Goal: Information Seeking & Learning: Check status

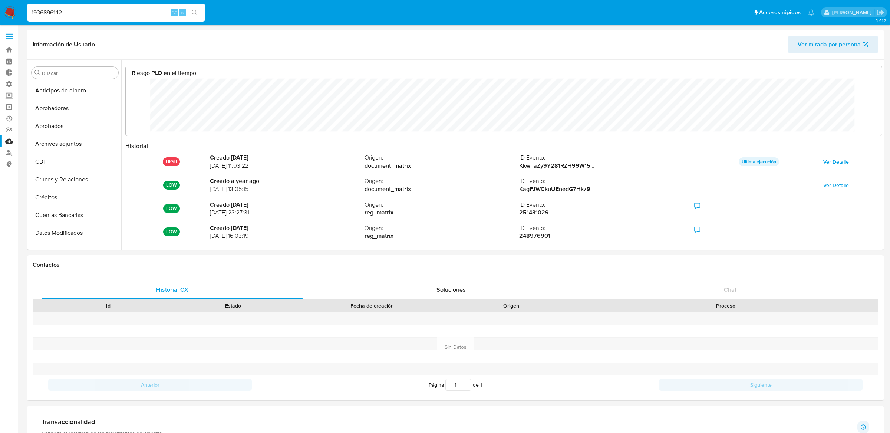
select select "10"
click at [3, 33] on label at bounding box center [9, 37] width 19 height 16
click at [0, 0] on input "checkbox" at bounding box center [0, 0] width 0 height 0
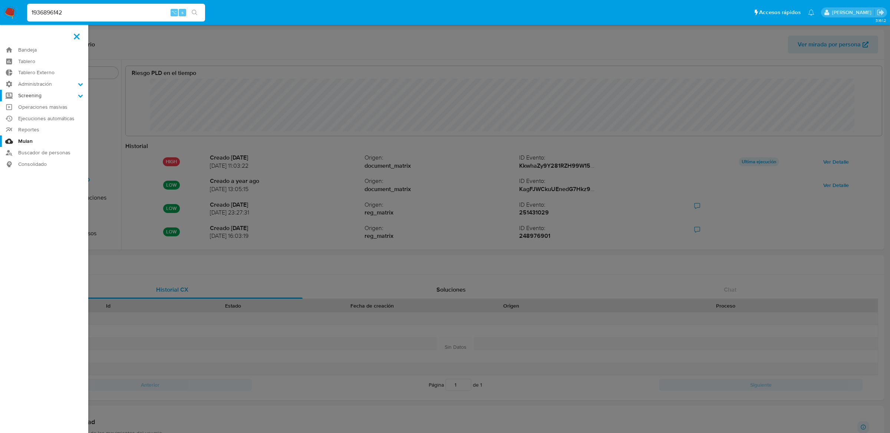
click at [19, 94] on label "Screening" at bounding box center [44, 95] width 88 height 11
click at [0, 0] on input "Screening" at bounding box center [0, 0] width 0 height 0
click at [24, 91] on label "Screening" at bounding box center [44, 95] width 88 height 11
click at [0, 0] on input "Screening" at bounding box center [0, 0] width 0 height 0
click at [17, 177] on link "Mulan" at bounding box center [44, 178] width 88 height 11
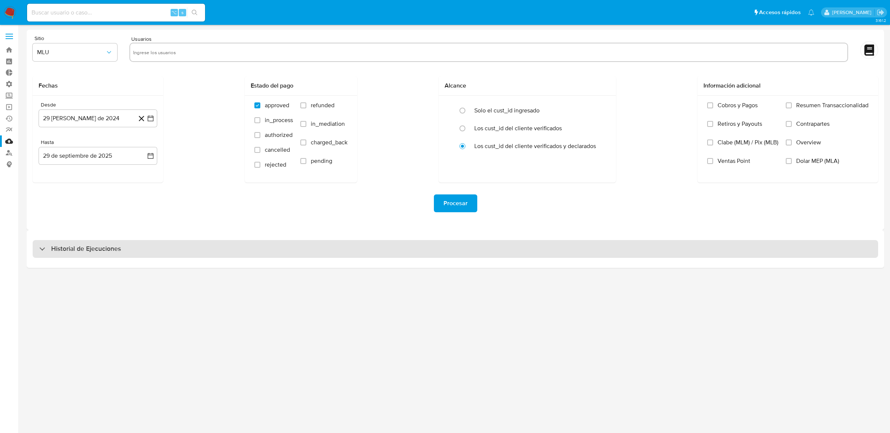
click at [478, 245] on div "Historial de Ejecuciones" at bounding box center [455, 249] width 845 height 18
select select "10"
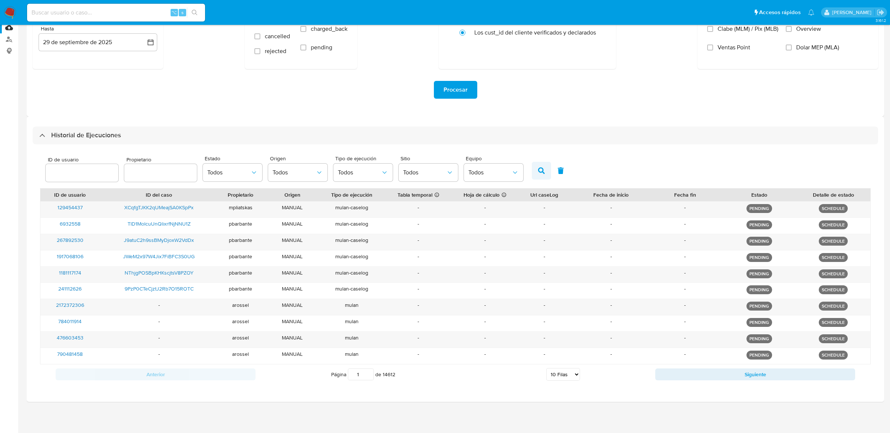
scroll to position [115, 0]
click at [727, 380] on div "Anterior Página 1 de 14612 5 Filas 10 Filas 20 Filas 25 Filas 50 Filas 100 Fila…" at bounding box center [455, 374] width 830 height 20
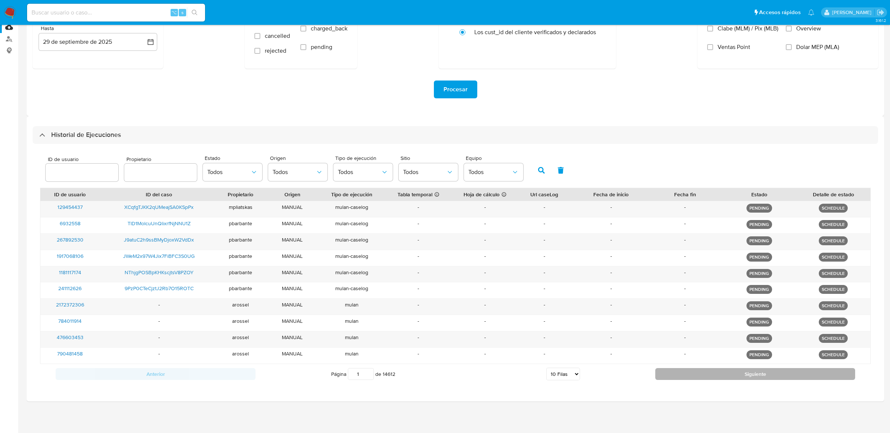
click at [727, 374] on button "Siguiente" at bounding box center [755, 374] width 200 height 12
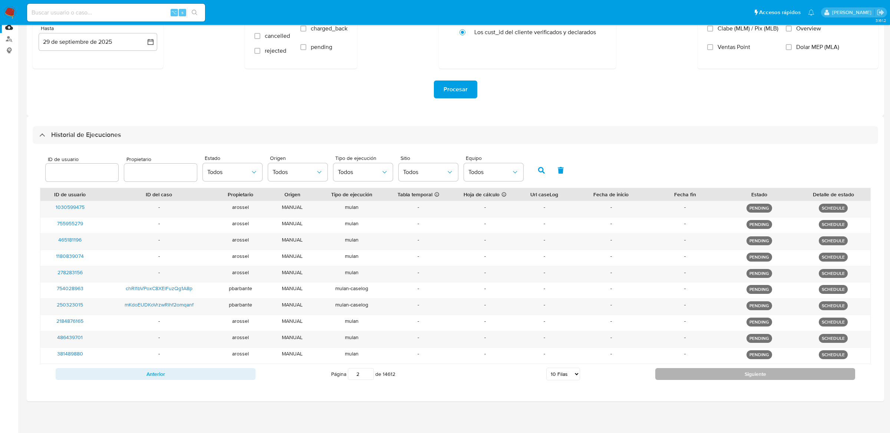
click at [727, 374] on button "Siguiente" at bounding box center [755, 374] width 200 height 12
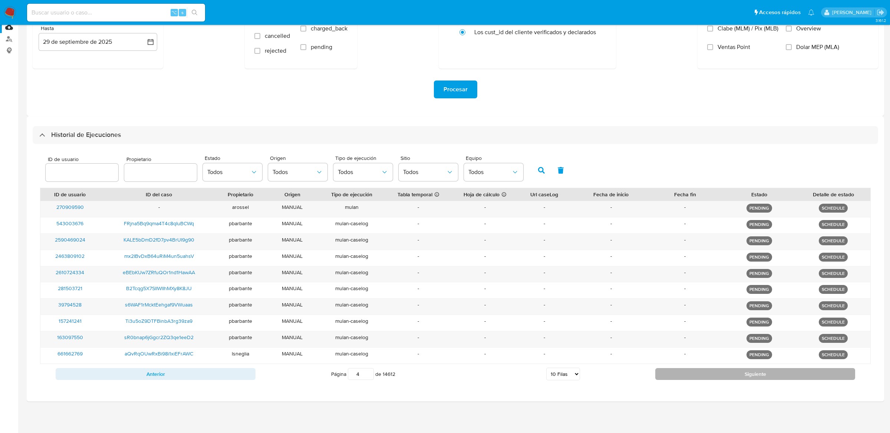
click at [727, 374] on button "Siguiente" at bounding box center [755, 374] width 200 height 12
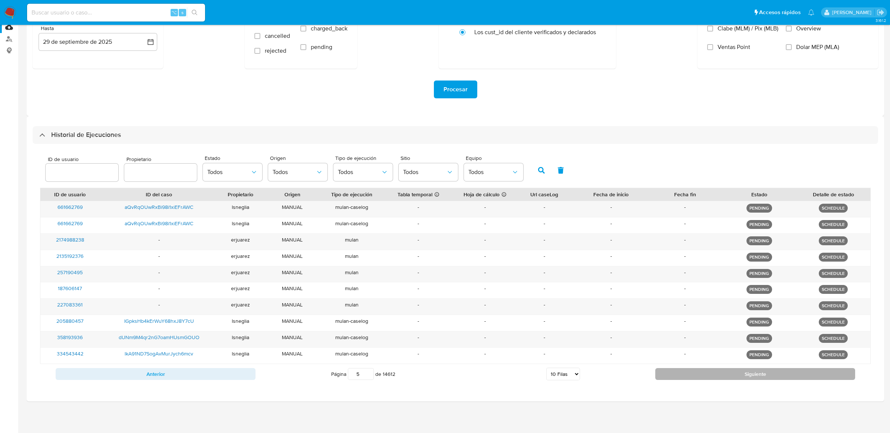
click at [727, 374] on button "Siguiente" at bounding box center [755, 374] width 200 height 12
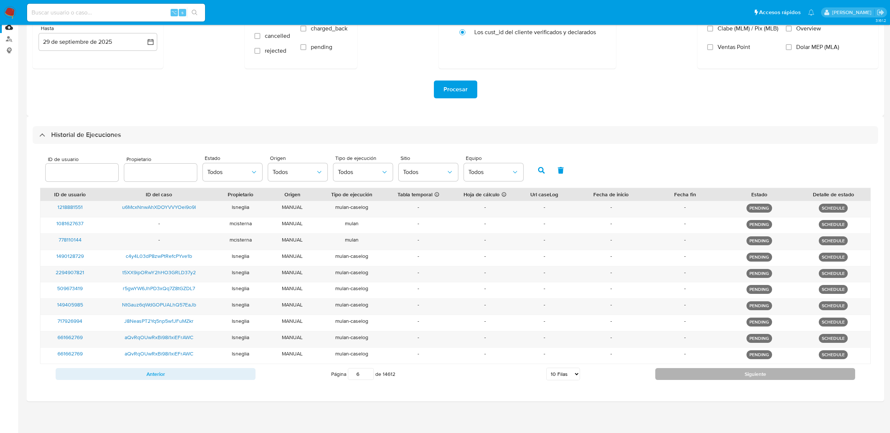
click at [727, 374] on button "Siguiente" at bounding box center [755, 374] width 200 height 12
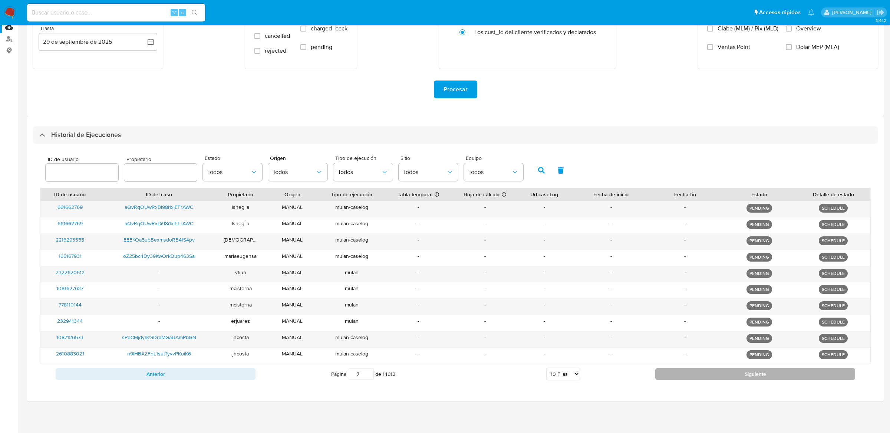
click at [727, 374] on button "Siguiente" at bounding box center [755, 374] width 200 height 12
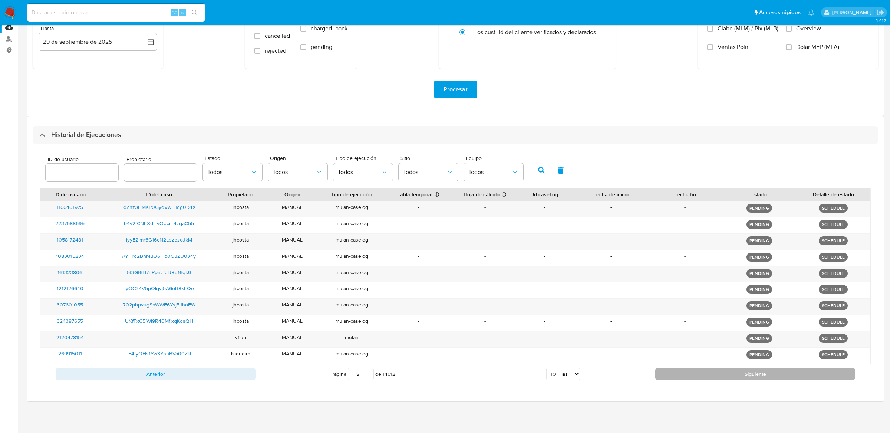
click at [727, 374] on button "Siguiente" at bounding box center [755, 374] width 200 height 12
type input "9"
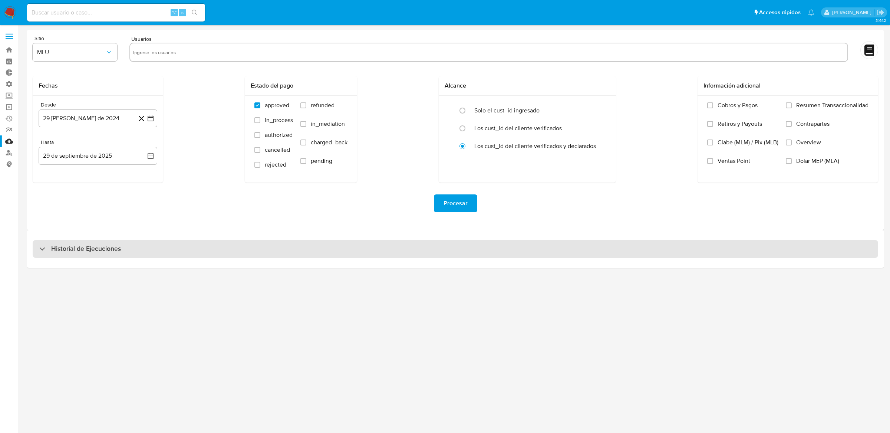
click at [159, 247] on div "Historial de Ejecuciones" at bounding box center [455, 249] width 845 height 18
select select "10"
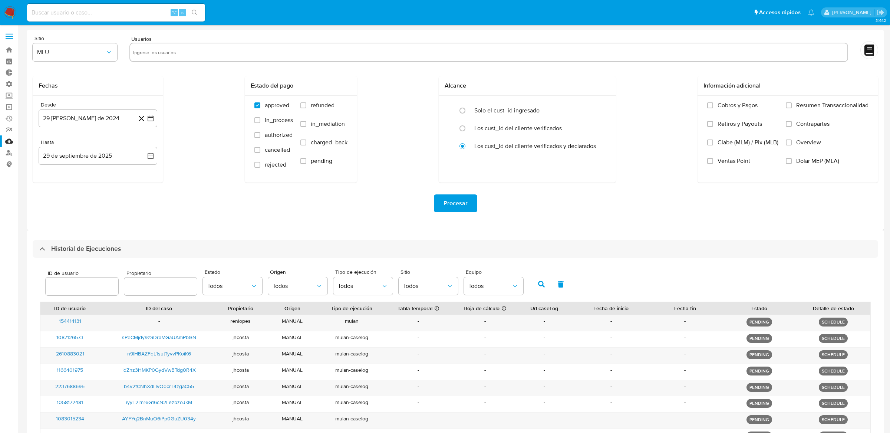
scroll to position [115, 0]
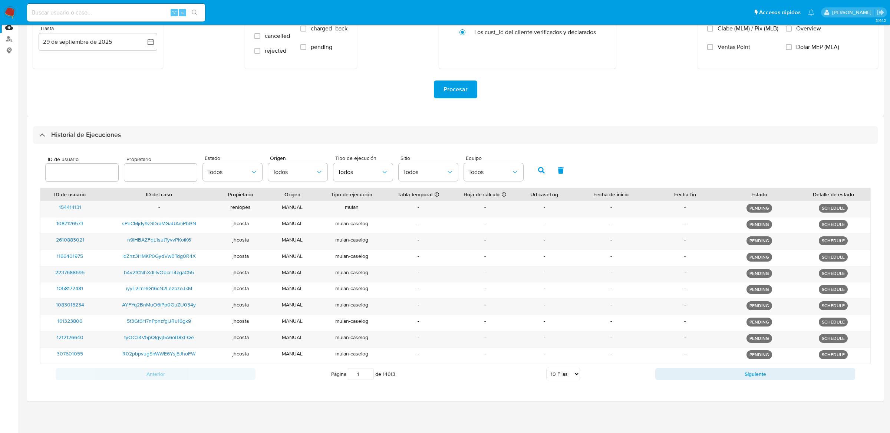
click at [667, 380] on div "Anterior Página 1 de 14613 5 [PERSON_NAME] 10 [PERSON_NAME] 20 [PERSON_NAME] 25…" at bounding box center [455, 374] width 830 height 20
click at [667, 377] on button "Siguiente" at bounding box center [755, 374] width 200 height 12
type input "3"
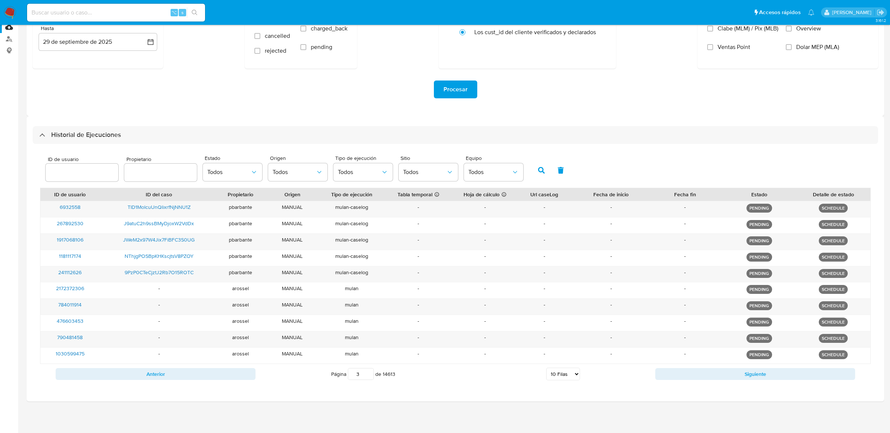
click at [128, 19] on div "⌥ s" at bounding box center [116, 13] width 178 height 18
click at [130, 10] on input at bounding box center [116, 13] width 178 height 10
paste input "583779284"
type input "583779284"
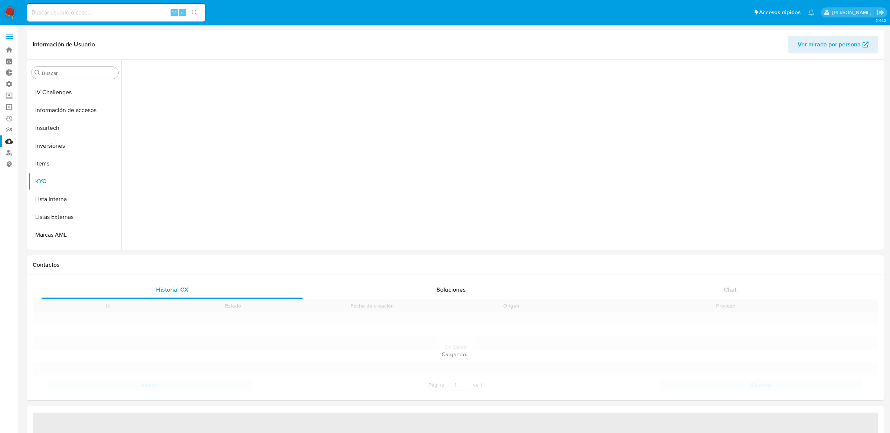
scroll to position [384, 0]
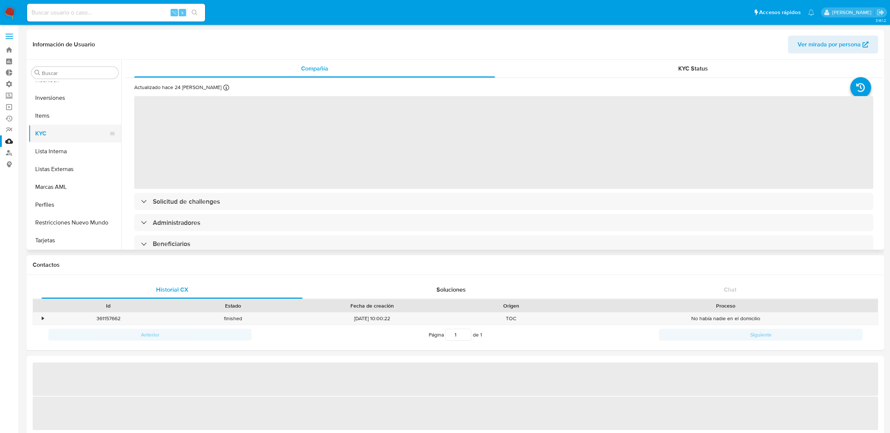
select select "10"
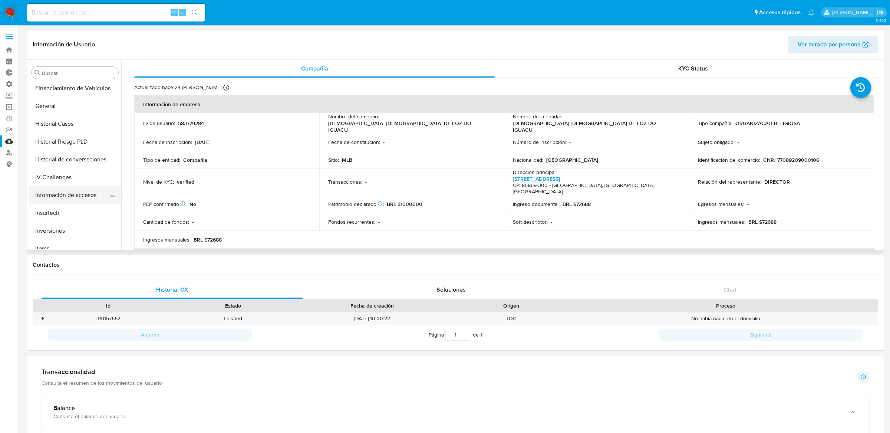
scroll to position [234, 0]
click at [63, 127] on button "General" at bounding box center [72, 124] width 87 height 18
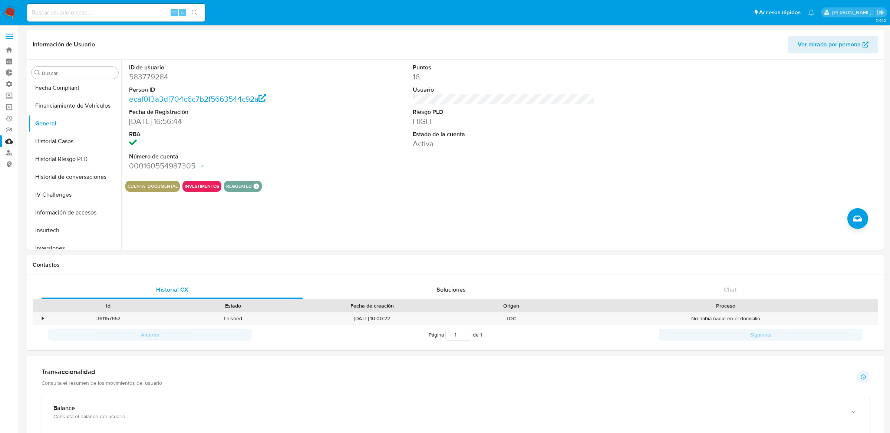
click at [125, 19] on div "⌥ s" at bounding box center [116, 13] width 178 height 18
click at [121, 15] on input at bounding box center [116, 13] width 178 height 10
paste input "1926529988 HIGH MLB_BACEN_L1 2024-07-31T19:19:03 MLB-LEGAJO-HIGH-PJ Antes de 36…"
type input "1926529988 HIGH MLB_BACEN_L1 2024-07-31T19:19:03 MLB-LEGAJO-HIGH-PJ Antes de 36…"
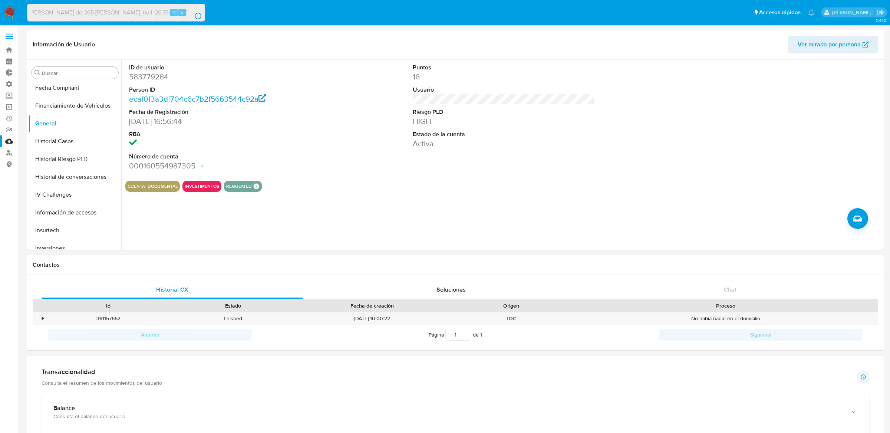
scroll to position [0, 0]
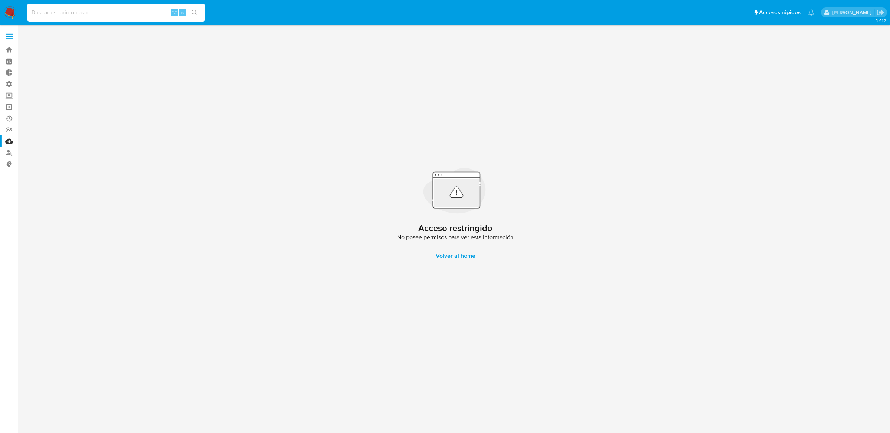
click at [121, 15] on input at bounding box center [116, 13] width 178 height 10
paste input "1926529988"
type input "1926529988"
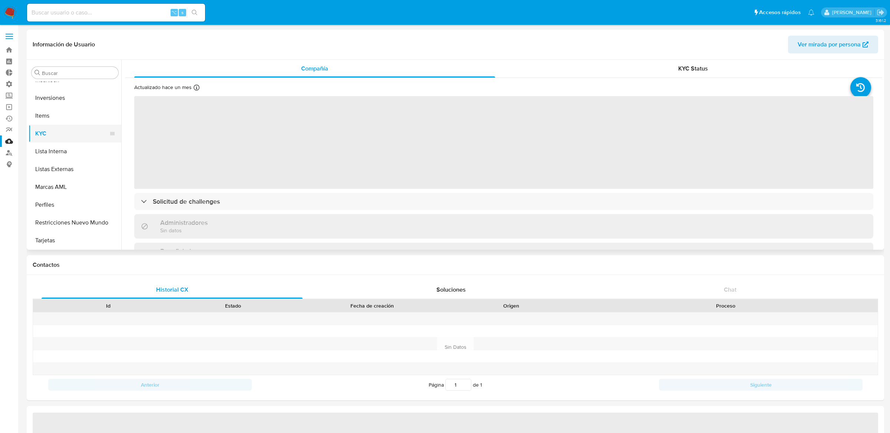
select select "10"
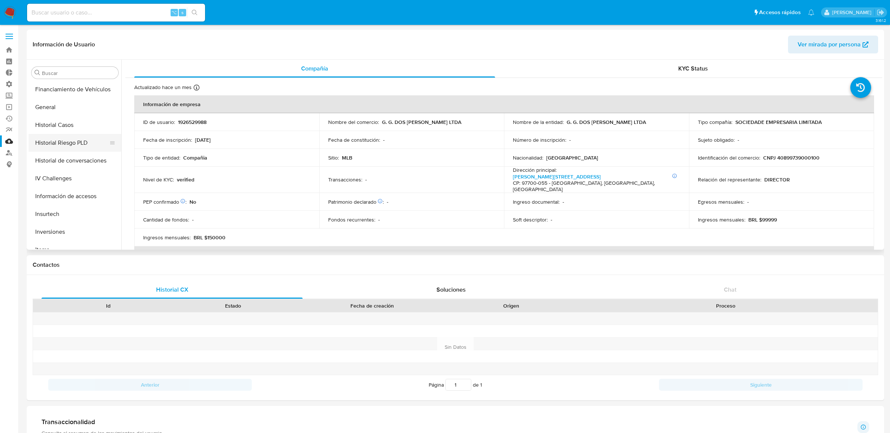
scroll to position [247, 0]
click at [82, 105] on button "General" at bounding box center [72, 110] width 87 height 18
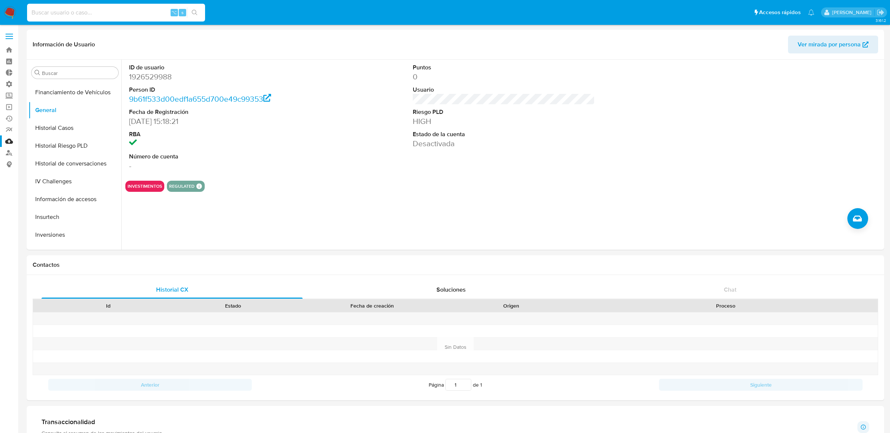
click at [123, 11] on input at bounding box center [116, 13] width 178 height 10
paste input "1163591269"
type input "1163591269"
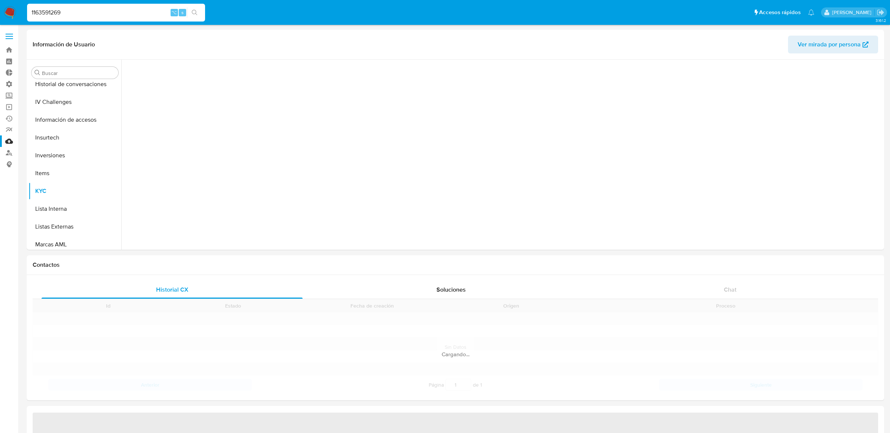
scroll to position [384, 0]
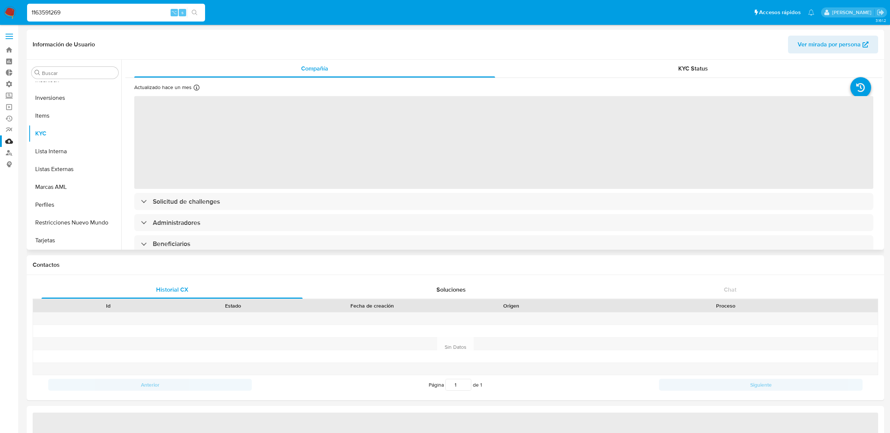
select select "10"
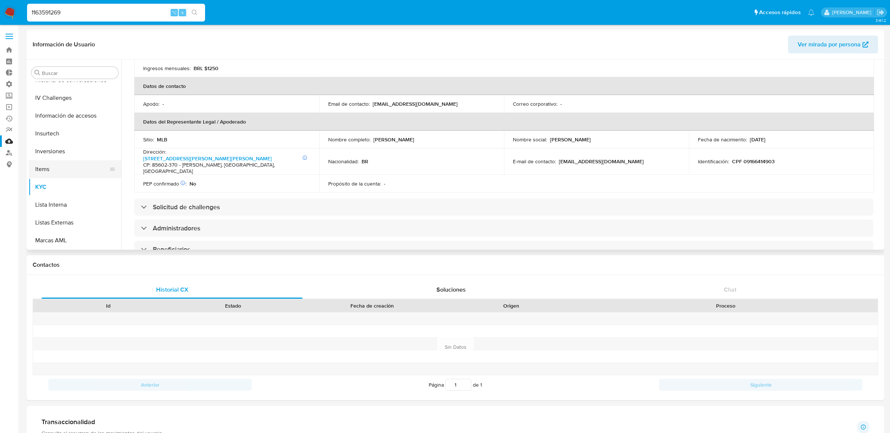
scroll to position [265, 0]
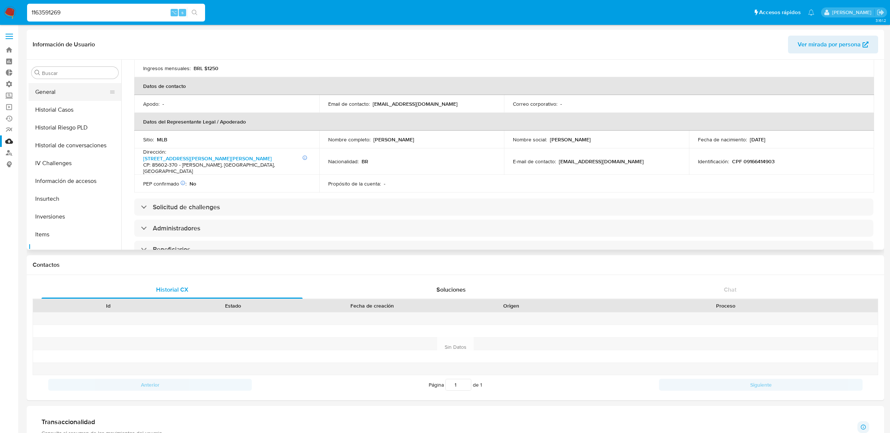
click at [55, 93] on button "General" at bounding box center [72, 92] width 87 height 18
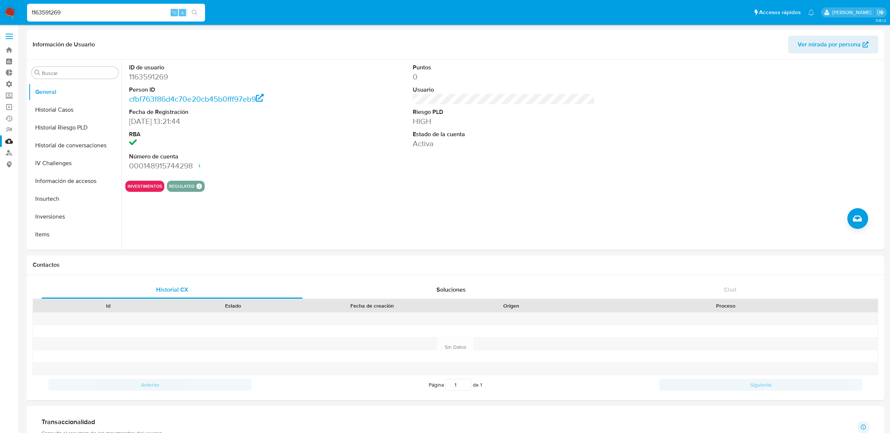
click at [145, 13] on input "1163591269" at bounding box center [116, 13] width 178 height 10
paste input "441241466"
type input "441241466"
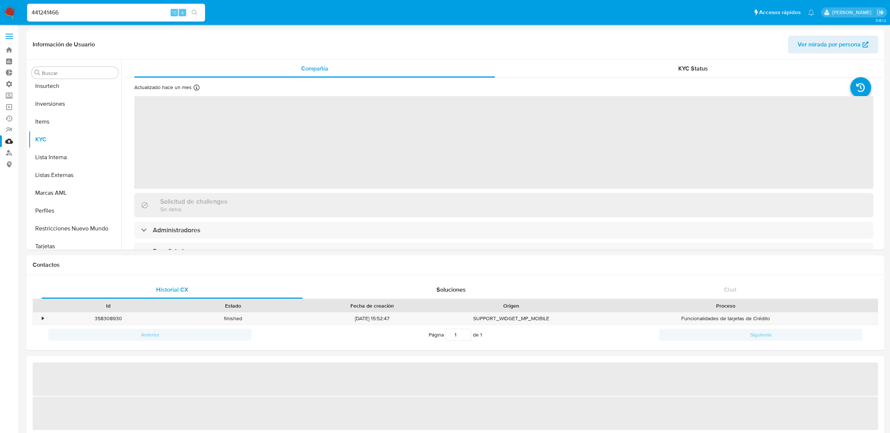
scroll to position [384, 0]
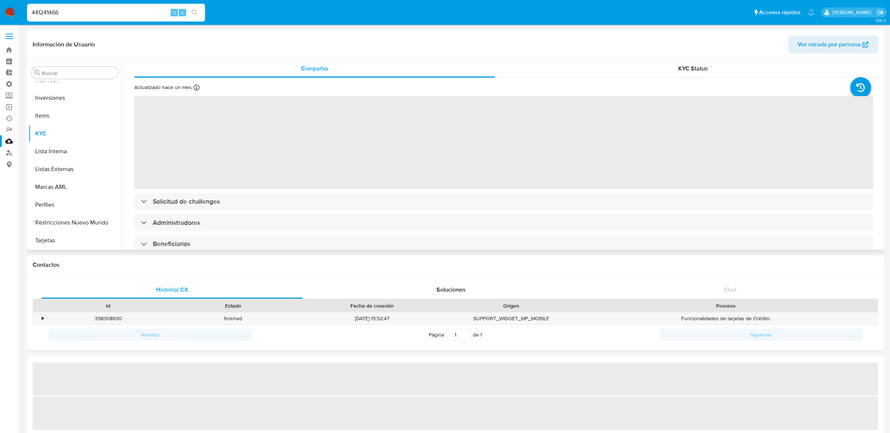
select select "10"
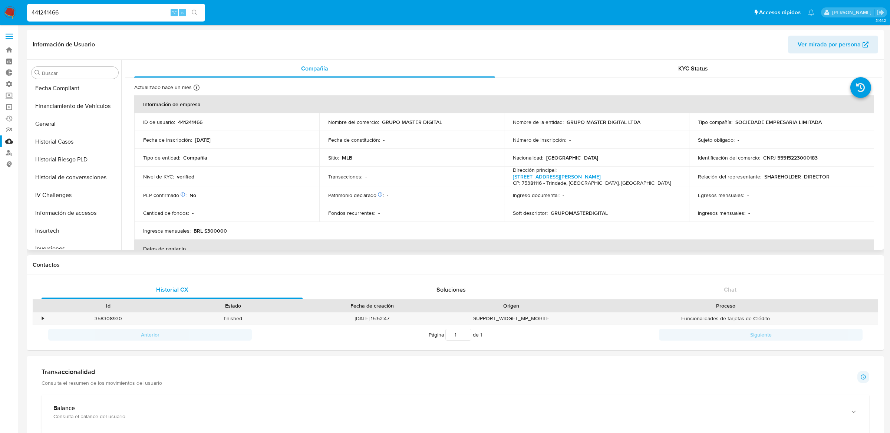
scroll to position [222, 0]
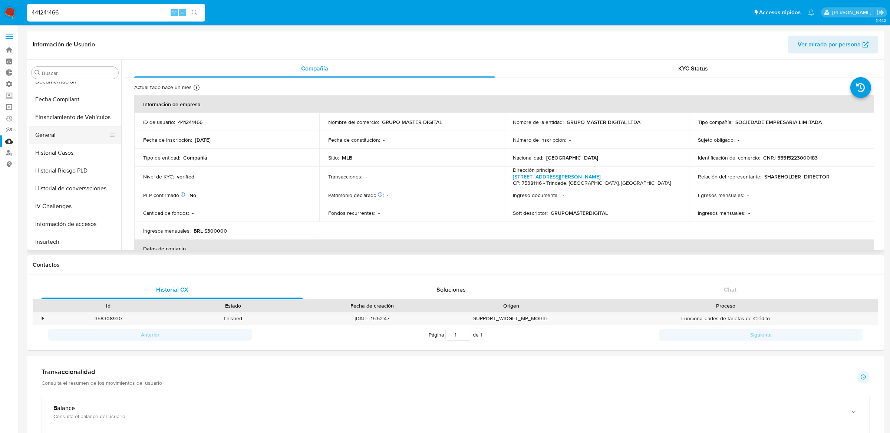
click at [46, 136] on button "General" at bounding box center [72, 135] width 87 height 18
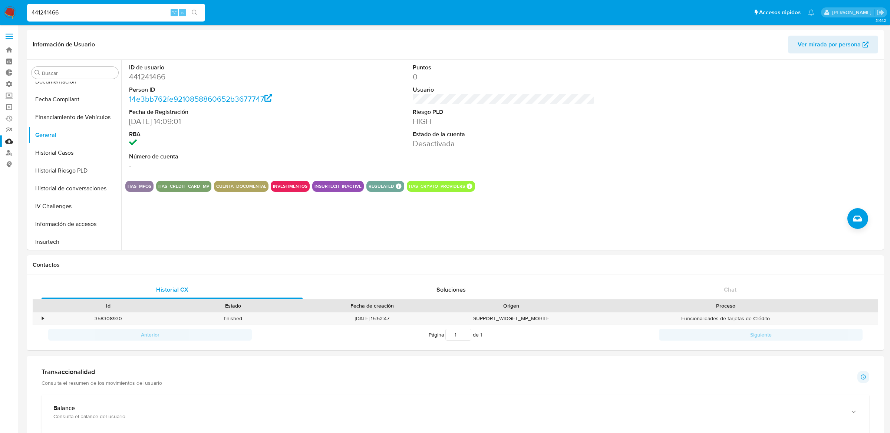
click at [151, 16] on input "441241466" at bounding box center [116, 13] width 178 height 10
paste input "195609178"
type input "1956091786"
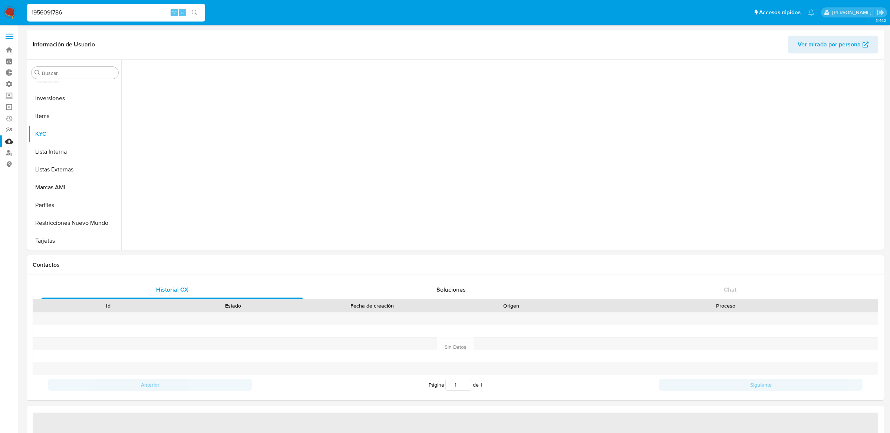
scroll to position [384, 0]
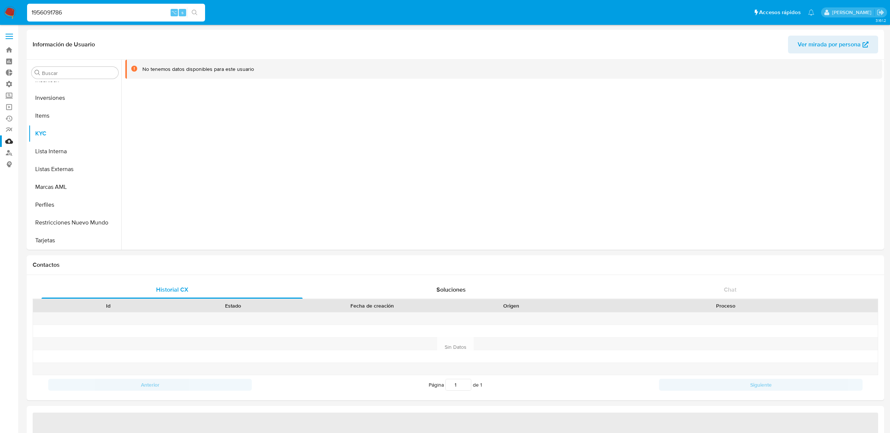
select select "10"
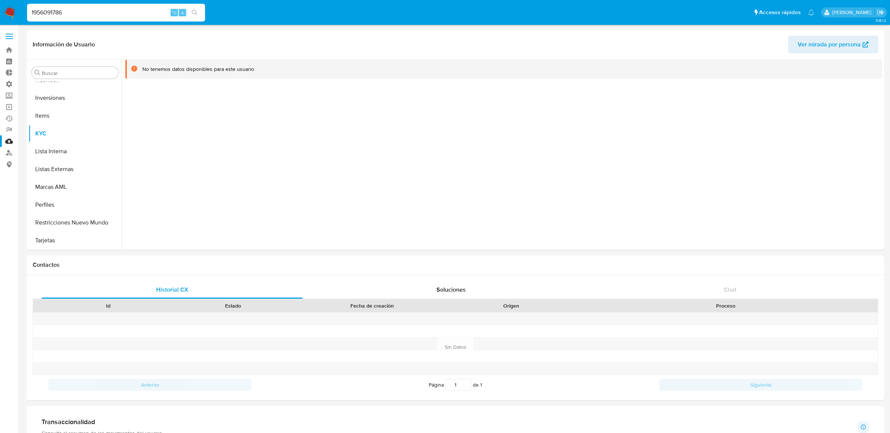
click at [128, 8] on input "1956091786" at bounding box center [116, 13] width 178 height 10
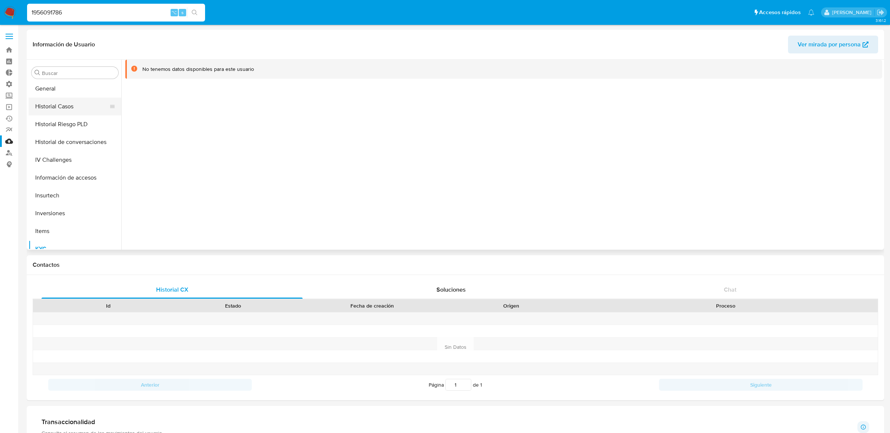
scroll to position [270, 0]
click at [78, 89] on button "General" at bounding box center [72, 88] width 87 height 18
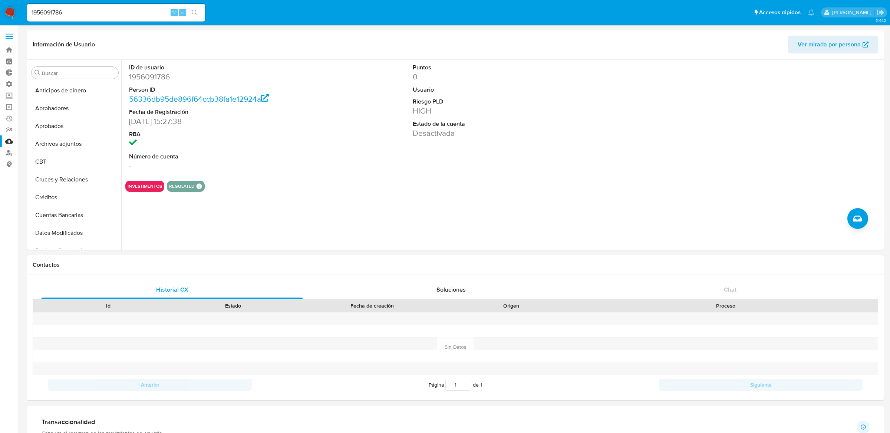
select select "10"
click at [148, 11] on input "1956091786" at bounding box center [116, 13] width 178 height 10
paste input "87902652"
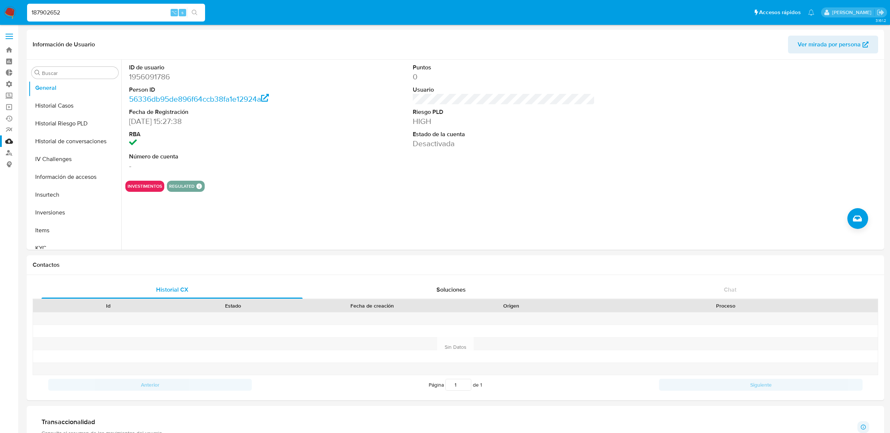
type input "187902652"
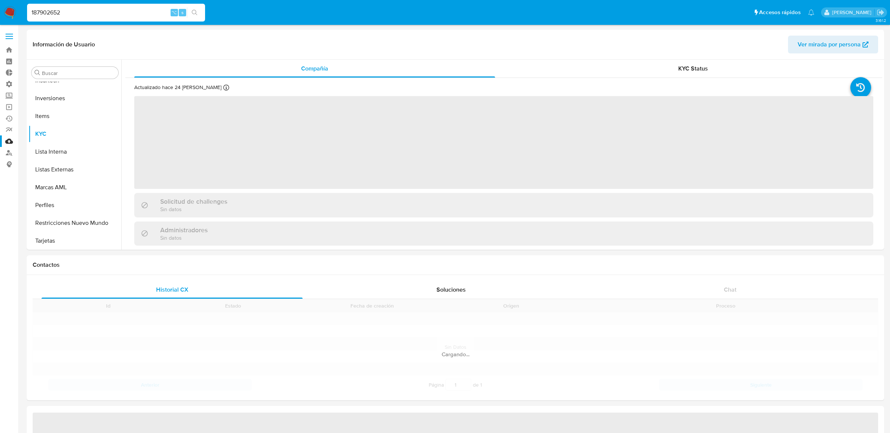
scroll to position [384, 0]
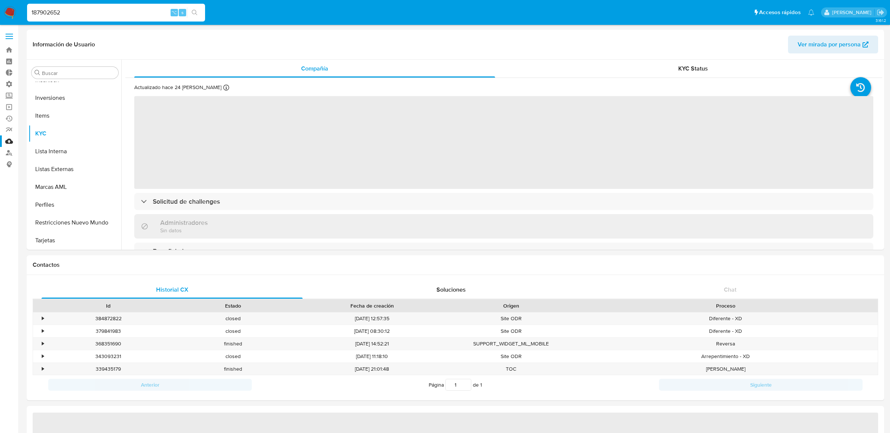
select select "10"
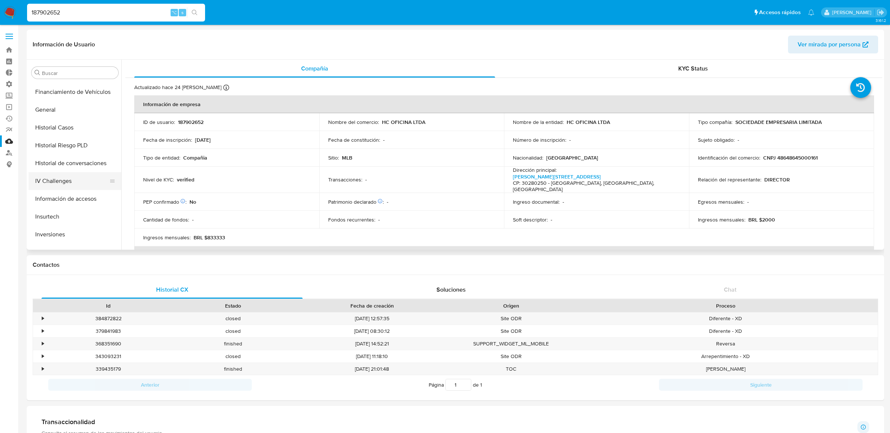
scroll to position [238, 0]
click at [75, 129] on button "Historial Casos" at bounding box center [72, 138] width 87 height 18
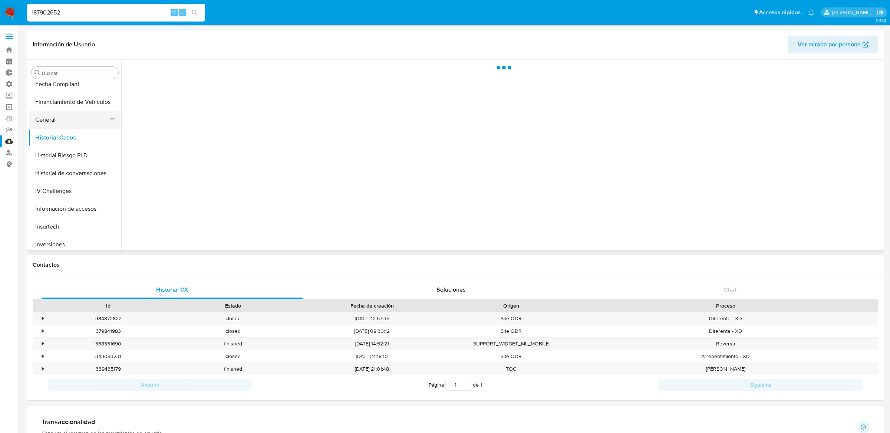
click at [75, 113] on button "General" at bounding box center [72, 120] width 87 height 18
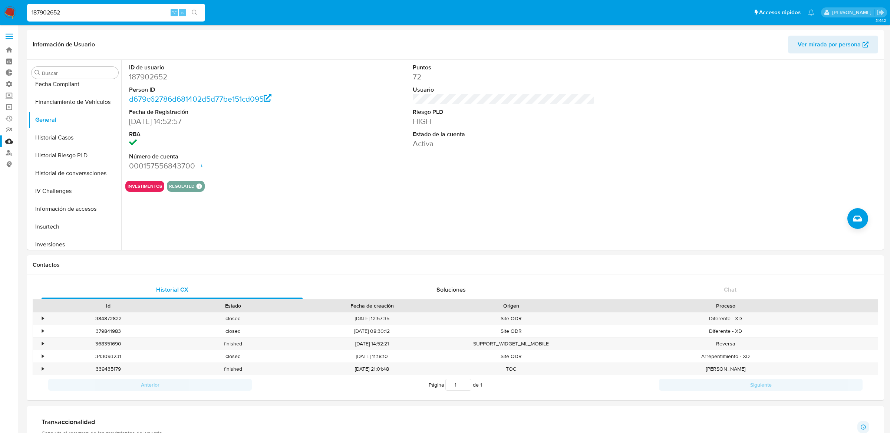
click at [89, 10] on input "187902652" at bounding box center [116, 13] width 178 height 10
paste input "968700448"
type input "1968700448"
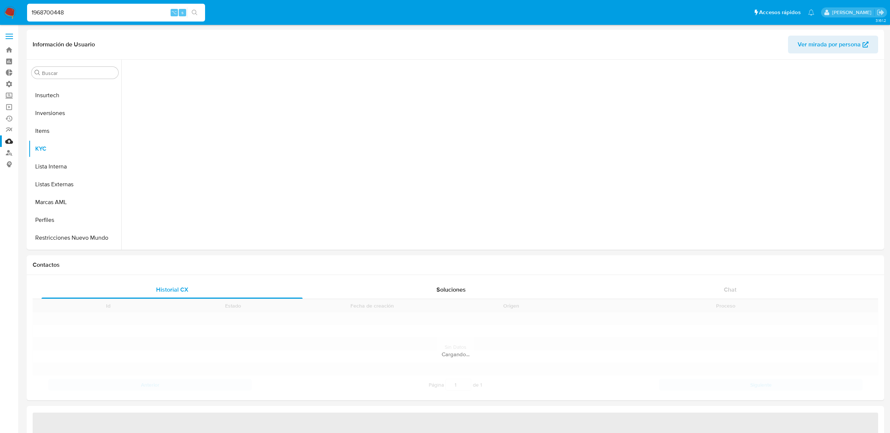
scroll to position [384, 0]
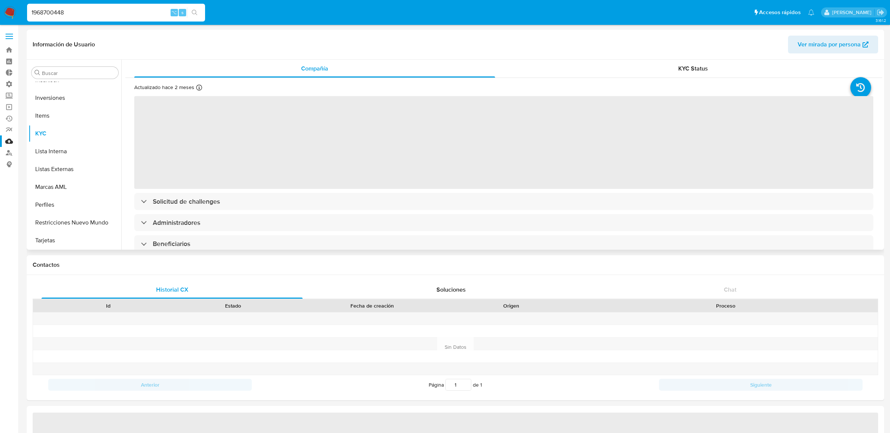
select select "10"
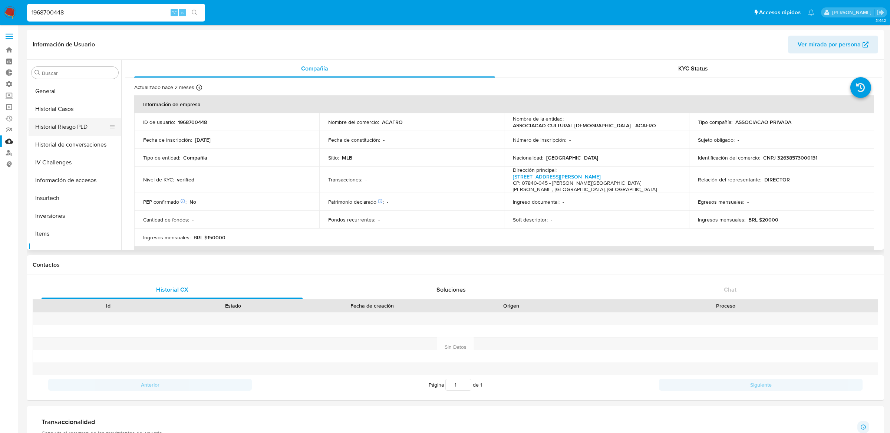
scroll to position [257, 0]
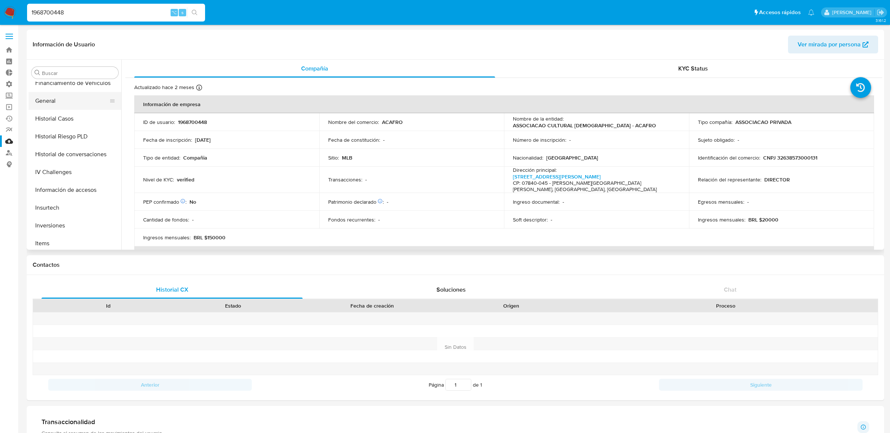
click at [40, 102] on button "General" at bounding box center [72, 101] width 87 height 18
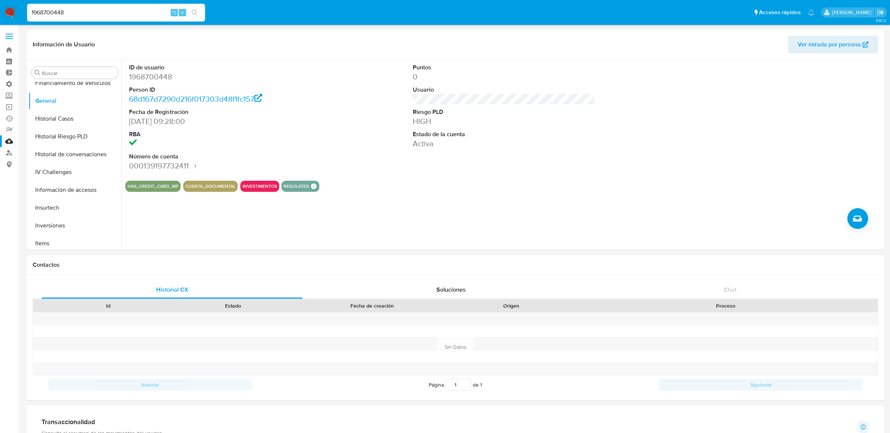
click at [125, 3] on div "1968700448 ⌥ s" at bounding box center [116, 12] width 178 height 21
click at [123, 14] on input "1968700448" at bounding box center [116, 13] width 178 height 10
paste input "672026950"
type input "1672026950"
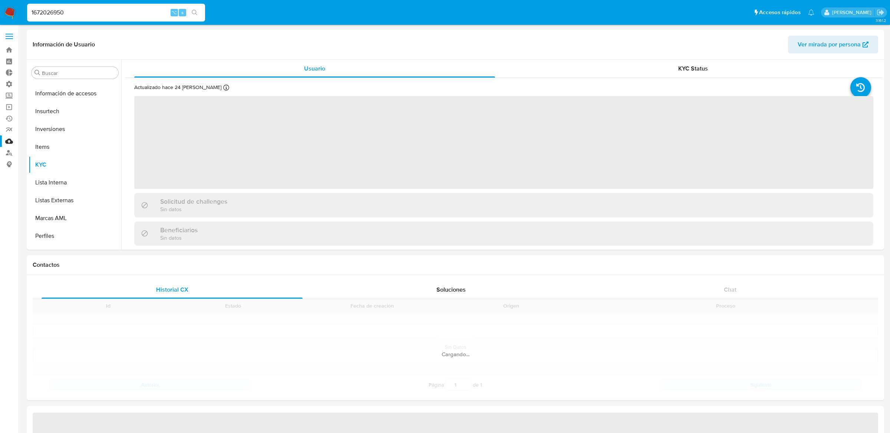
scroll to position [384, 0]
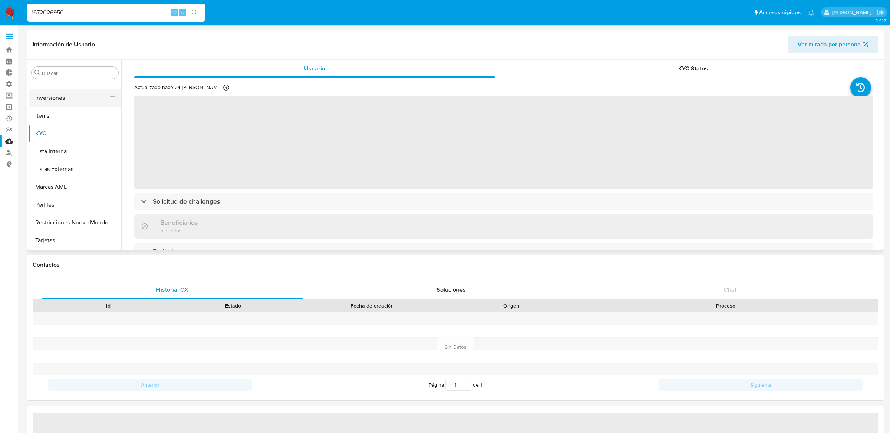
select select "10"
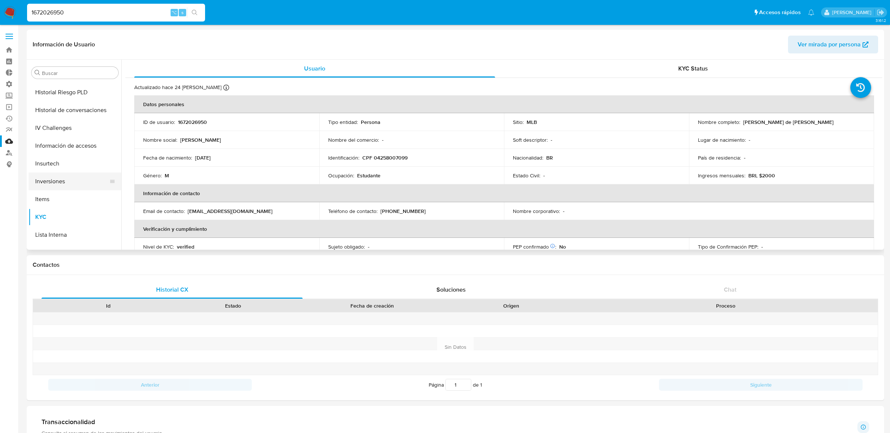
scroll to position [258, 0]
click at [71, 119] on button "Historial Casos" at bounding box center [72, 117] width 87 height 18
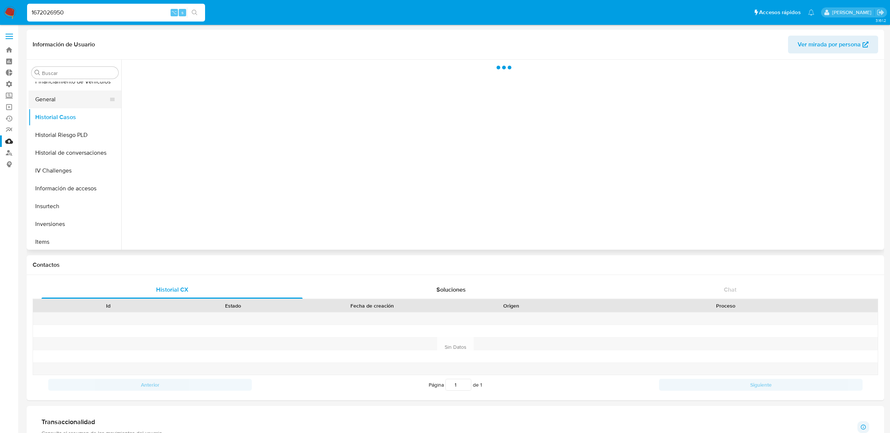
click at [71, 95] on button "General" at bounding box center [72, 99] width 87 height 18
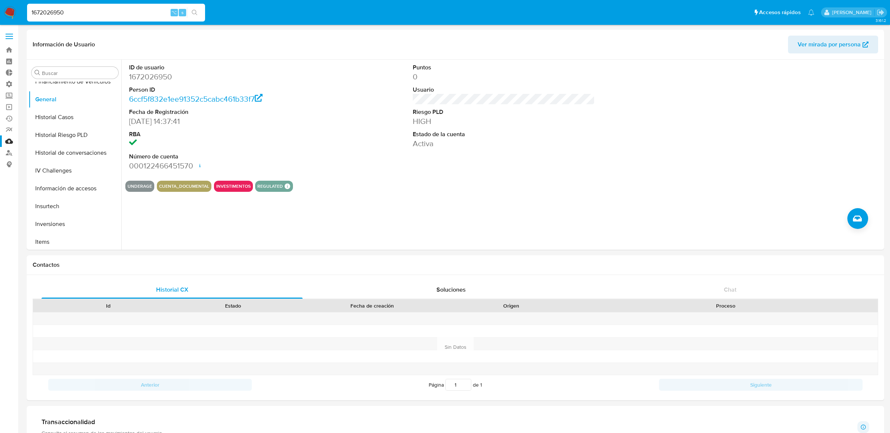
click at [135, 10] on input "1672026950" at bounding box center [116, 13] width 178 height 10
paste input "178316745"
type input "1178316745"
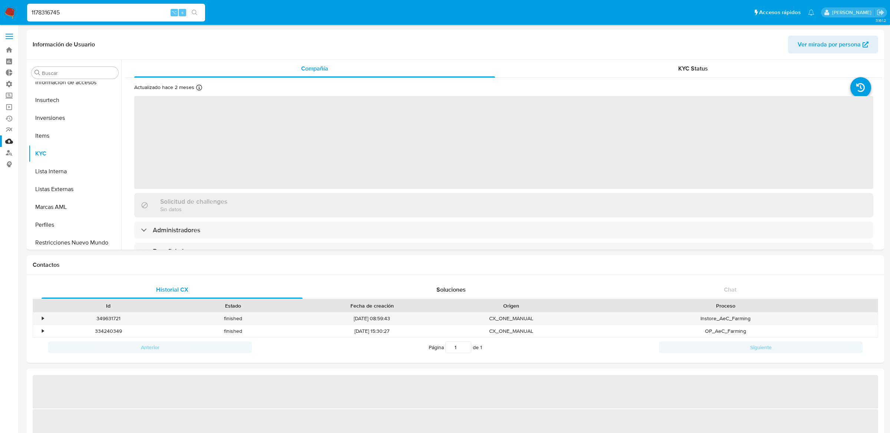
scroll to position [384, 0]
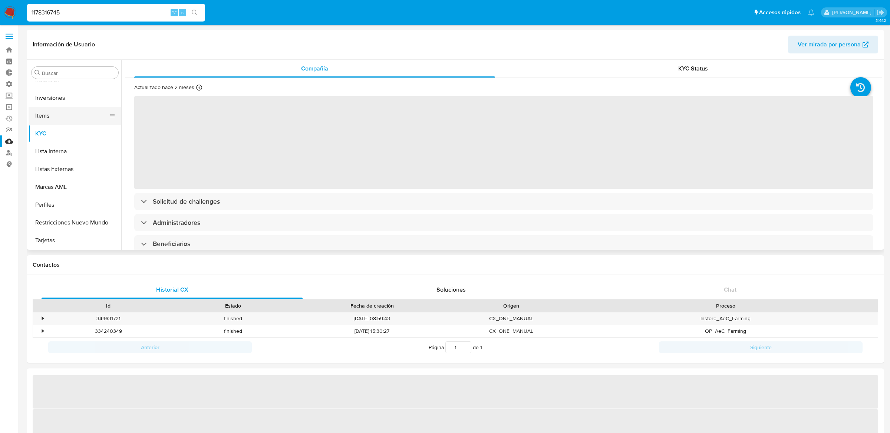
select select "10"
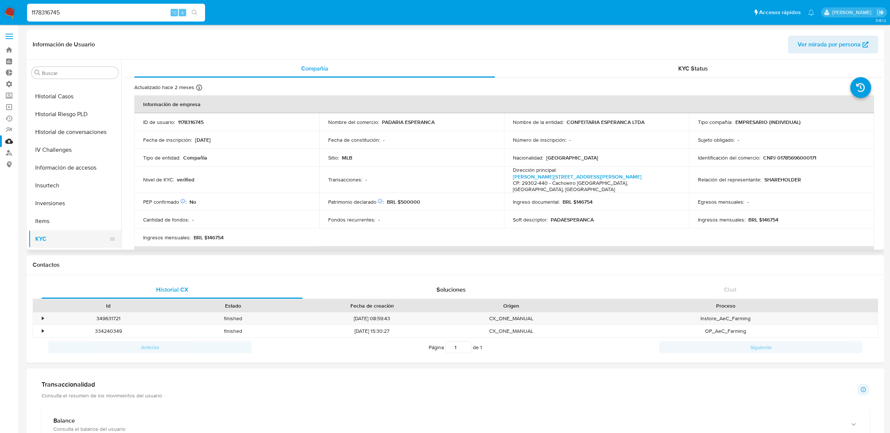
scroll to position [221, 0]
click at [83, 134] on button "General" at bounding box center [72, 137] width 87 height 18
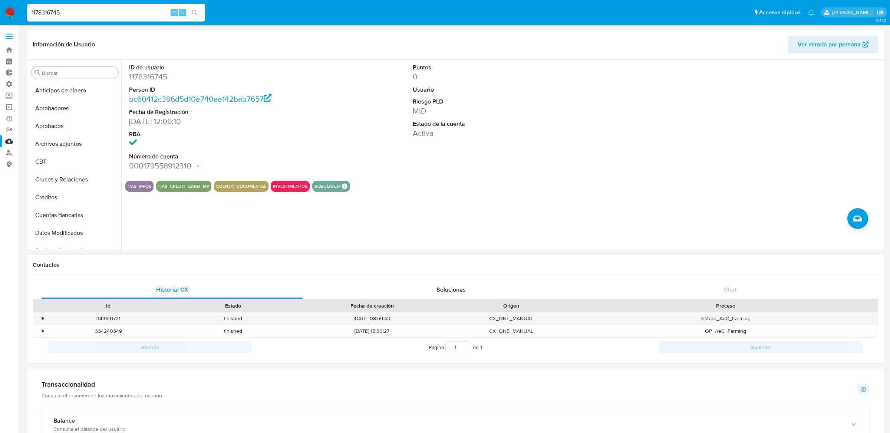
select select "10"
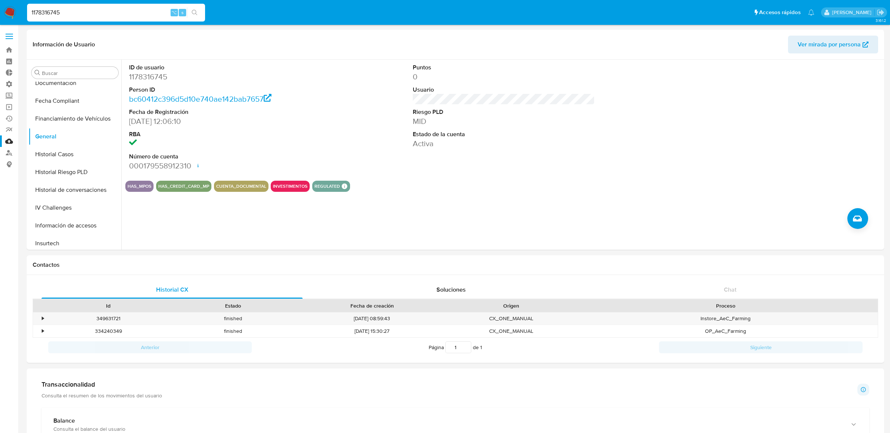
click at [57, 11] on input "1178316745" at bounding box center [116, 13] width 178 height 10
paste input "023019239"
type input "1023019239"
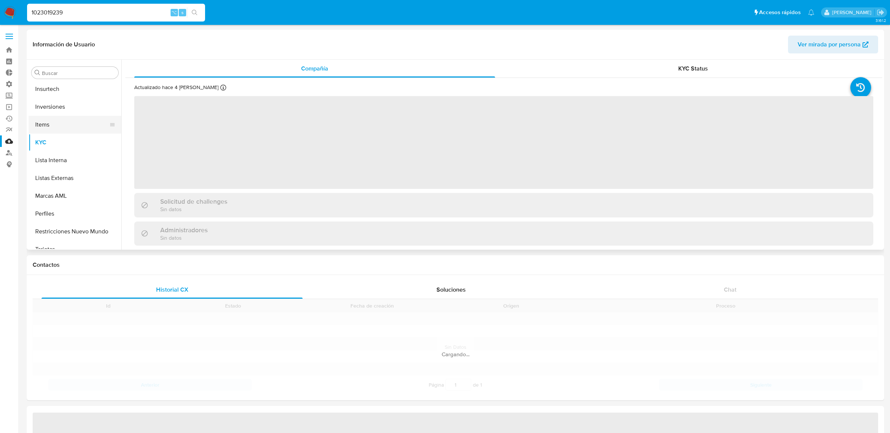
scroll to position [384, 0]
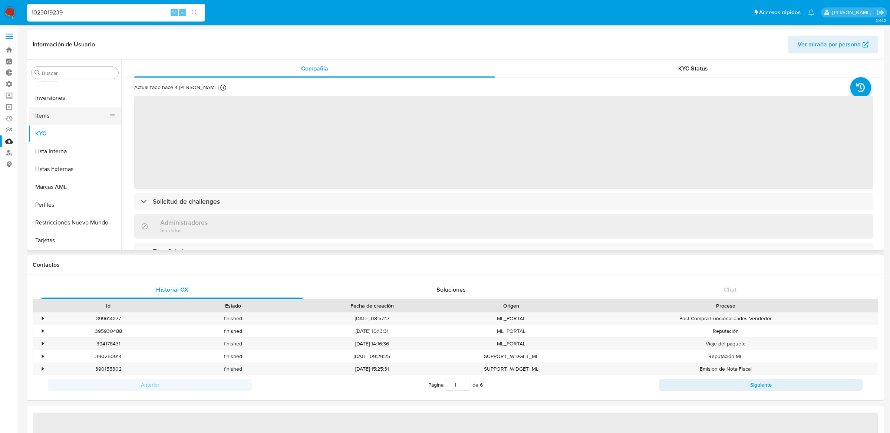
select select "10"
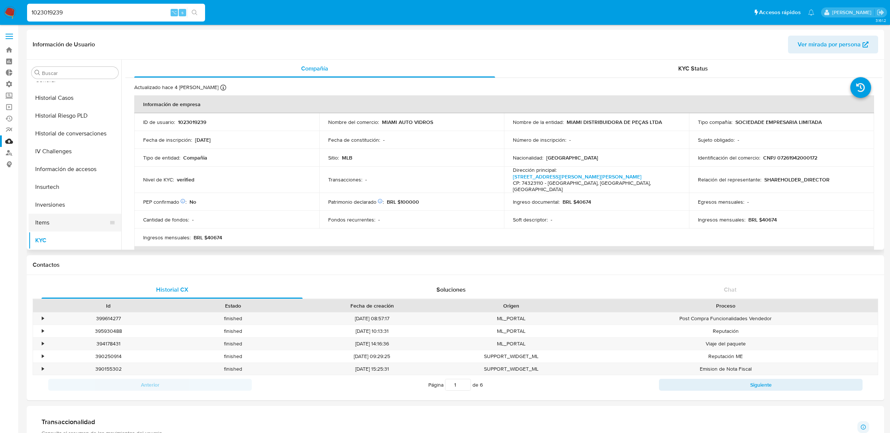
scroll to position [247, 0]
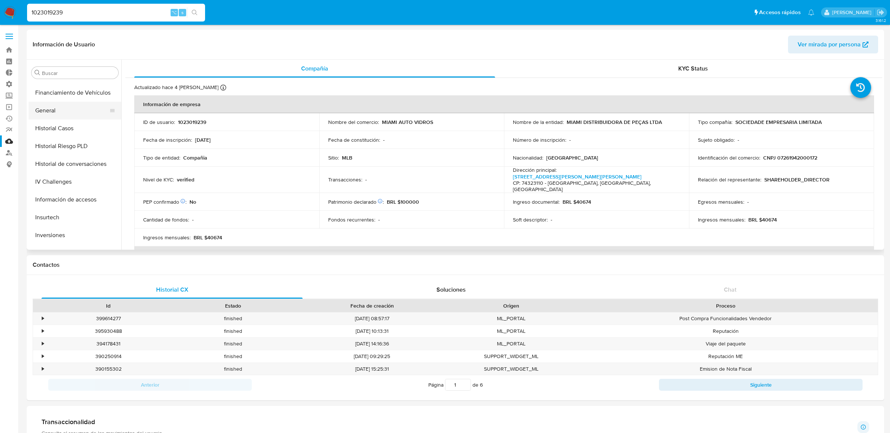
click at [57, 113] on button "General" at bounding box center [72, 111] width 87 height 18
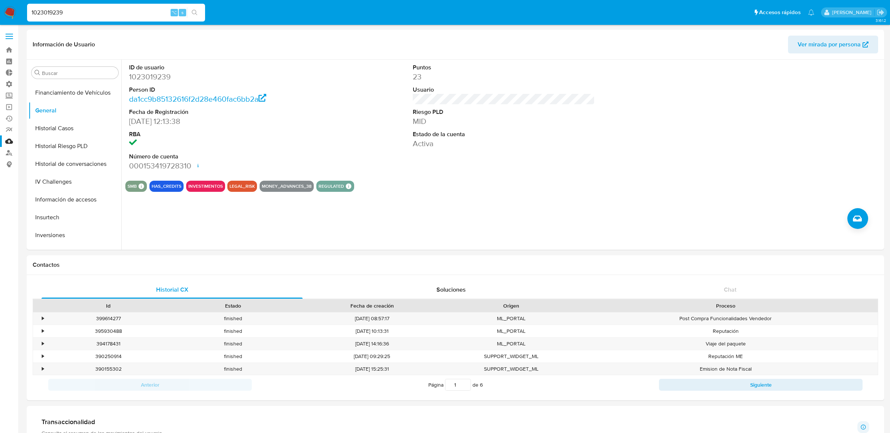
click at [138, 15] on input "1023019239" at bounding box center [116, 13] width 178 height 10
paste input "246782954"
type input "246782954"
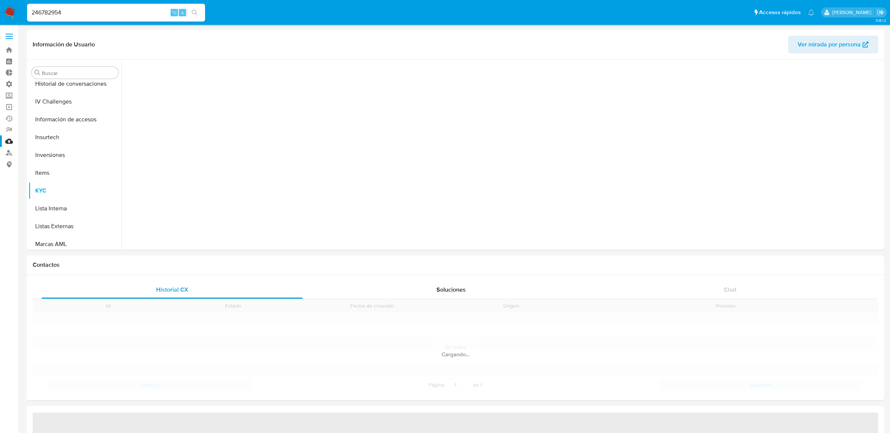
scroll to position [384, 0]
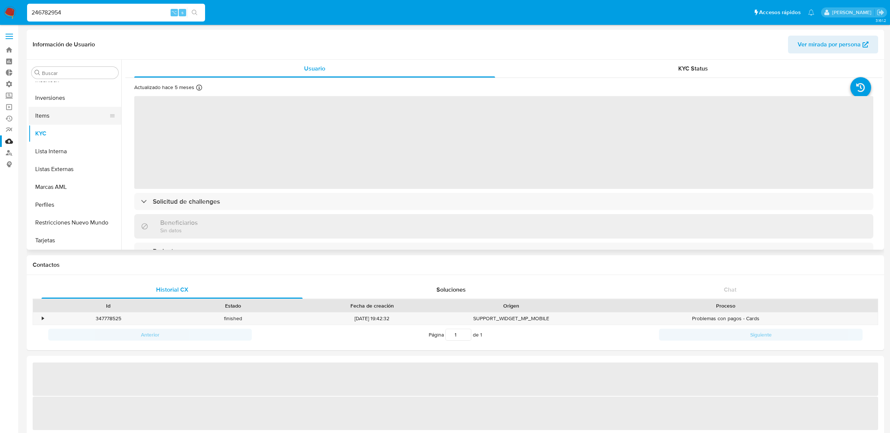
select select "10"
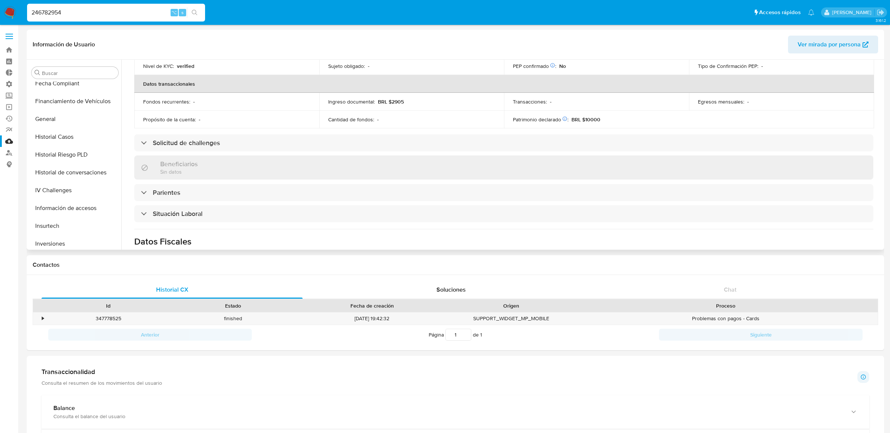
scroll to position [235, 0]
click at [50, 117] on button "General" at bounding box center [75, 123] width 93 height 18
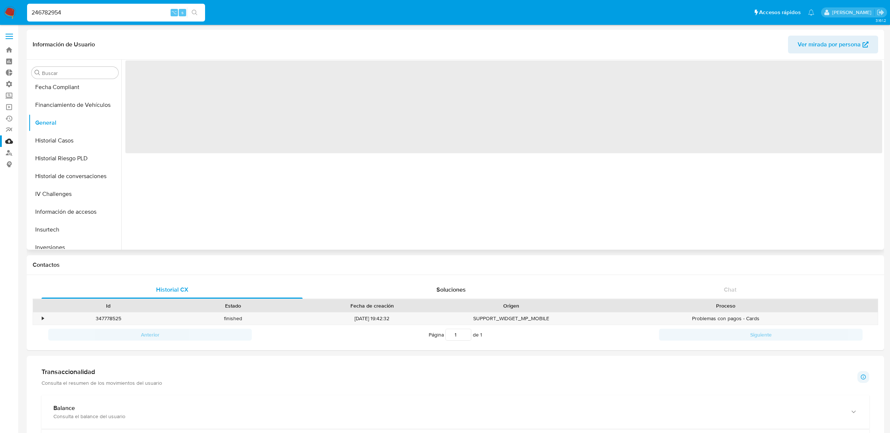
scroll to position [0, 0]
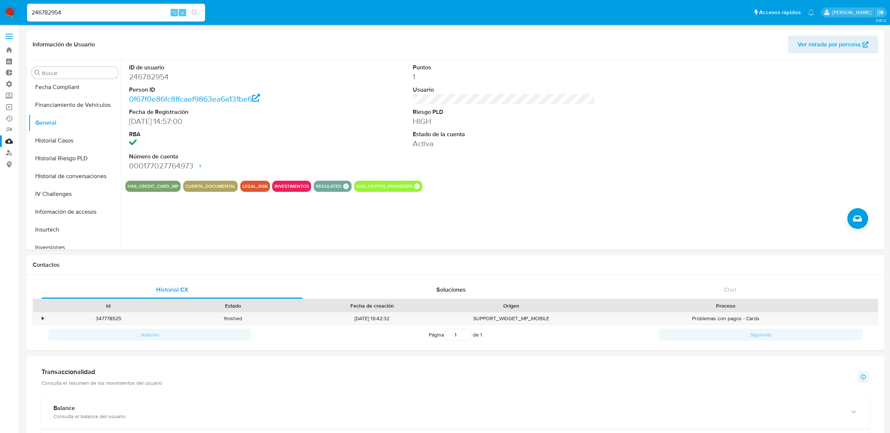
click at [81, 8] on input "246782954" at bounding box center [116, 13] width 178 height 10
click at [296, 86] on dt "Person ID" at bounding box center [220, 90] width 182 height 8
click at [50, 155] on button "Historial Riesgo PLD" at bounding box center [72, 158] width 87 height 18
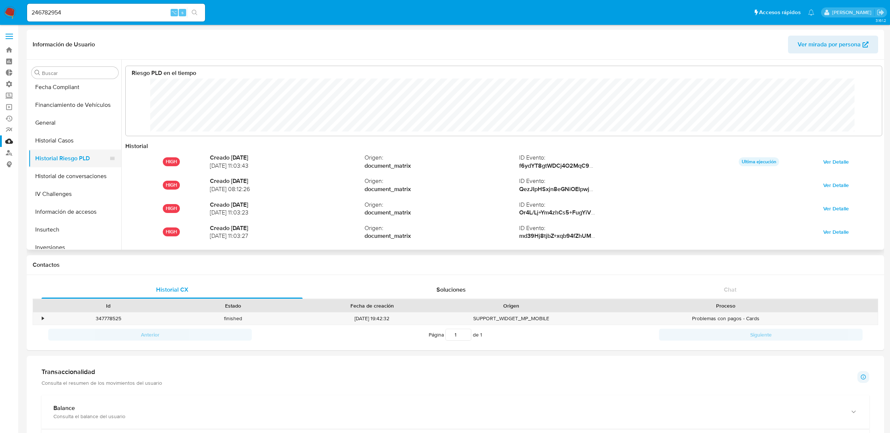
scroll to position [56, 741]
click at [68, 114] on button "General" at bounding box center [72, 123] width 87 height 18
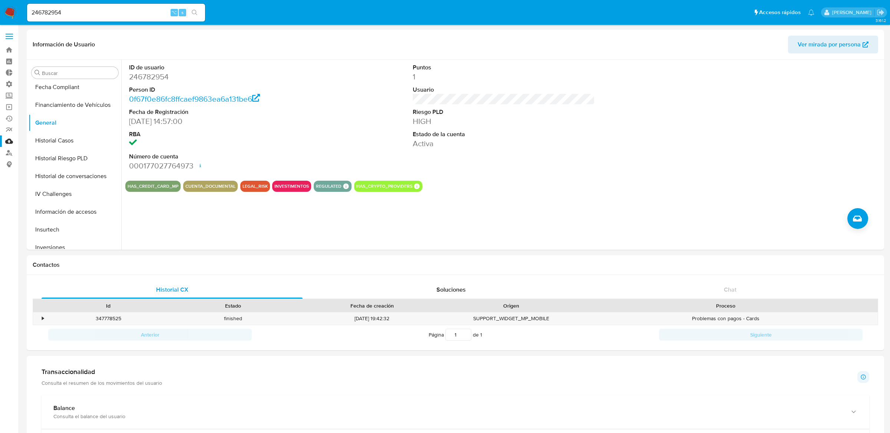
click at [113, 13] on input "246782954" at bounding box center [116, 13] width 178 height 10
paste input "114424752"
type input "114424752"
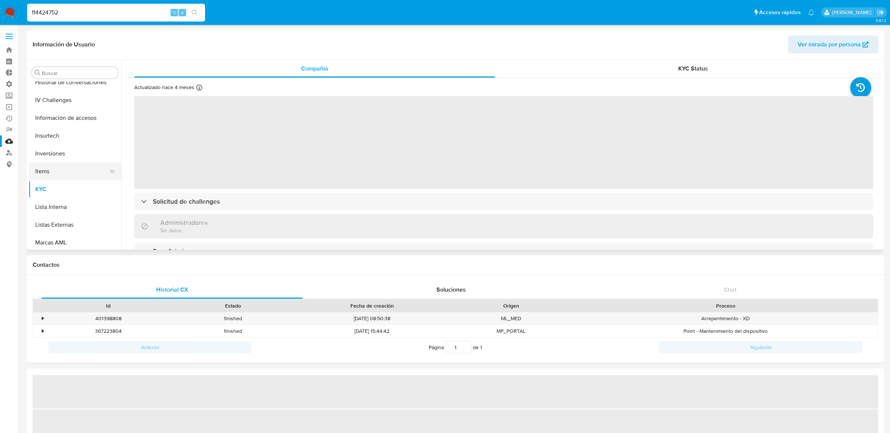
scroll to position [217, 0]
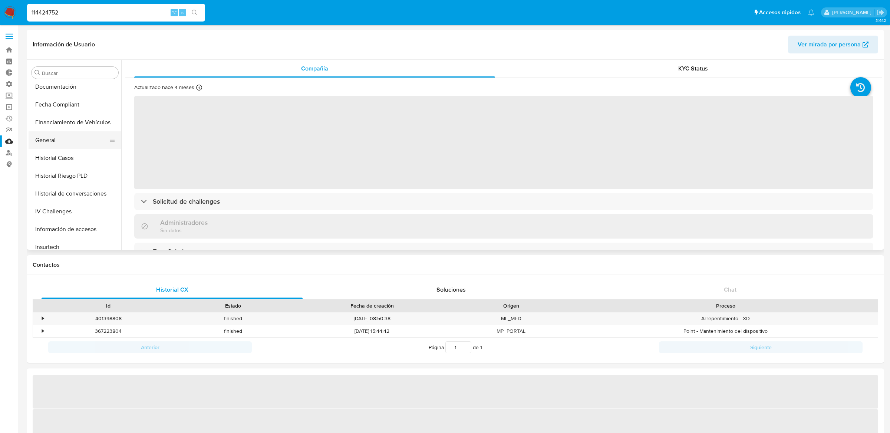
select select "10"
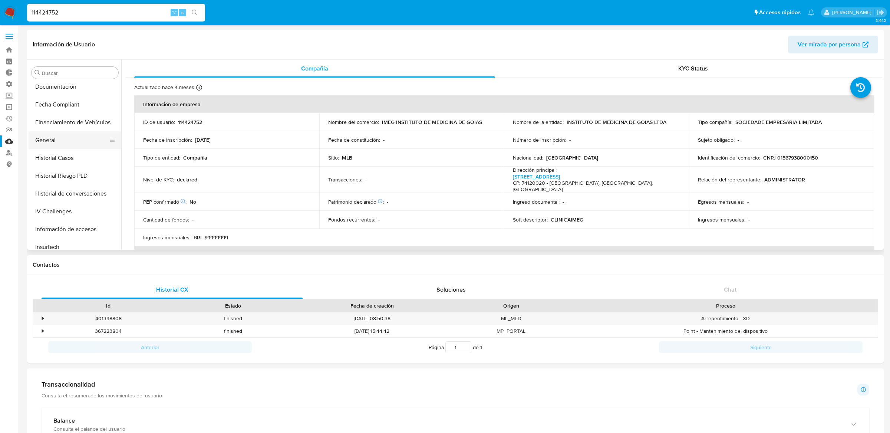
click at [56, 142] on button "General" at bounding box center [72, 140] width 87 height 18
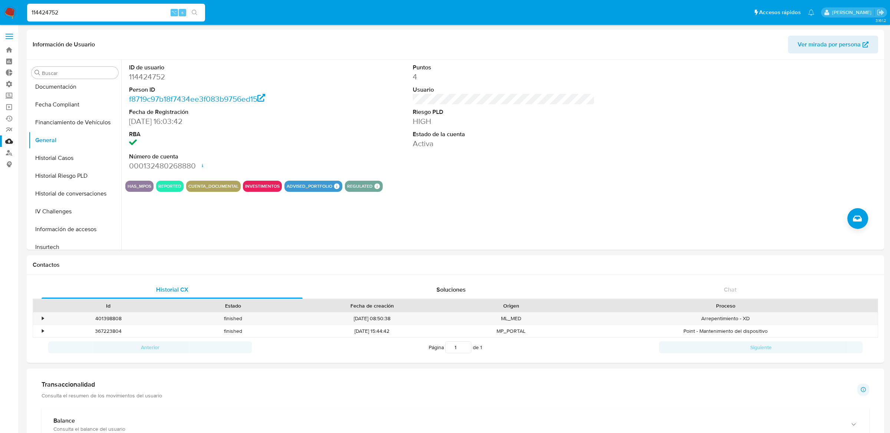
click at [90, 4] on div "114424752 ⌥ s" at bounding box center [116, 13] width 178 height 18
click at [90, 8] on input "114424752" at bounding box center [116, 13] width 178 height 10
paste input "231361219"
type input "231361219"
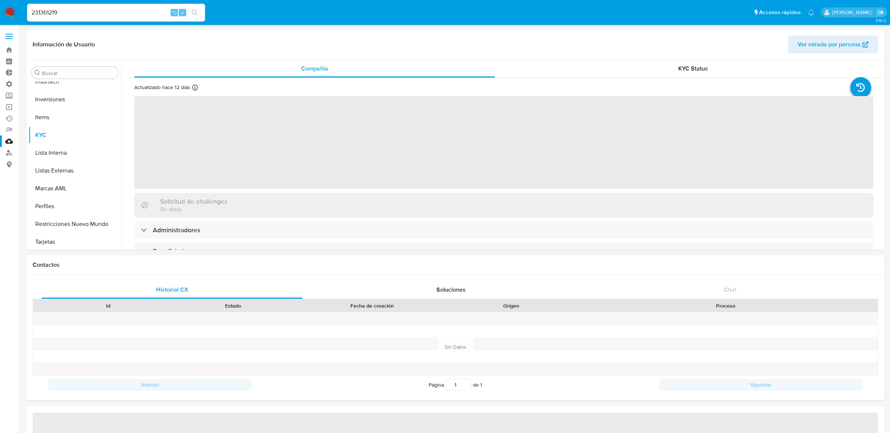
scroll to position [384, 0]
select select "10"
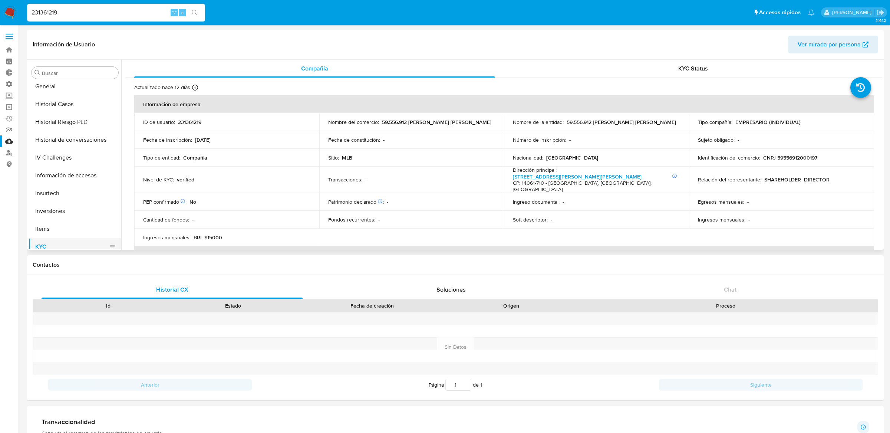
scroll to position [217, 0]
click at [58, 145] on button "General" at bounding box center [72, 141] width 87 height 18
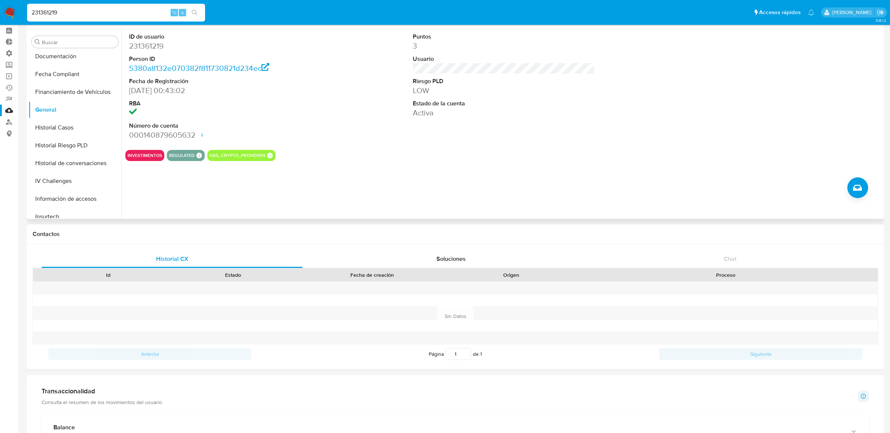
scroll to position [0, 0]
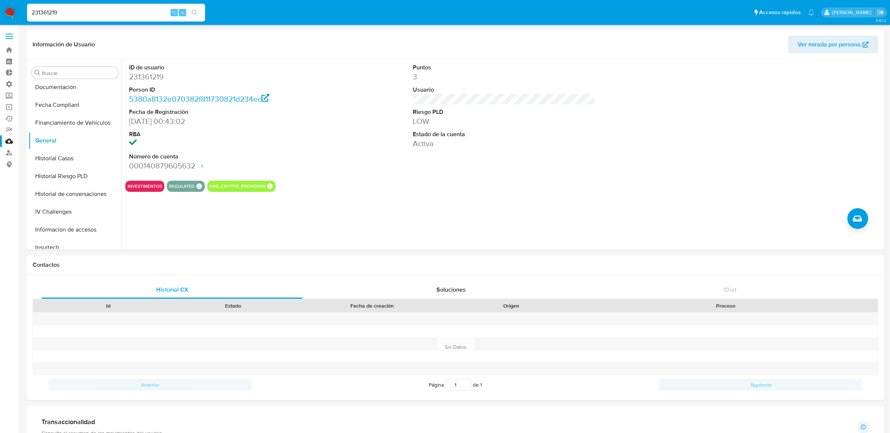
click at [15, 39] on label at bounding box center [9, 37] width 19 height 16
click at [0, 0] on input "checkbox" at bounding box center [0, 0] width 0 height 0
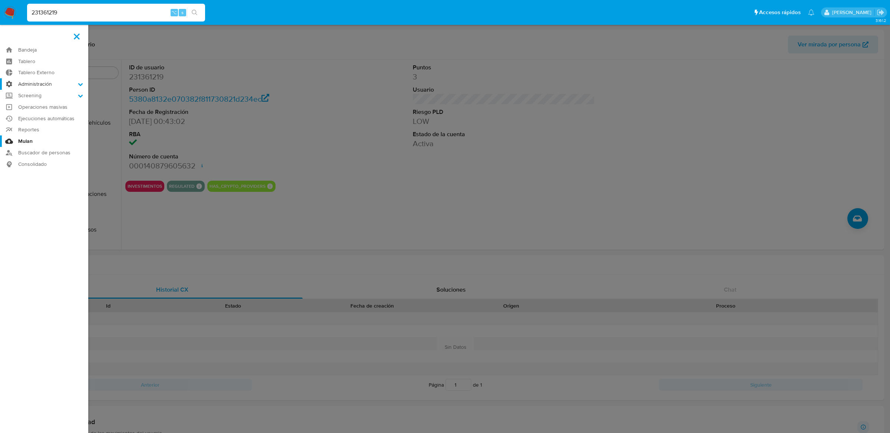
click at [62, 86] on label "Administración" at bounding box center [44, 83] width 88 height 11
click at [0, 0] on input "Administración" at bounding box center [0, 0] width 0 height 0
click at [77, 82] on label "Administración" at bounding box center [44, 83] width 88 height 11
click at [0, 0] on input "Administración" at bounding box center [0, 0] width 0 height 0
click at [82, 86] on icon at bounding box center [80, 84] width 5 height 5
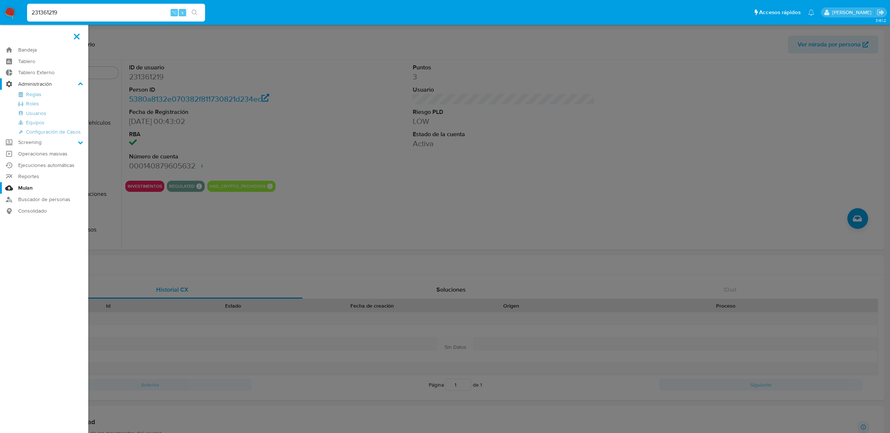
click at [0, 0] on input "Administración" at bounding box center [0, 0] width 0 height 0
click at [83, 84] on icon at bounding box center [80, 84] width 5 height 5
click at [0, 0] on input "Administración" at bounding box center [0, 0] width 0 height 0
click at [80, 84] on icon at bounding box center [80, 84] width 5 height 5
click at [0, 0] on input "Administración" at bounding box center [0, 0] width 0 height 0
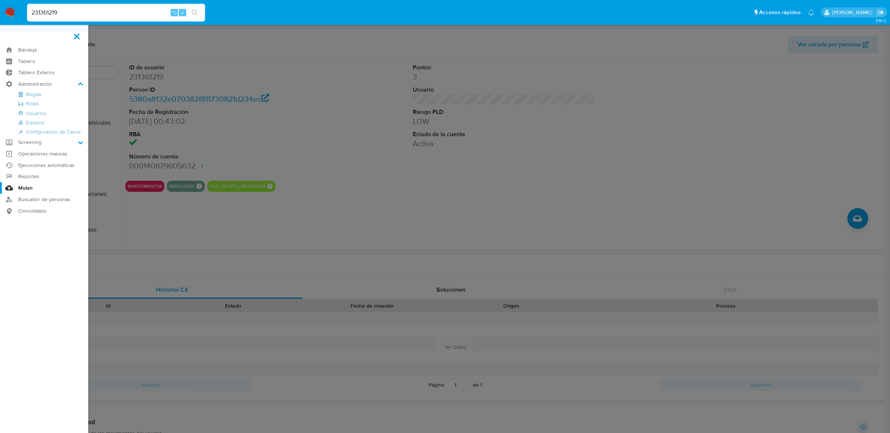
click at [40, 185] on link "Mulan" at bounding box center [44, 187] width 88 height 11
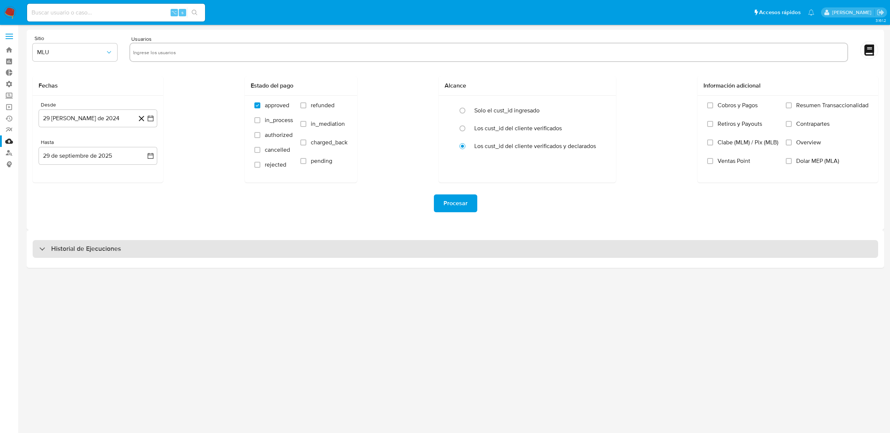
click at [74, 254] on div "Historial de Ejecuciones" at bounding box center [455, 249] width 845 height 18
select select "10"
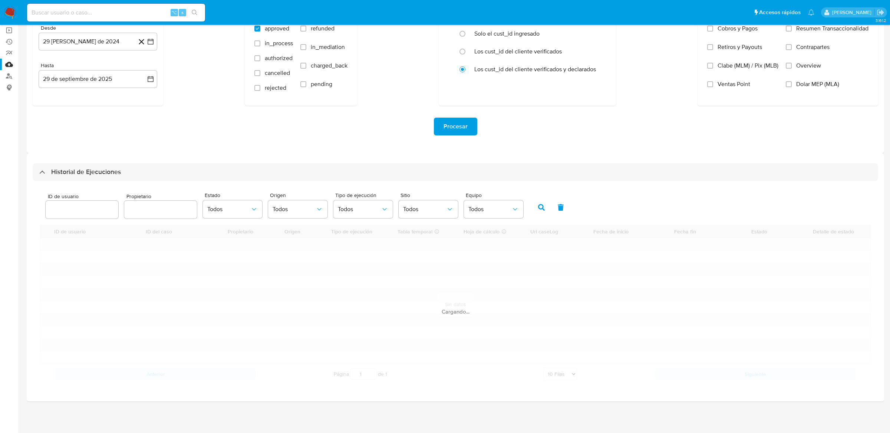
scroll to position [115, 0]
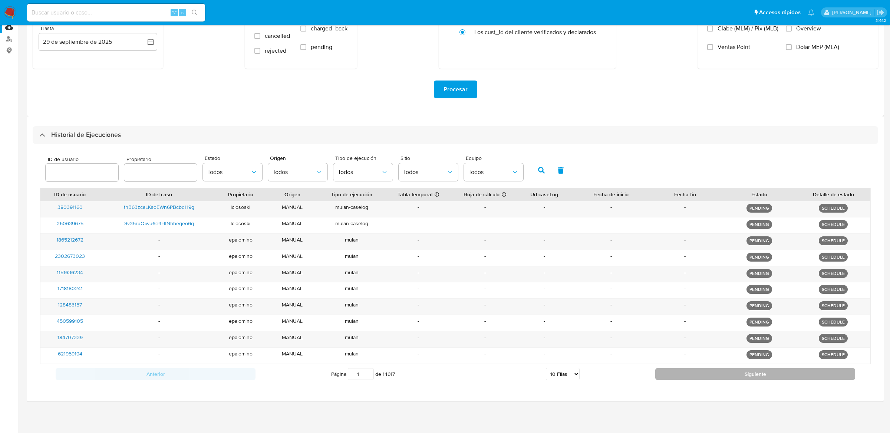
click at [676, 370] on button "Siguiente" at bounding box center [755, 374] width 200 height 12
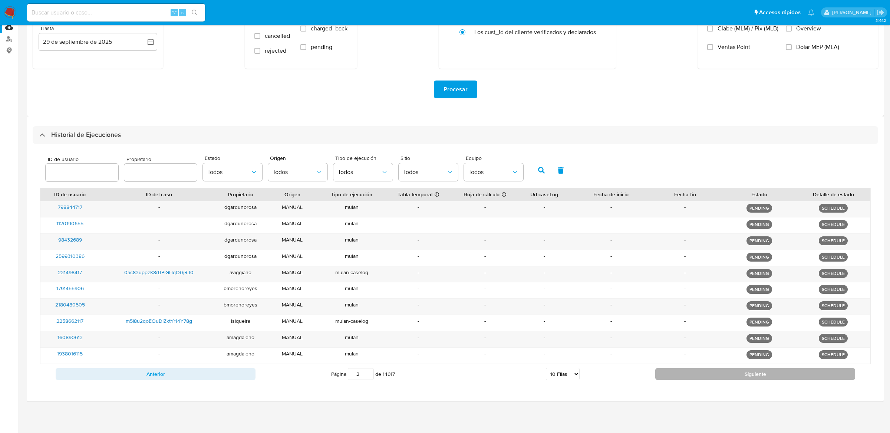
click at [674, 378] on button "Siguiente" at bounding box center [755, 374] width 200 height 12
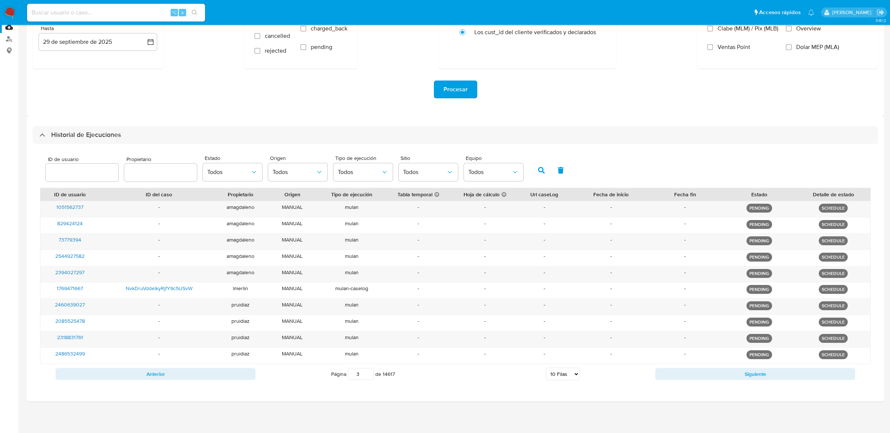
click at [674, 378] on button "Siguiente" at bounding box center [755, 374] width 200 height 12
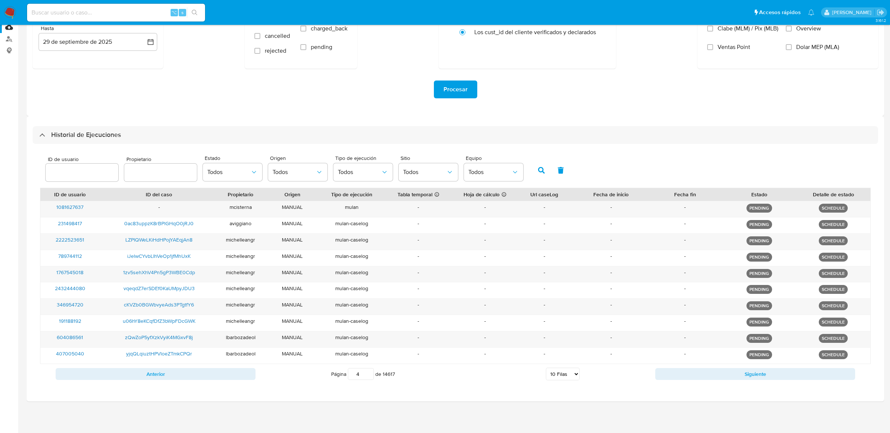
click at [674, 378] on button "Siguiente" at bounding box center [755, 374] width 200 height 12
type input "7"
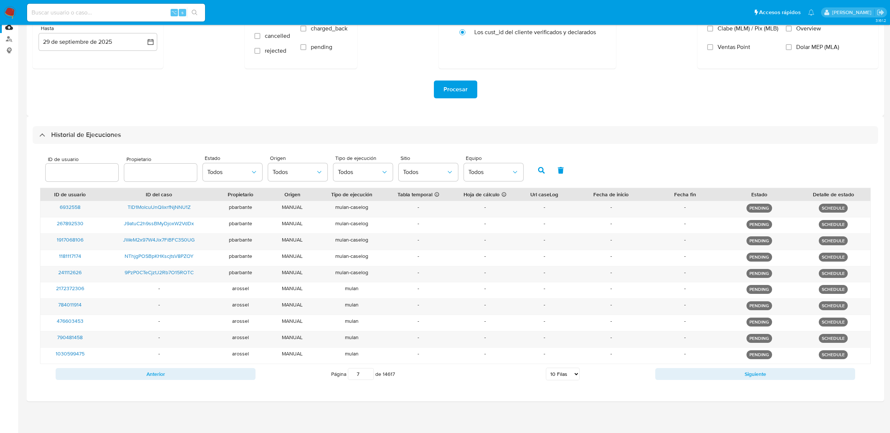
click at [137, 11] on input at bounding box center [116, 13] width 178 height 10
paste input "664503454"
type input "664503454"
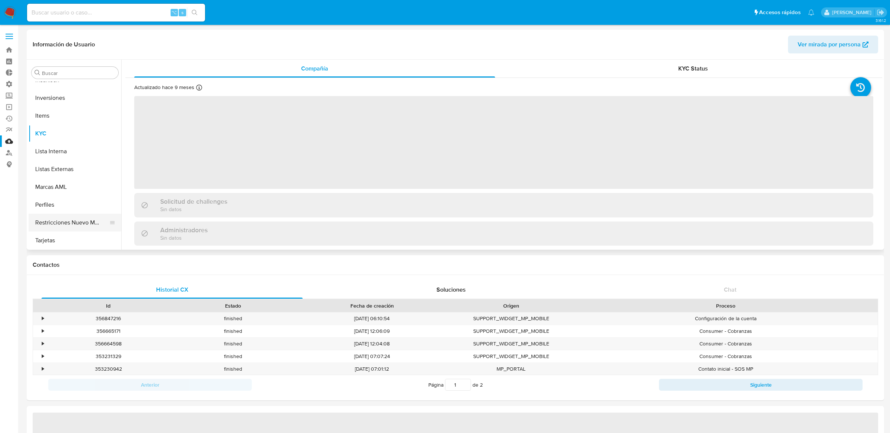
select select "10"
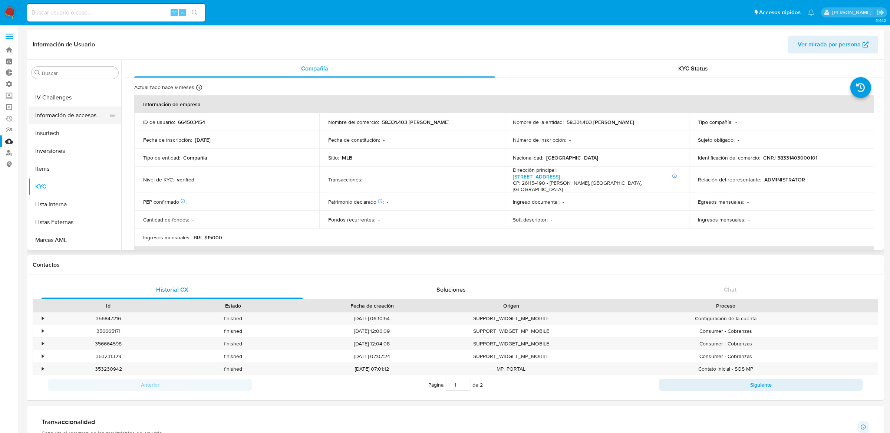
scroll to position [264, 0]
click at [94, 97] on button "General" at bounding box center [72, 94] width 87 height 18
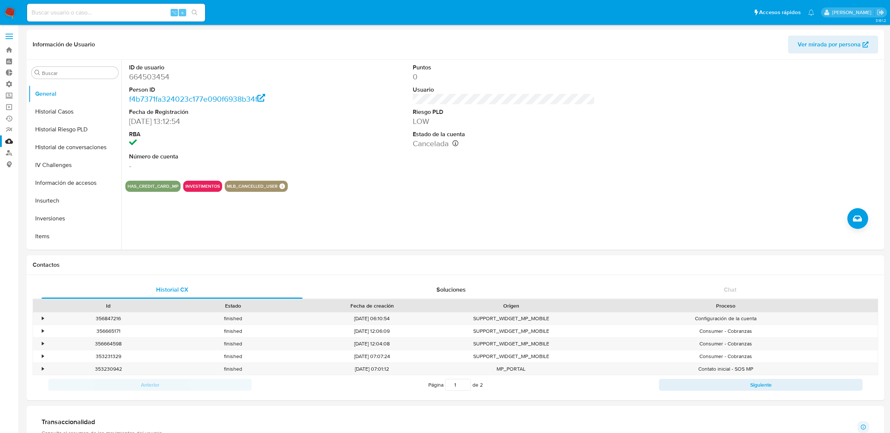
click at [153, 14] on input at bounding box center [116, 13] width 178 height 10
paste input "661935249"
type input "661935249"
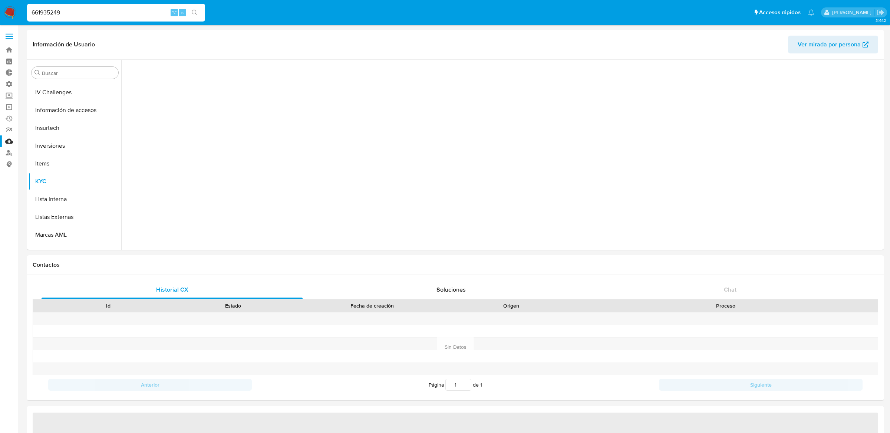
scroll to position [384, 0]
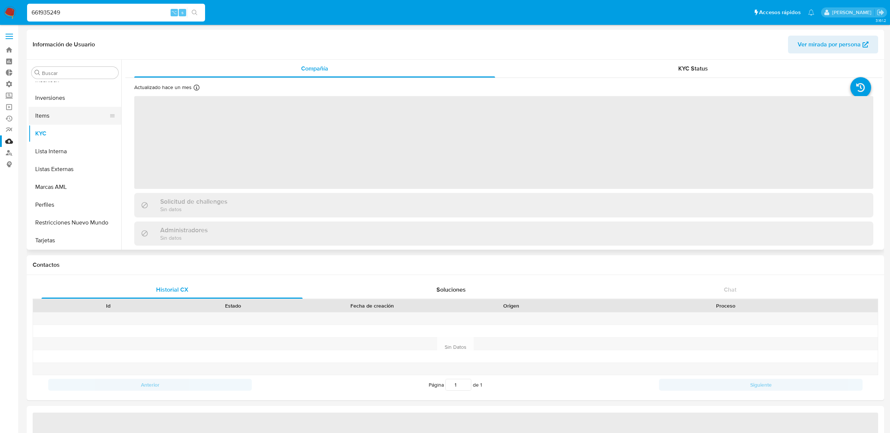
select select "10"
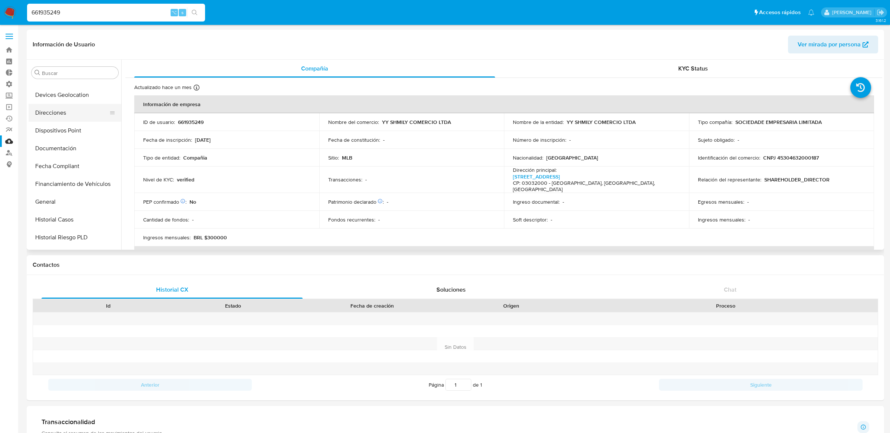
scroll to position [159, 0]
click at [52, 196] on button "General" at bounding box center [72, 198] width 87 height 18
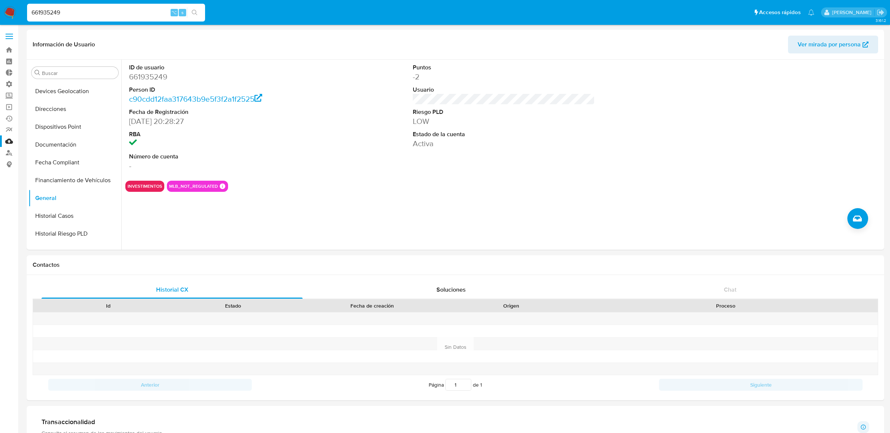
click at [160, 10] on input "661935249" at bounding box center [116, 13] width 178 height 10
paste input "37891755"
type input "378917559"
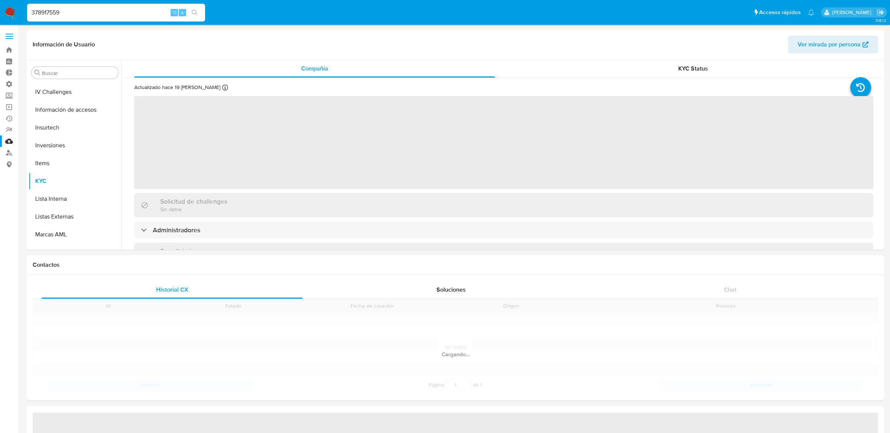
scroll to position [384, 0]
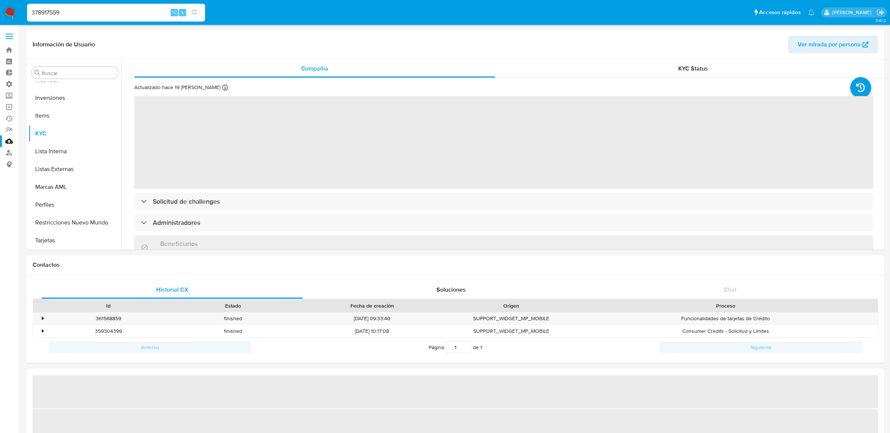
select select "10"
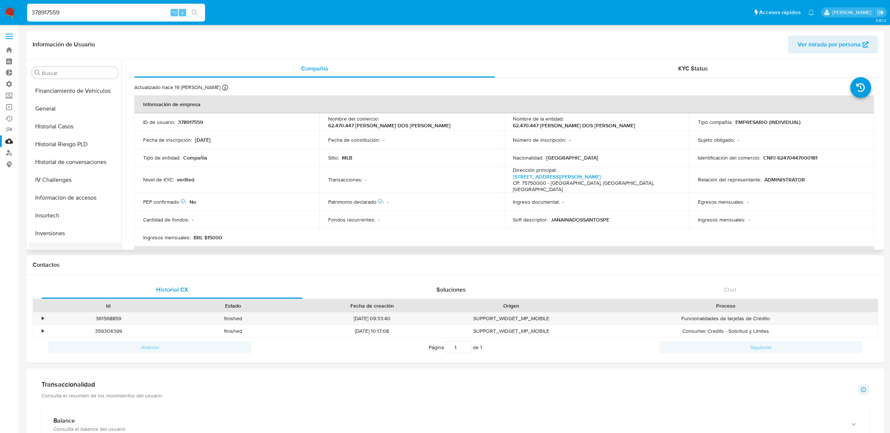
scroll to position [221, 0]
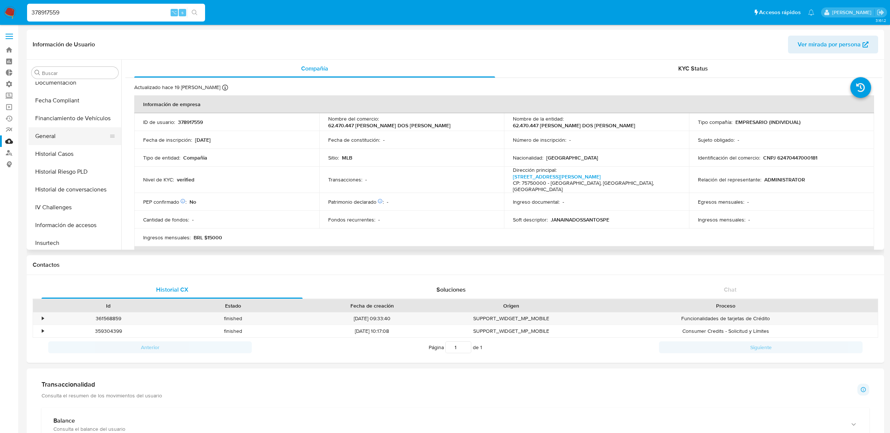
click at [68, 139] on button "General" at bounding box center [72, 136] width 87 height 18
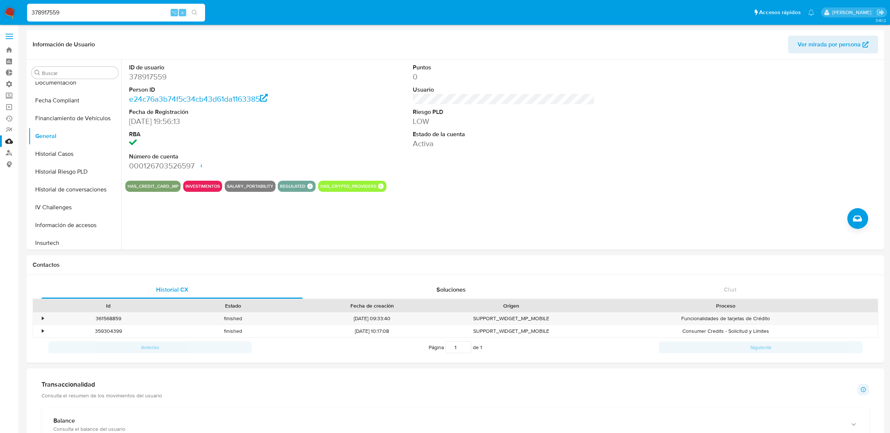
click at [12, 39] on span at bounding box center [9, 38] width 7 height 1
click at [0, 0] on input "checkbox" at bounding box center [0, 0] width 0 height 0
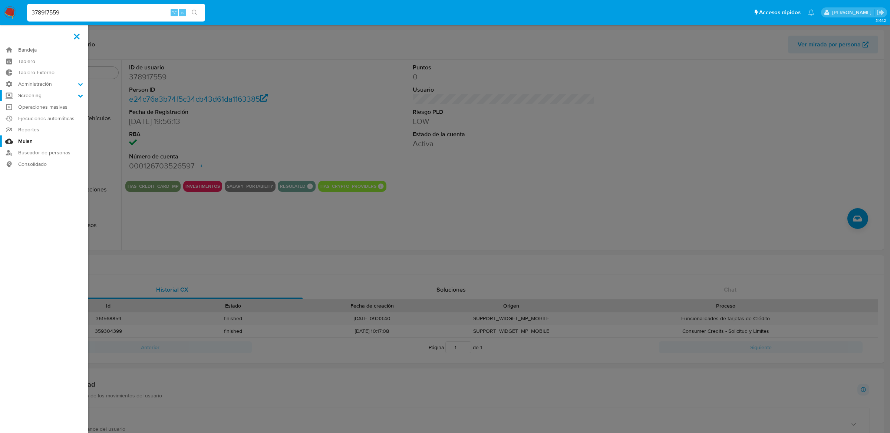
click at [34, 94] on label "Screening" at bounding box center [44, 95] width 88 height 11
click at [0, 0] on input "Screening" at bounding box center [0, 0] width 0 height 0
click at [38, 86] on label "Administración" at bounding box center [44, 83] width 88 height 11
click at [0, 0] on input "Administración" at bounding box center [0, 0] width 0 height 0
click at [38, 96] on link "Reglas" at bounding box center [44, 94] width 88 height 9
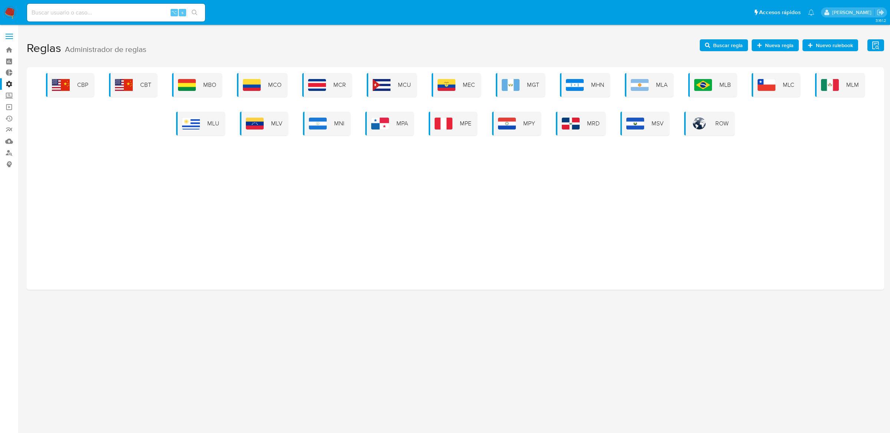
click at [9, 37] on label at bounding box center [9, 37] width 19 height 16
click at [0, 0] on input "checkbox" at bounding box center [0, 0] width 0 height 0
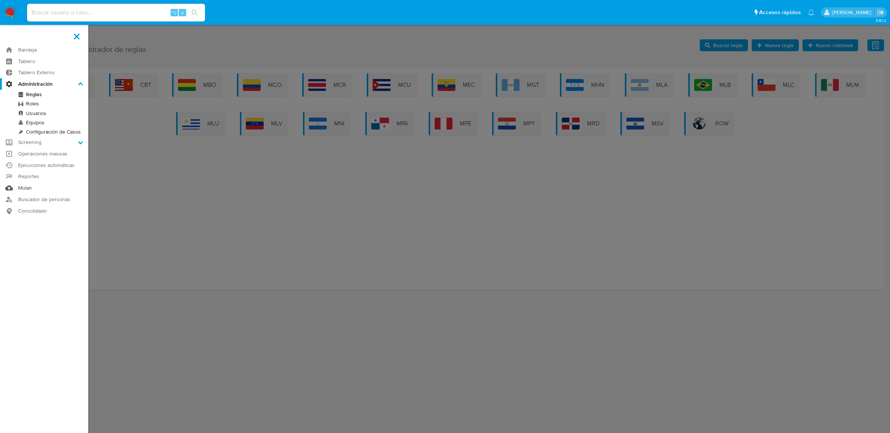
click at [34, 185] on link "Mulan" at bounding box center [44, 187] width 88 height 11
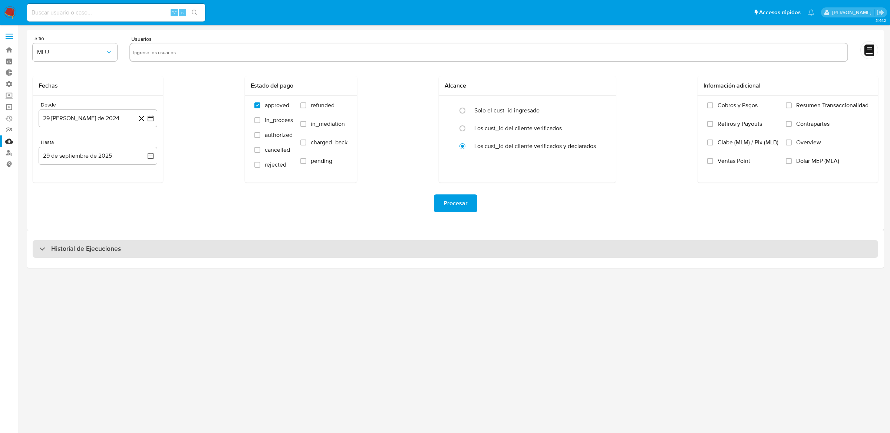
click at [353, 252] on div "Historial de Ejecuciones" at bounding box center [455, 249] width 845 height 18
select select "10"
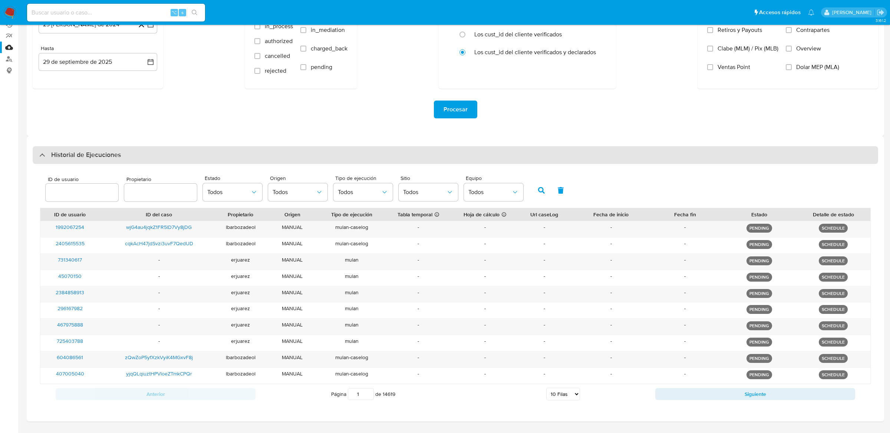
scroll to position [115, 0]
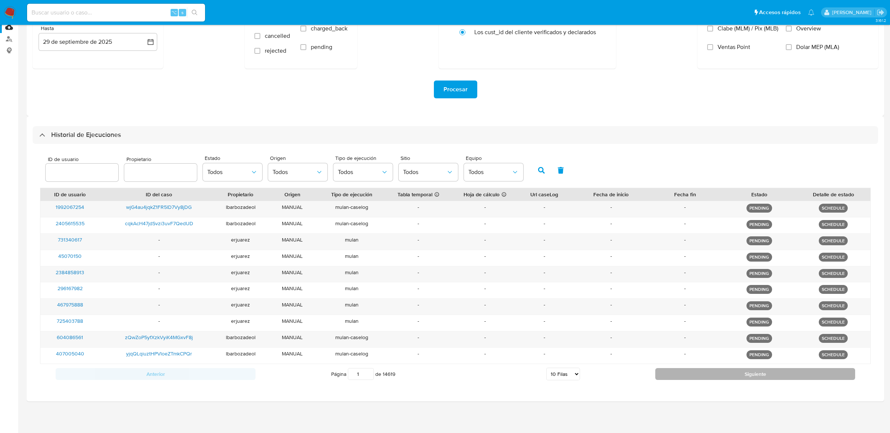
click at [727, 377] on button "Siguiente" at bounding box center [755, 374] width 200 height 12
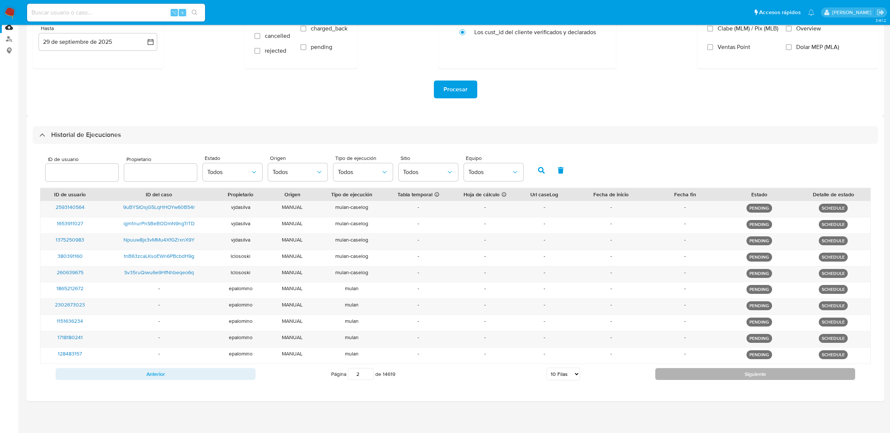
click at [722, 375] on button "Siguiente" at bounding box center [755, 374] width 200 height 12
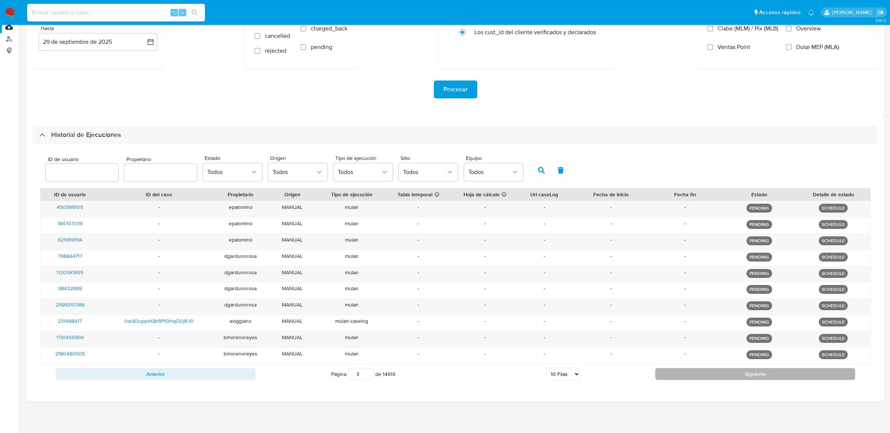
click at [722, 375] on button "Siguiente" at bounding box center [755, 374] width 200 height 12
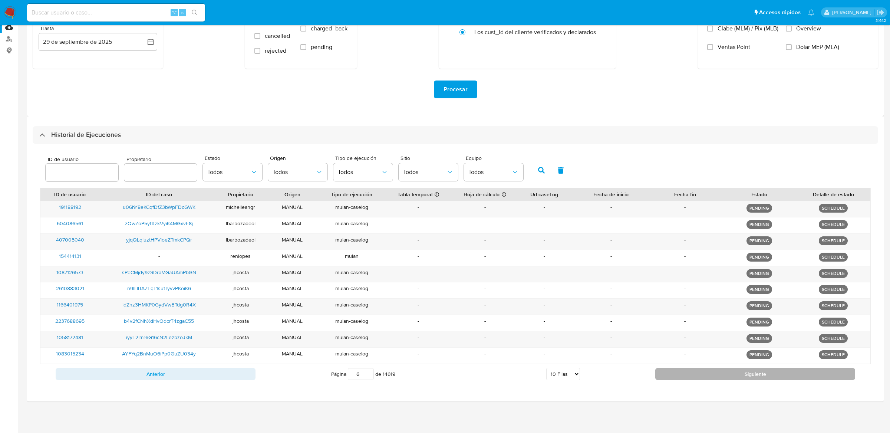
click at [722, 375] on button "Siguiente" at bounding box center [755, 374] width 200 height 12
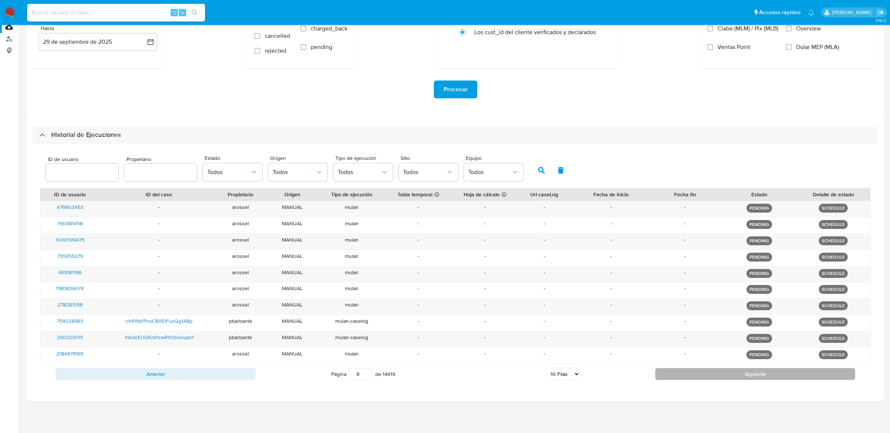
click at [722, 375] on button "Siguiente" at bounding box center [755, 374] width 200 height 12
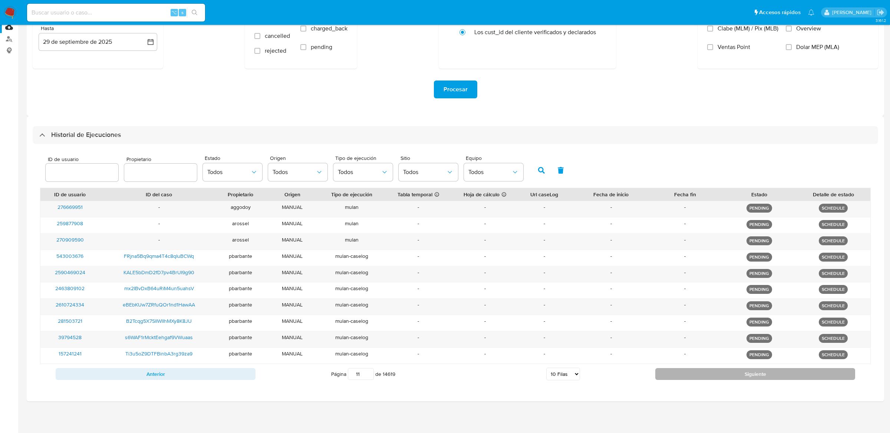
click at [680, 375] on button "Siguiente" at bounding box center [755, 374] width 200 height 12
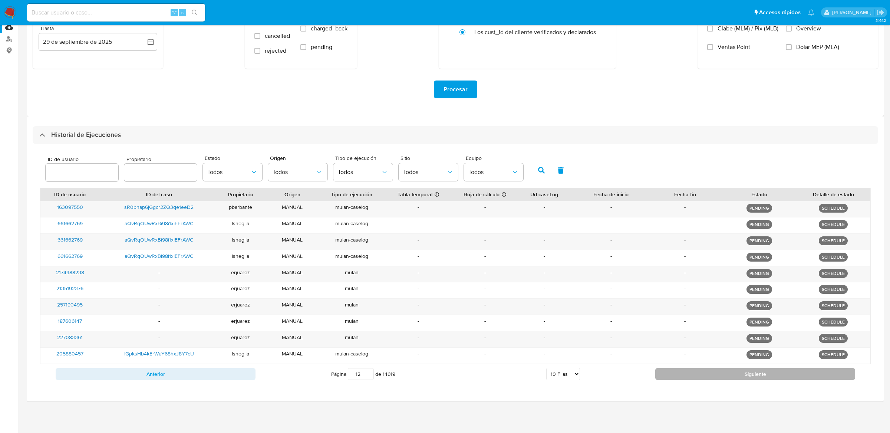
click at [680, 375] on button "Siguiente" at bounding box center [755, 374] width 200 height 12
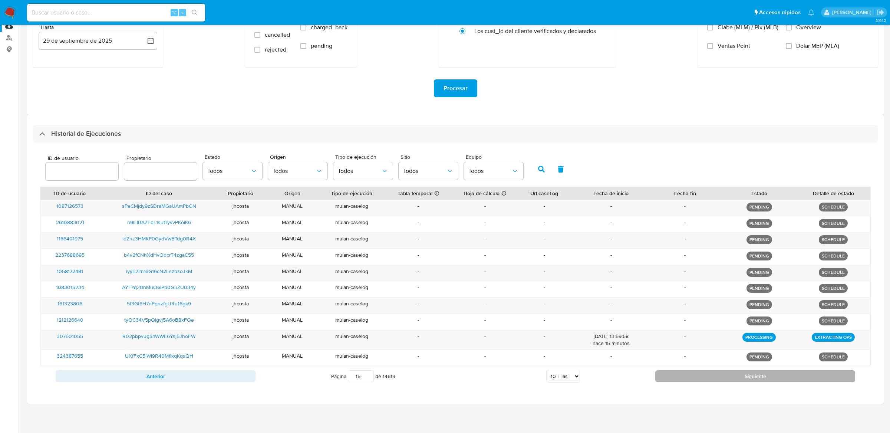
click at [677, 376] on button "Siguiente" at bounding box center [755, 376] width 200 height 12
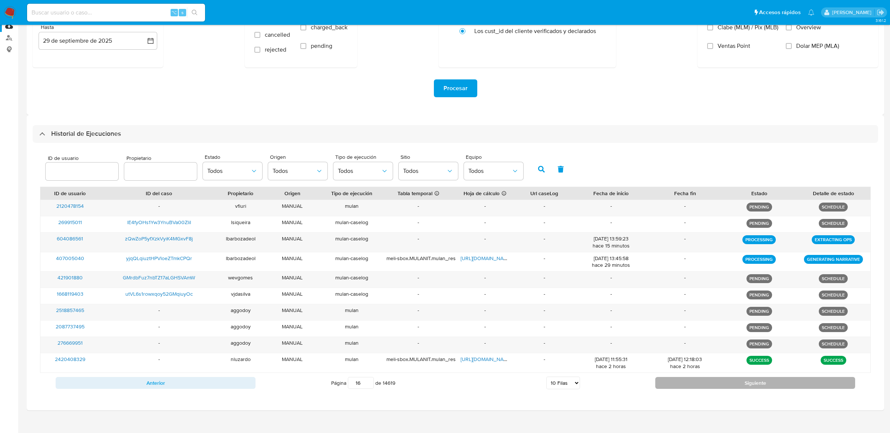
click at [677, 379] on button "Siguiente" at bounding box center [755, 383] width 200 height 12
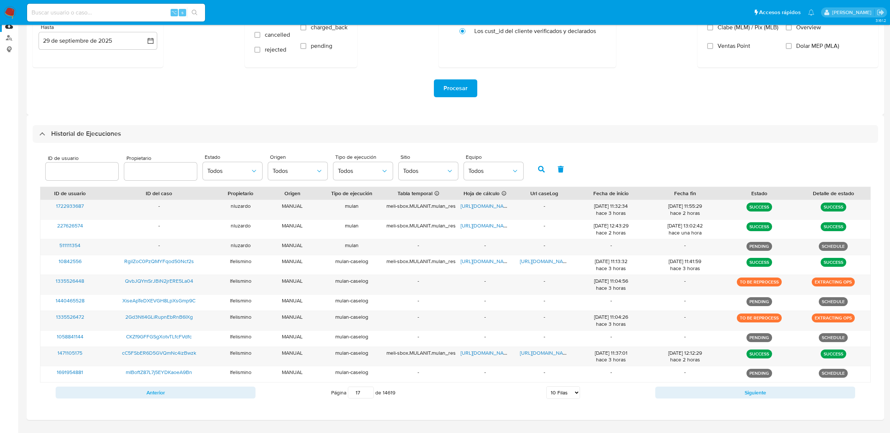
click at [677, 385] on div "Anterior Página 17 de 14619 5 [PERSON_NAME] 10 [PERSON_NAME] 20 [PERSON_NAME] 2…" at bounding box center [455, 392] width 830 height 20
click at [677, 386] on div "Anterior Página 17 de 14619 5 [PERSON_NAME] 10 [PERSON_NAME] 20 [PERSON_NAME] 2…" at bounding box center [455, 392] width 830 height 20
click at [677, 390] on button "Siguiente" at bounding box center [755, 392] width 200 height 12
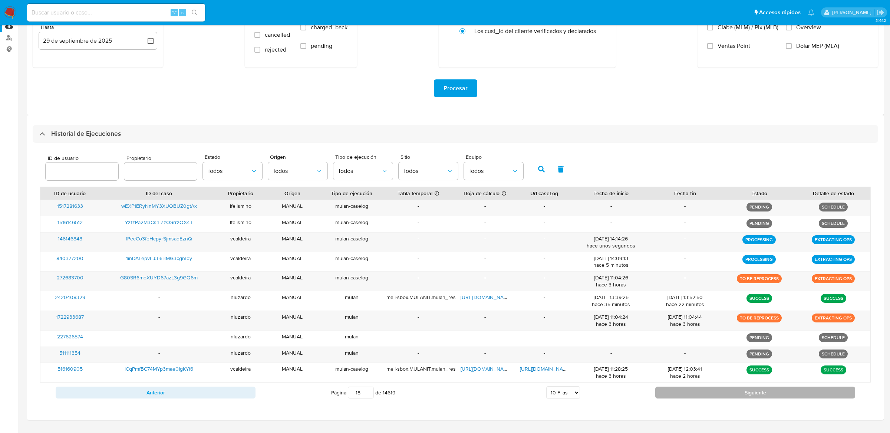
click at [677, 390] on button "Siguiente" at bounding box center [755, 392] width 200 height 12
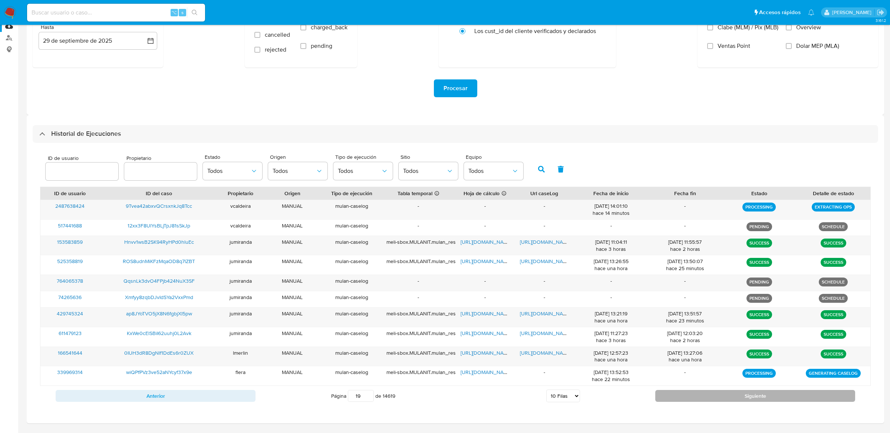
click at [677, 396] on button "Siguiente" at bounding box center [755, 396] width 200 height 12
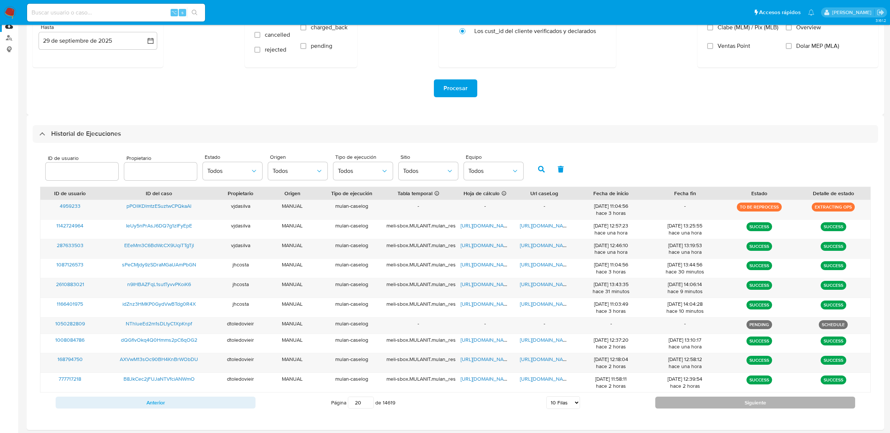
click at [677, 396] on div "Anterior Página 20 de 14619 5 [PERSON_NAME] 10 [PERSON_NAME] 20 [PERSON_NAME] 2…" at bounding box center [455, 402] width 830 height 20
click at [678, 402] on button "Siguiente" at bounding box center [755, 402] width 200 height 12
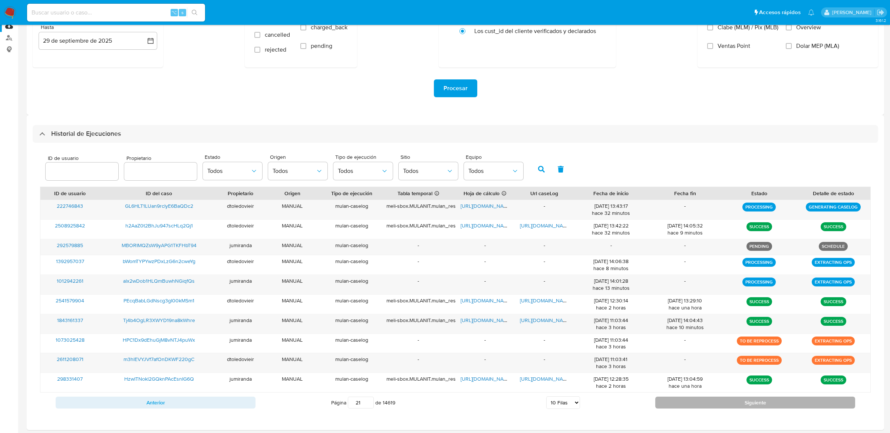
click at [678, 402] on button "Siguiente" at bounding box center [755, 402] width 200 height 12
type input "22"
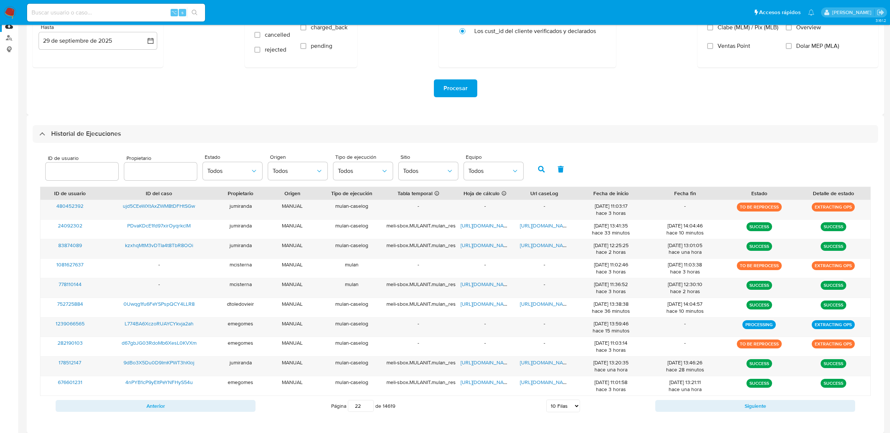
click at [83, 164] on div at bounding box center [82, 171] width 73 height 18
type input "270909590"
click at [538, 167] on icon "button" at bounding box center [541, 169] width 7 height 7
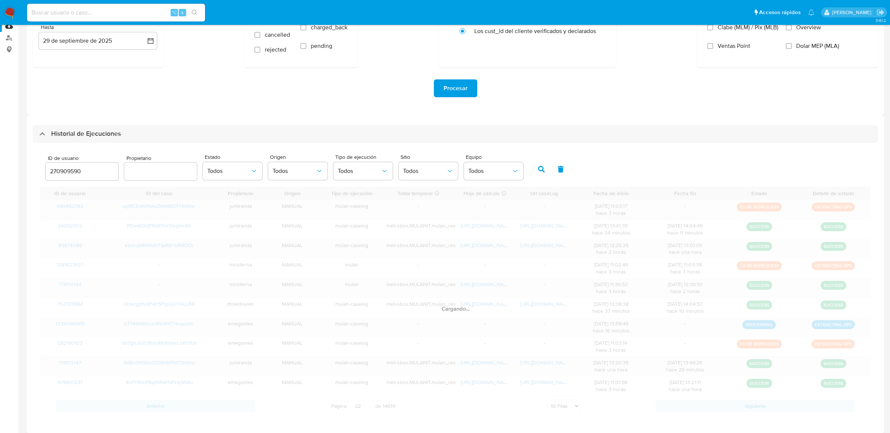
type input "1"
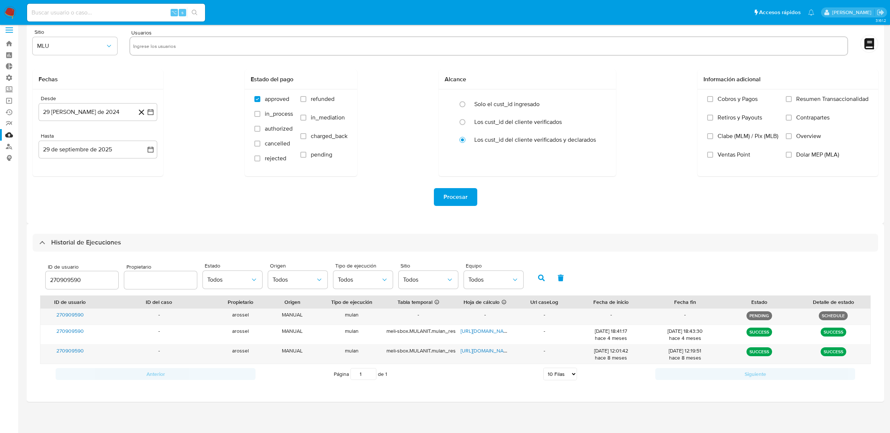
scroll to position [6, 0]
click at [86, 288] on div "270909590" at bounding box center [82, 280] width 73 height 18
click at [86, 280] on input "270909590" at bounding box center [82, 280] width 73 height 10
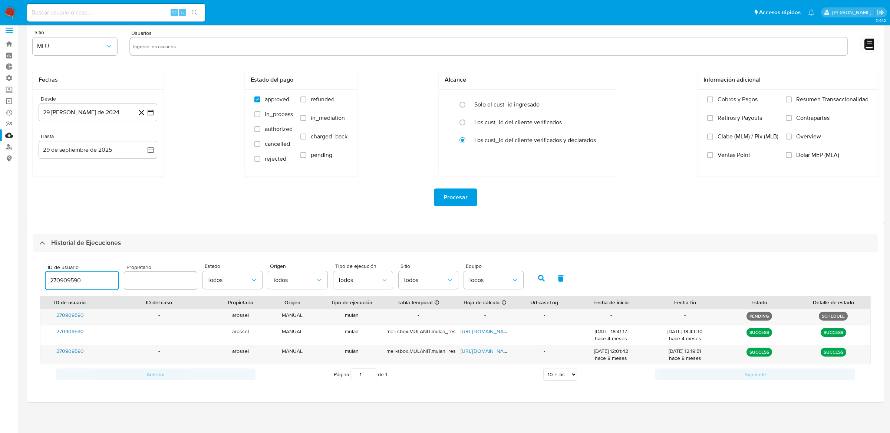
click at [86, 280] on input "270909590" at bounding box center [82, 280] width 73 height 10
click at [532, 277] on button "button" at bounding box center [541, 278] width 19 height 18
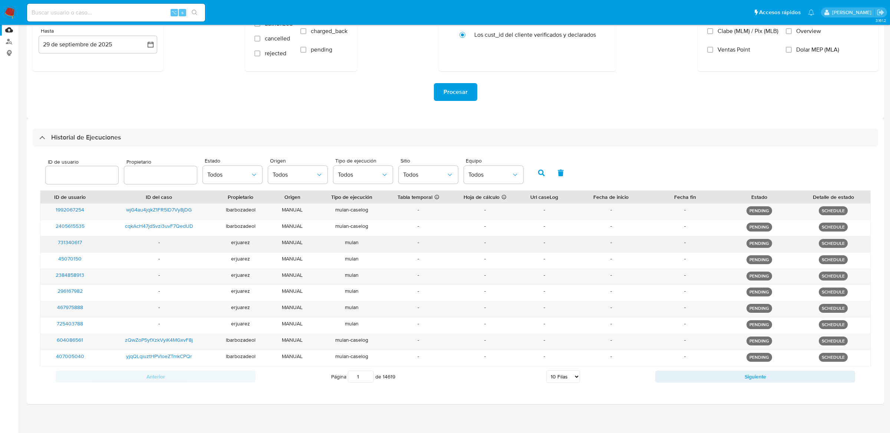
scroll to position [115, 0]
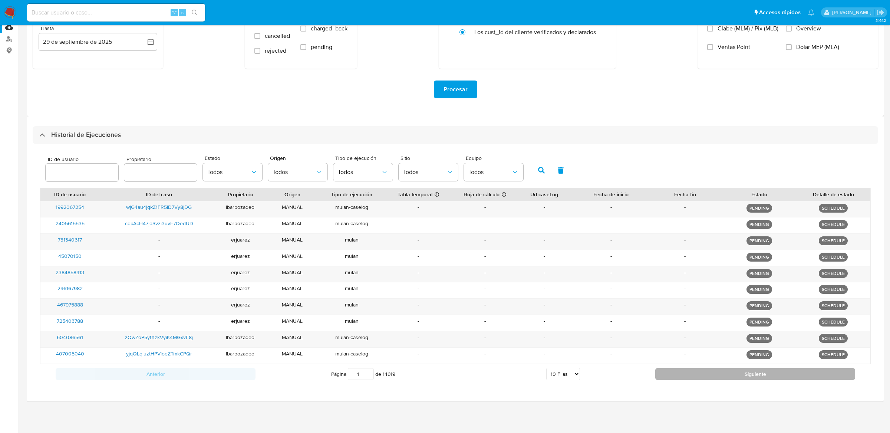
click at [688, 376] on button "Siguiente" at bounding box center [755, 374] width 200 height 12
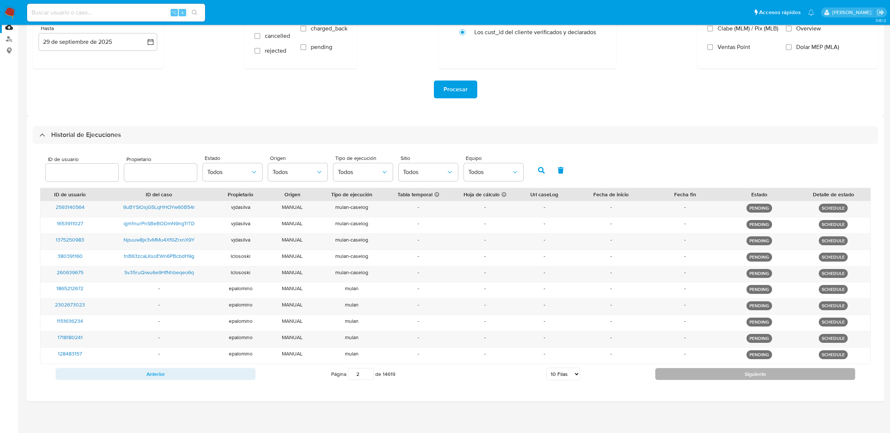
click at [688, 376] on button "Siguiente" at bounding box center [755, 374] width 200 height 12
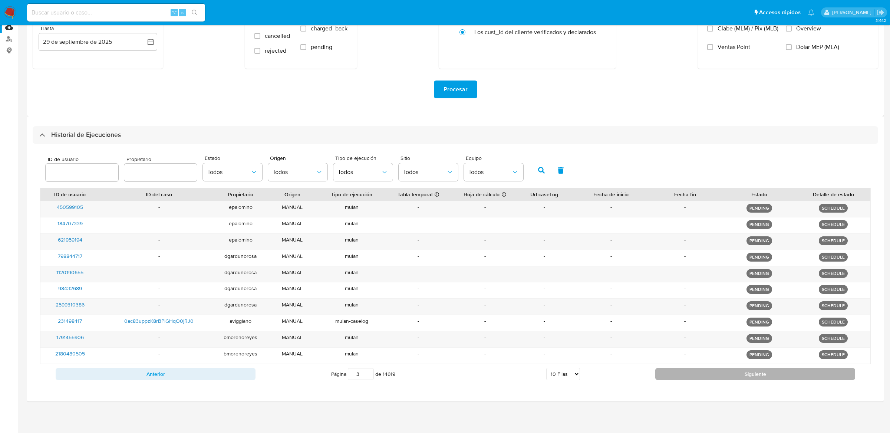
click at [688, 376] on button "Siguiente" at bounding box center [755, 374] width 200 height 12
click at [689, 377] on button "Siguiente" at bounding box center [755, 374] width 200 height 12
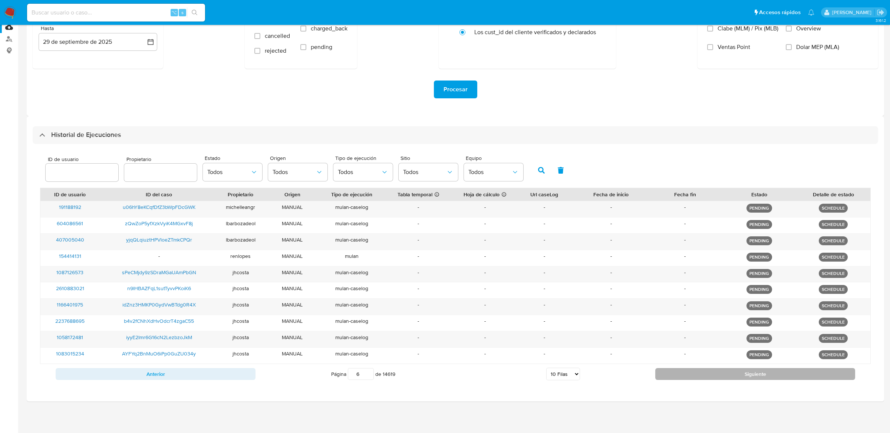
click at [689, 377] on button "Siguiente" at bounding box center [755, 374] width 200 height 12
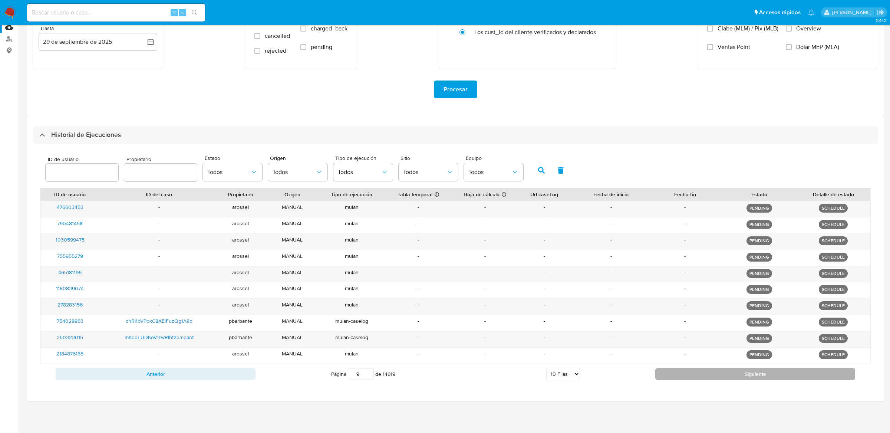
click at [689, 377] on button "Siguiente" at bounding box center [755, 374] width 200 height 12
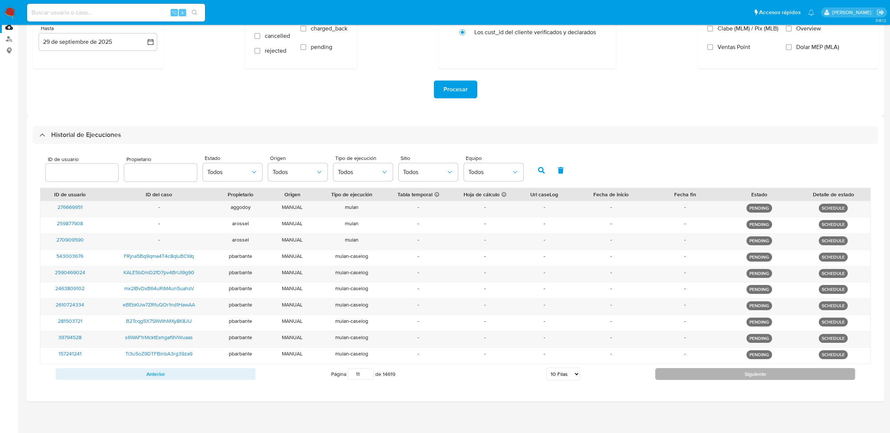
click at [689, 377] on button "Siguiente" at bounding box center [755, 374] width 200 height 12
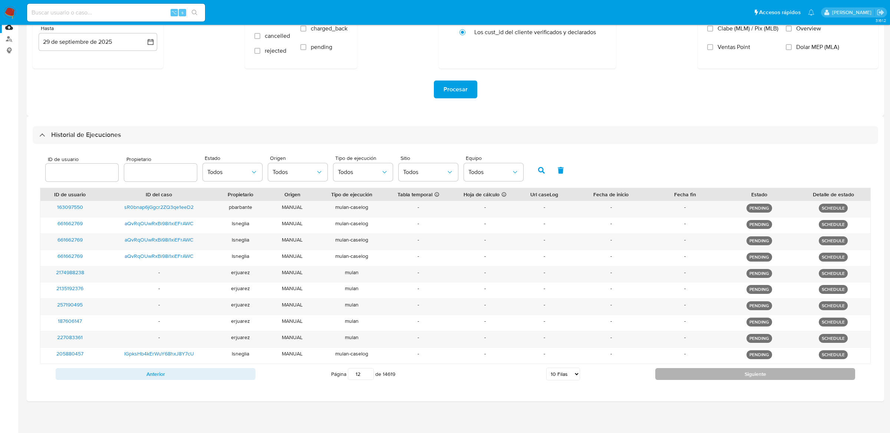
click at [689, 377] on button "Siguiente" at bounding box center [755, 374] width 200 height 12
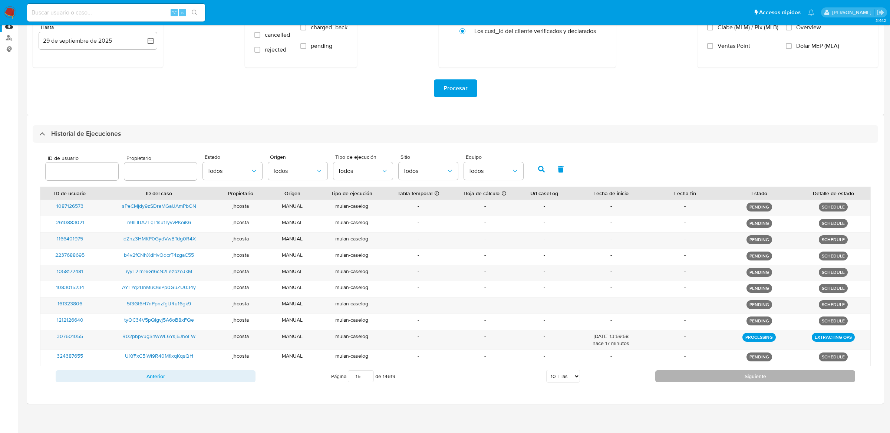
click at [689, 377] on button "Siguiente" at bounding box center [755, 376] width 200 height 12
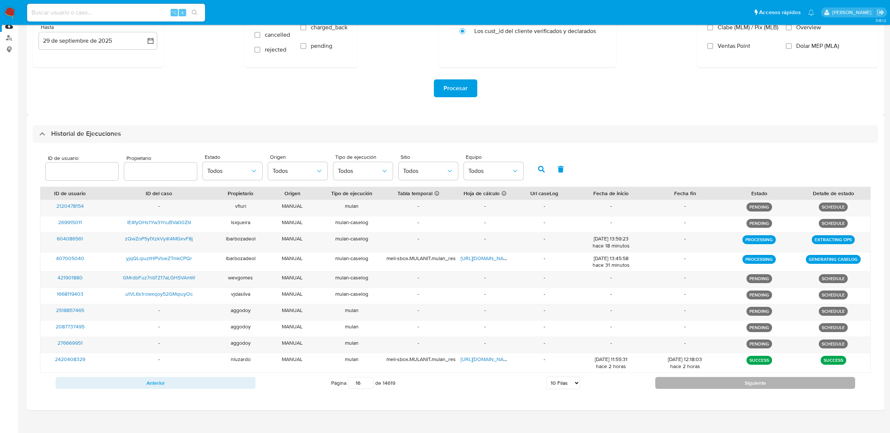
click at [690, 381] on button "Siguiente" at bounding box center [755, 383] width 200 height 12
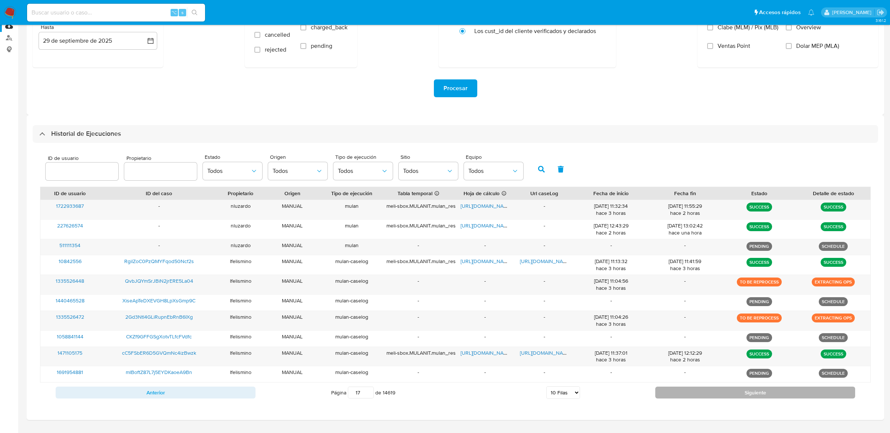
click at [700, 397] on button "Siguiente" at bounding box center [755, 392] width 200 height 12
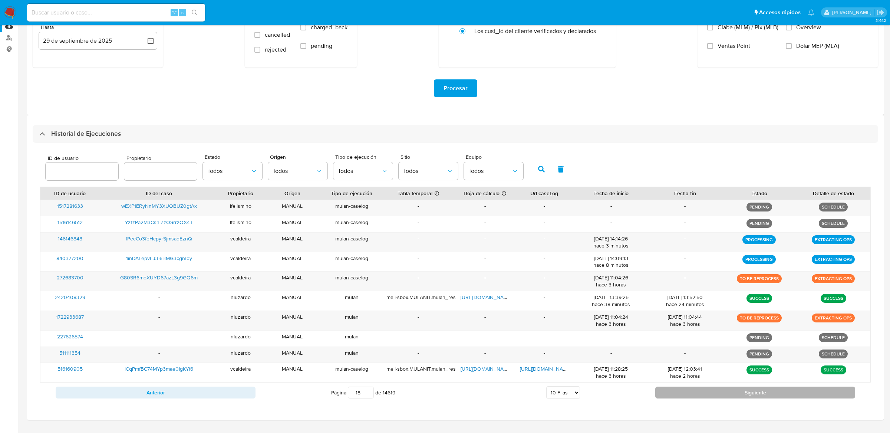
click at [733, 392] on button "Siguiente" at bounding box center [755, 392] width 200 height 12
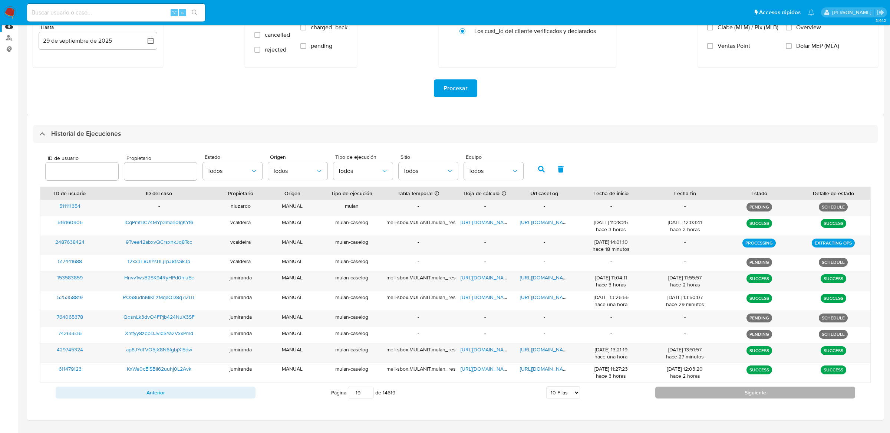
click at [733, 393] on button "Siguiente" at bounding box center [755, 392] width 200 height 12
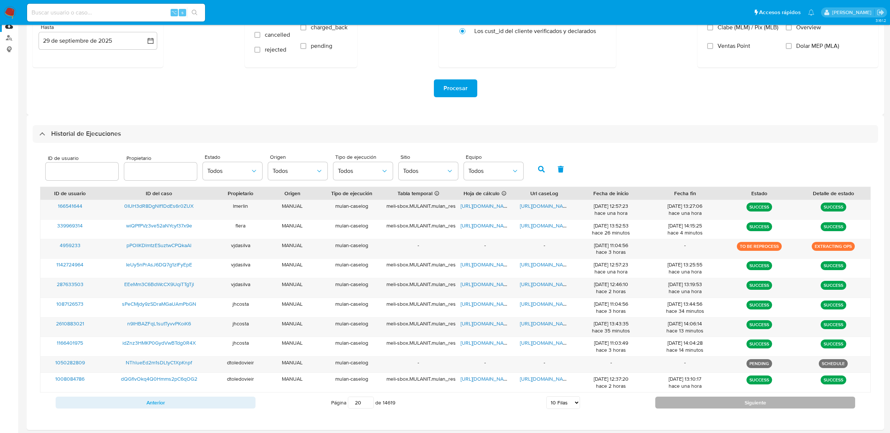
click at [730, 404] on button "Siguiente" at bounding box center [755, 402] width 200 height 12
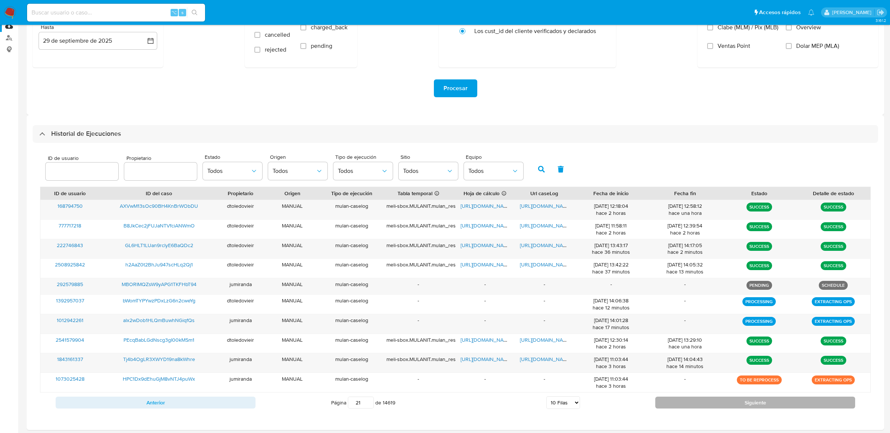
click at [730, 404] on button "Siguiente" at bounding box center [755, 402] width 200 height 12
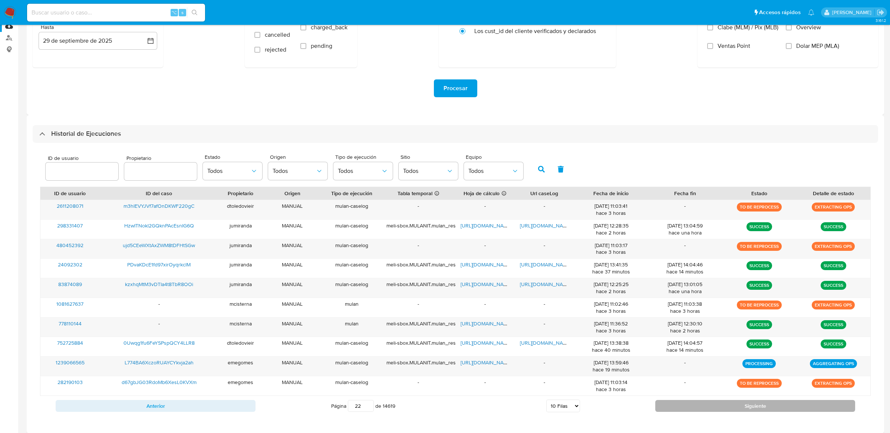
click at [729, 408] on button "Siguiente" at bounding box center [755, 406] width 200 height 12
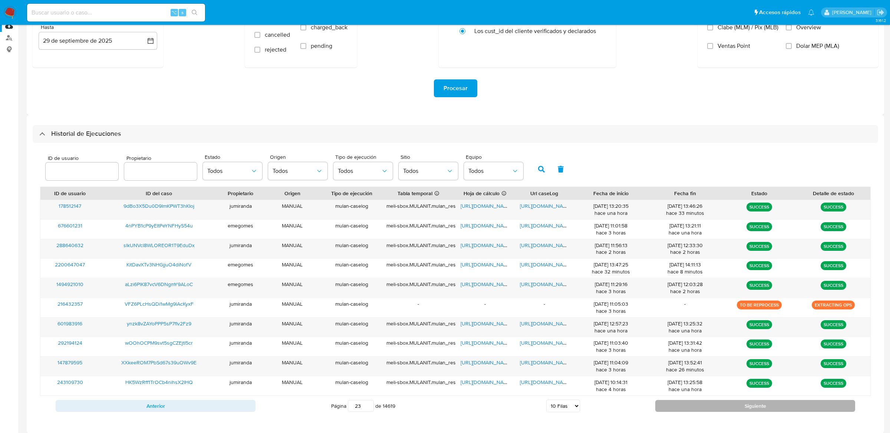
click at [729, 408] on button "Siguiente" at bounding box center [755, 406] width 200 height 12
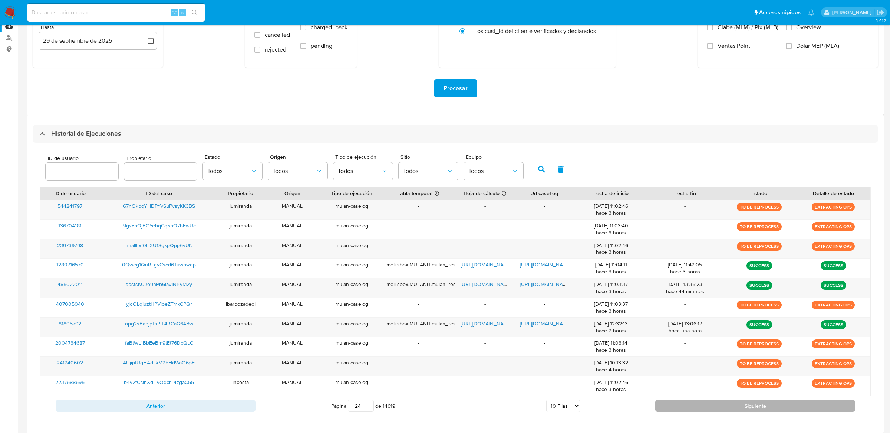
click at [729, 408] on button "Siguiente" at bounding box center [755, 406] width 200 height 12
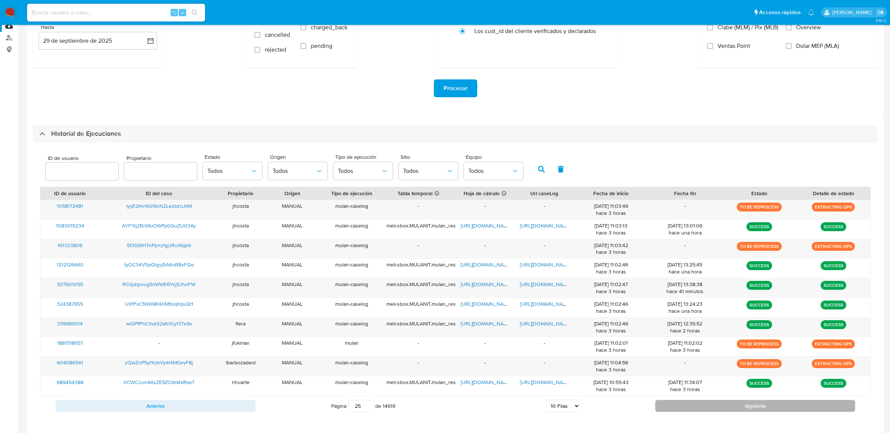
click at [729, 408] on button "Siguiente" at bounding box center [755, 406] width 200 height 12
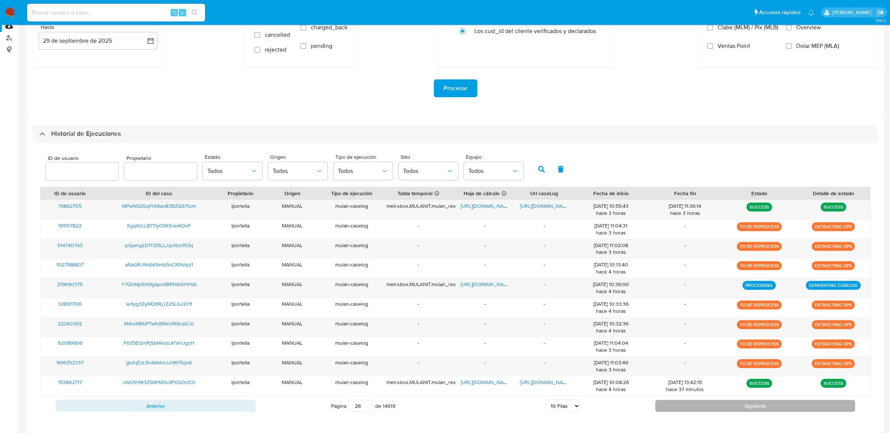
click at [729, 408] on button "Siguiente" at bounding box center [755, 406] width 200 height 12
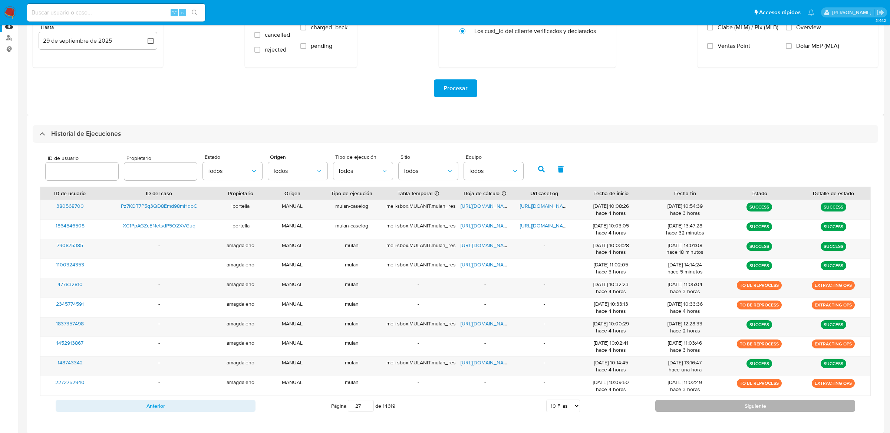
click at [729, 408] on button "Siguiente" at bounding box center [755, 406] width 200 height 12
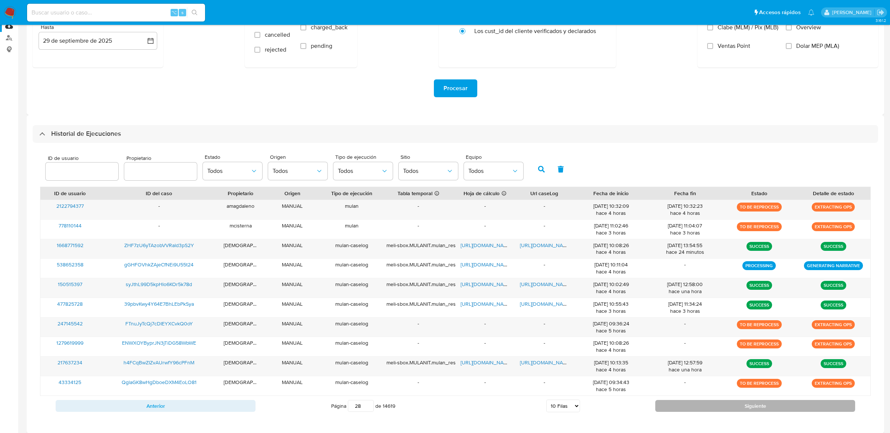
click at [729, 408] on button "Siguiente" at bounding box center [755, 406] width 200 height 12
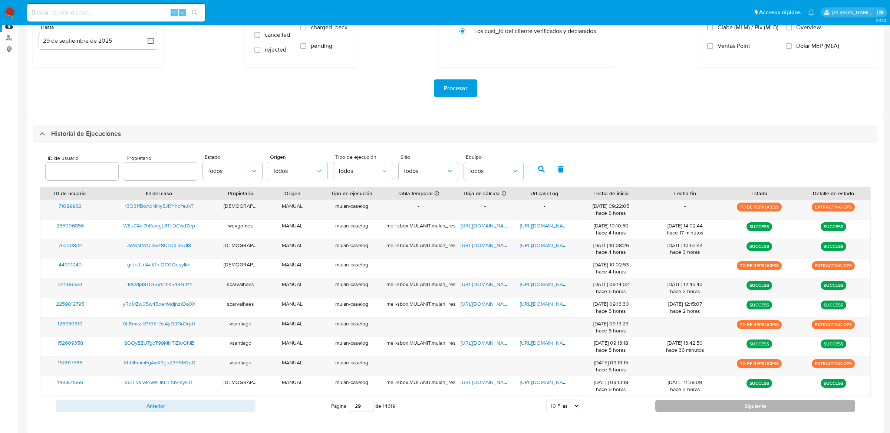
click at [733, 404] on button "Siguiente" at bounding box center [755, 406] width 200 height 12
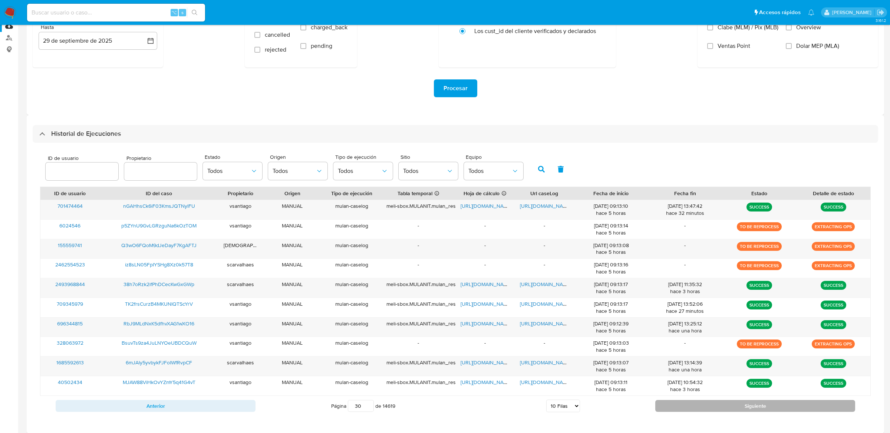
click at [733, 404] on button "Siguiente" at bounding box center [755, 406] width 200 height 12
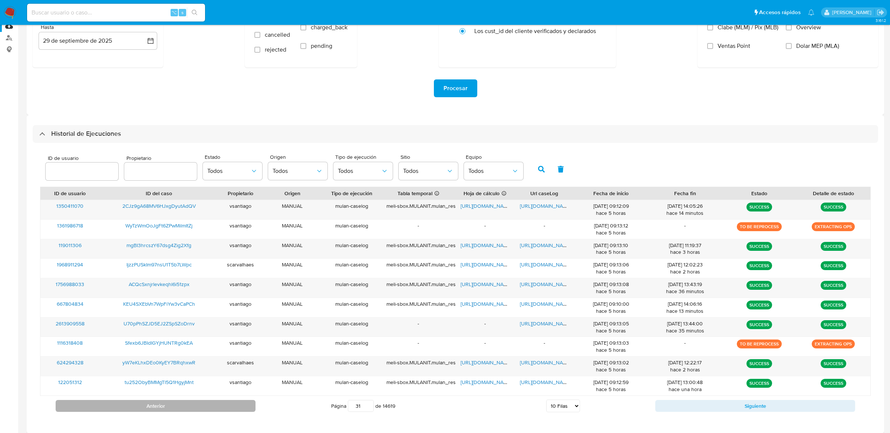
click at [245, 408] on button "Anterior" at bounding box center [156, 406] width 200 height 12
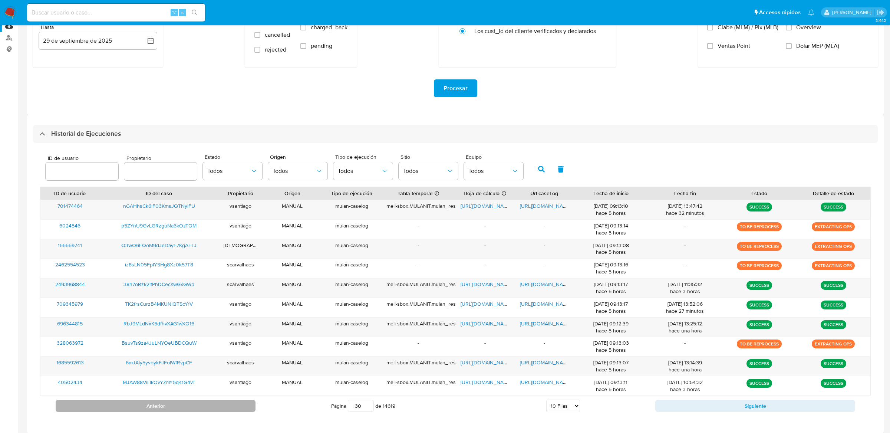
click at [245, 408] on button "Anterior" at bounding box center [156, 406] width 200 height 12
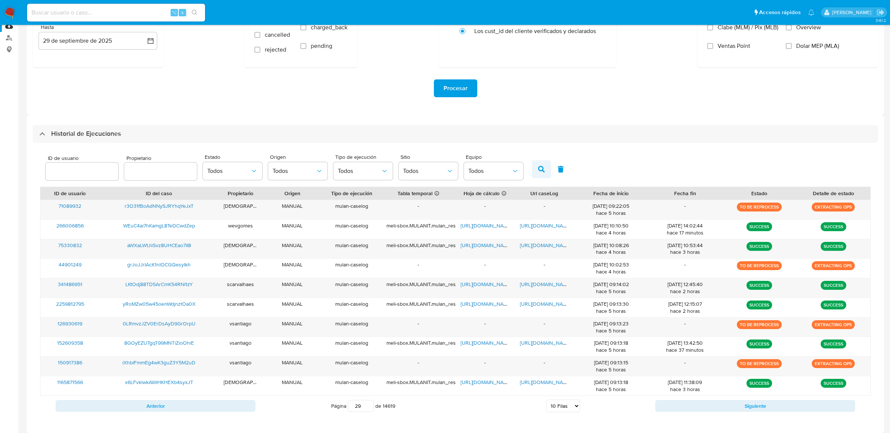
click at [538, 171] on icon "button" at bounding box center [541, 169] width 7 height 7
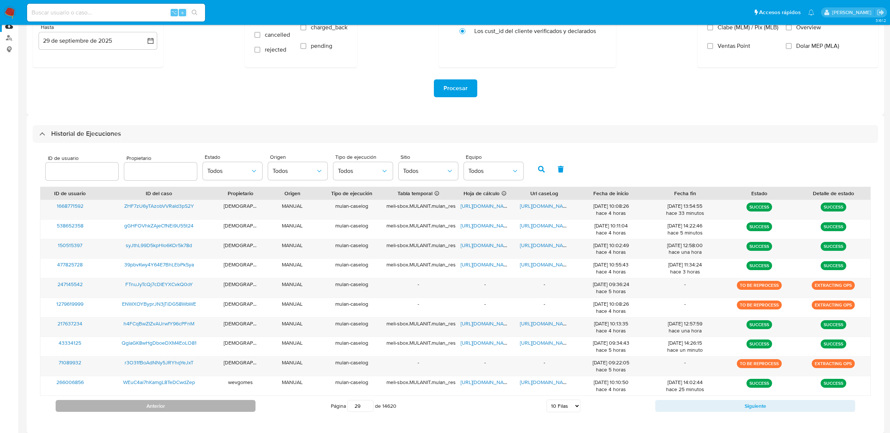
click at [244, 412] on button "Anterior" at bounding box center [156, 406] width 200 height 12
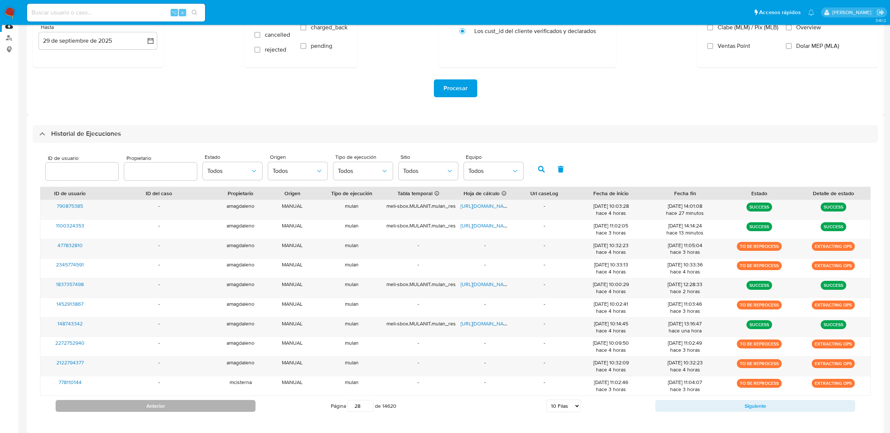
click at [244, 412] on button "Anterior" at bounding box center [156, 406] width 200 height 12
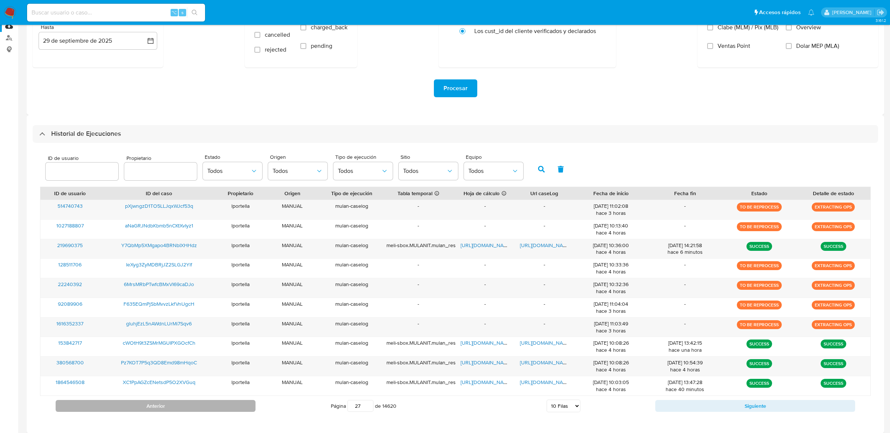
click at [244, 412] on button "Anterior" at bounding box center [156, 406] width 200 height 12
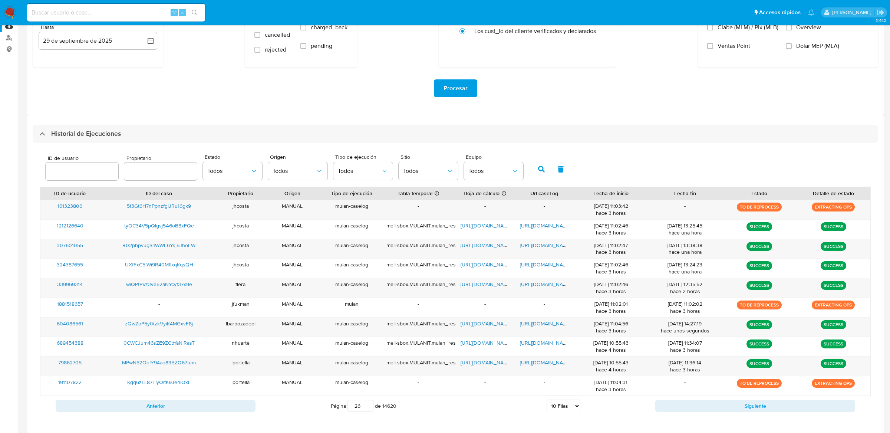
click at [158, 413] on div "Anterior Página 26 de 14620 5 Filas 10 Filas 20 Filas 25 Filas 50 Filas 100 Fil…" at bounding box center [455, 406] width 830 height 20
click at [158, 404] on button "Anterior" at bounding box center [156, 406] width 200 height 12
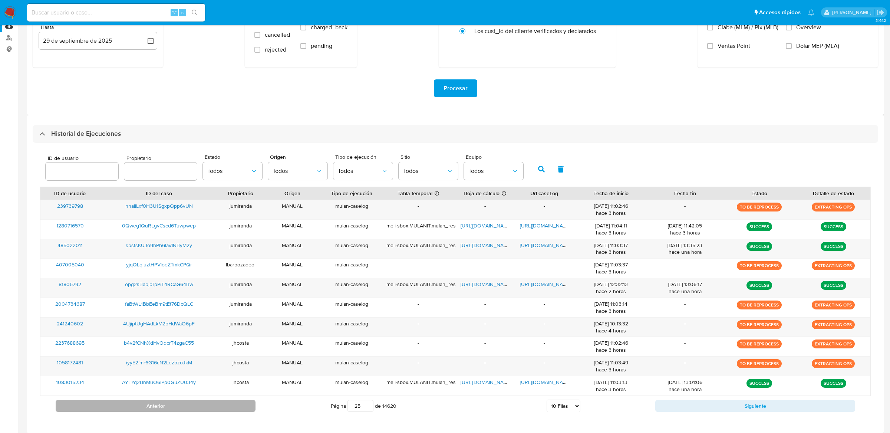
click at [158, 404] on button "Anterior" at bounding box center [156, 406] width 200 height 12
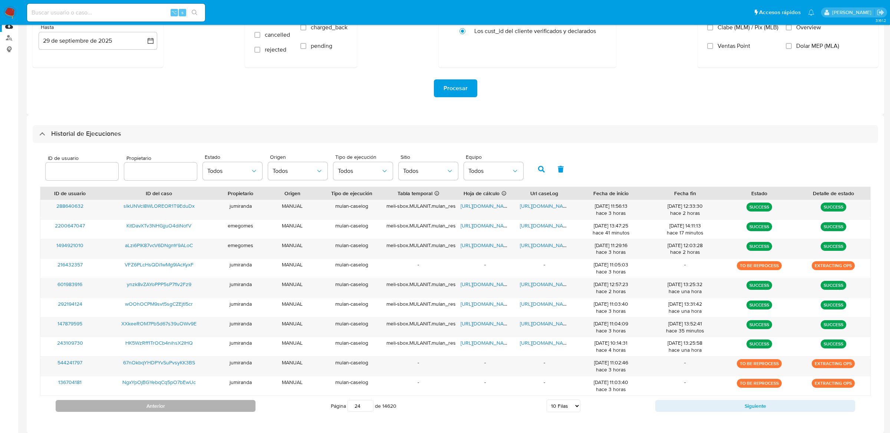
click at [158, 404] on button "Anterior" at bounding box center [156, 406] width 200 height 12
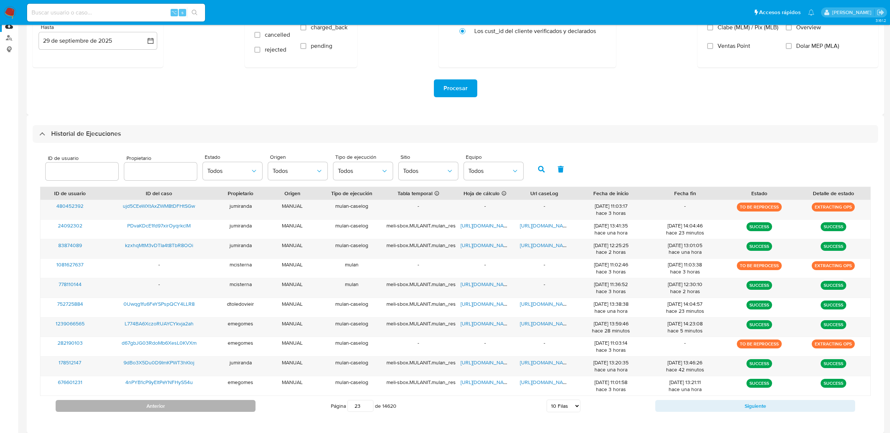
click at [158, 404] on button "Anterior" at bounding box center [156, 406] width 200 height 12
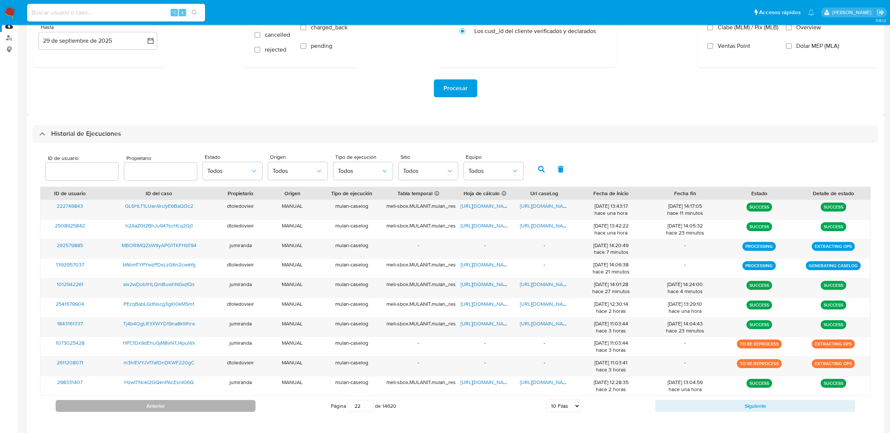
click at [158, 405] on button "Anterior" at bounding box center [156, 406] width 200 height 12
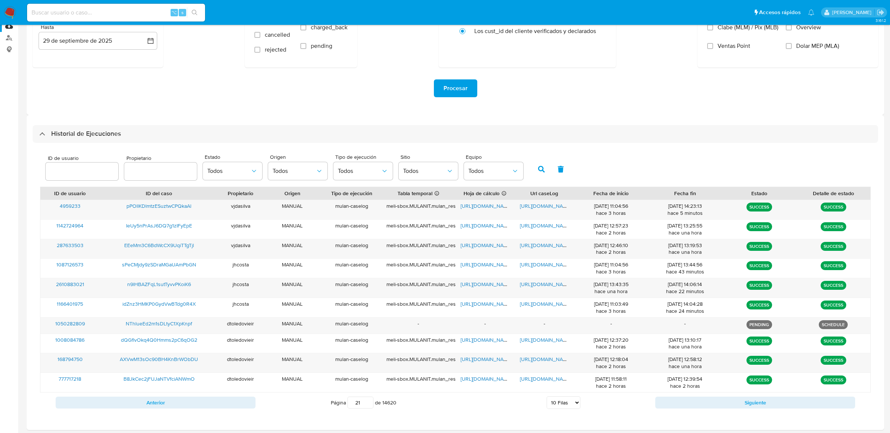
click at [158, 404] on button "Anterior" at bounding box center [156, 402] width 200 height 12
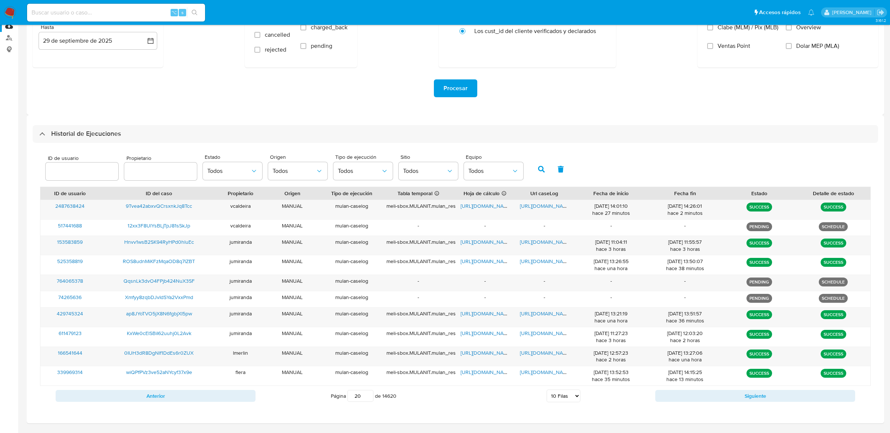
click at [158, 404] on div "Anterior Página 20 de 14620 5 Filas 10 Filas 20 Filas 25 Filas 50 Filas 100 Fil…" at bounding box center [455, 396] width 830 height 20
click at [162, 398] on button "Anterior" at bounding box center [156, 396] width 200 height 12
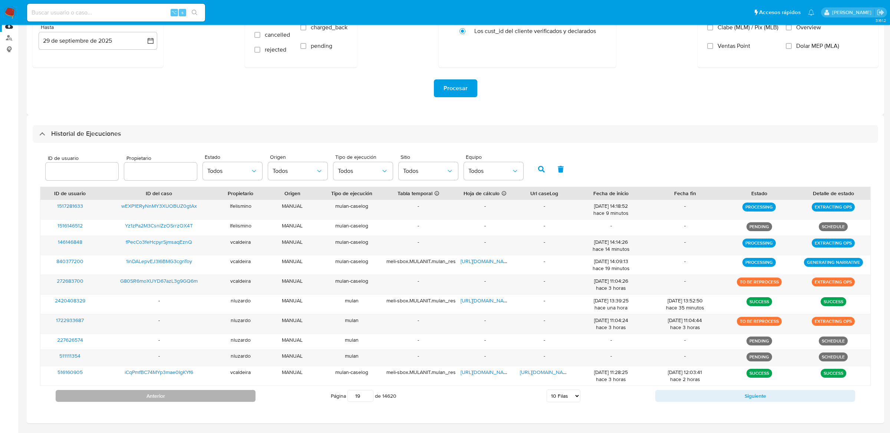
click at [162, 398] on button "Anterior" at bounding box center [156, 396] width 200 height 12
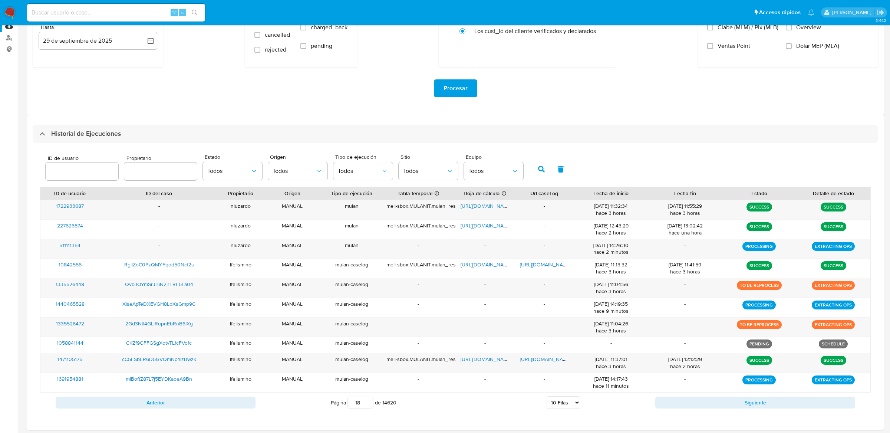
click at [524, 161] on div "ID de usuario Propietario Estado Todos Origen Todos Tipo de ejecución Todos Sit…" at bounding box center [455, 168] width 830 height 36
click at [533, 171] on button "button" at bounding box center [541, 169] width 19 height 18
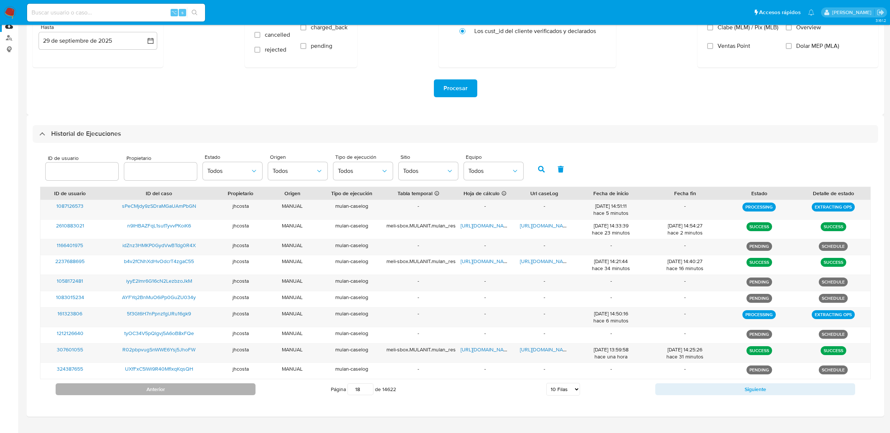
click at [155, 392] on button "Anterior" at bounding box center [156, 389] width 200 height 12
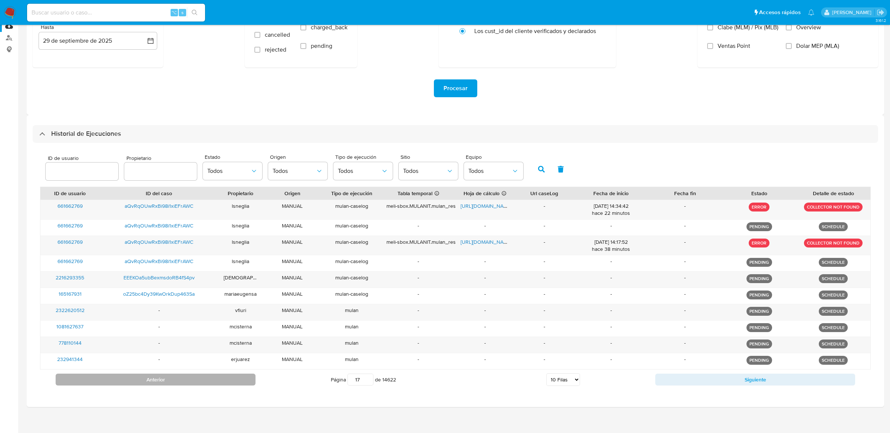
click at [197, 374] on button "Anterior" at bounding box center [156, 379] width 200 height 12
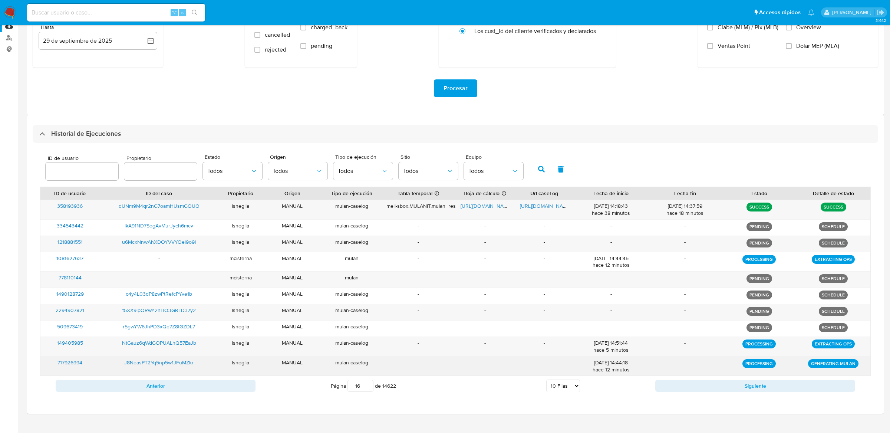
click at [197, 376] on div "J8NeasPT2Yq5np5w1JFuMZkr" at bounding box center [159, 365] width 119 height 19
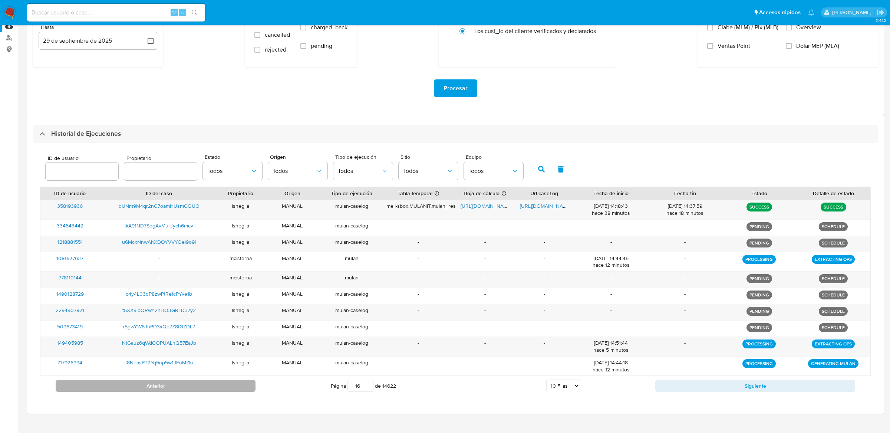
click at [197, 383] on button "Anterior" at bounding box center [156, 386] width 200 height 12
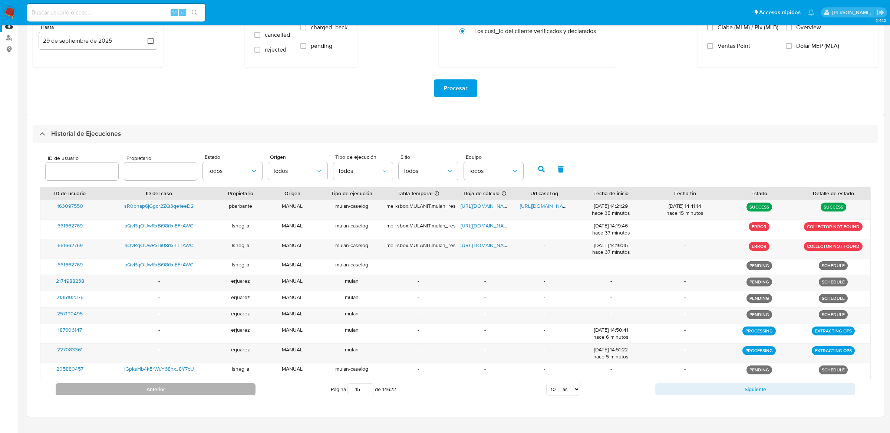
click at [193, 392] on button "Anterior" at bounding box center [156, 389] width 200 height 12
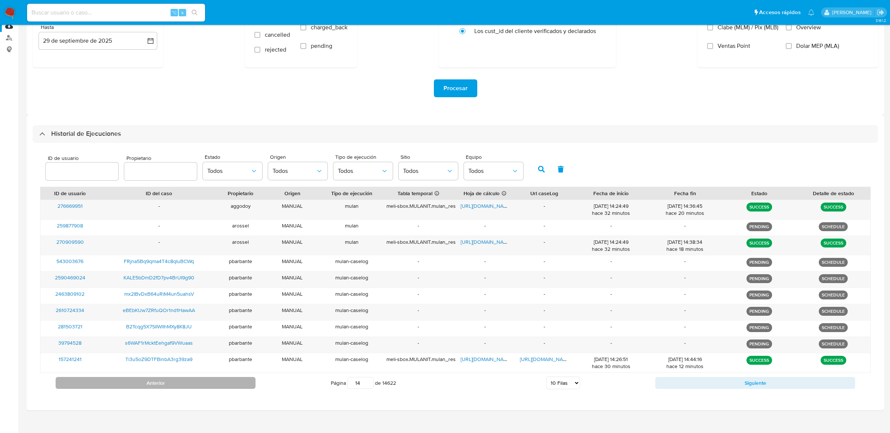
click at [193, 392] on div "Anterior Página 14 de 14622 5 Filas 10 Filas 20 Filas 25 Filas 50 Filas 100 Fil…" at bounding box center [455, 383] width 830 height 20
click at [193, 388] on button "Anterior" at bounding box center [156, 383] width 200 height 12
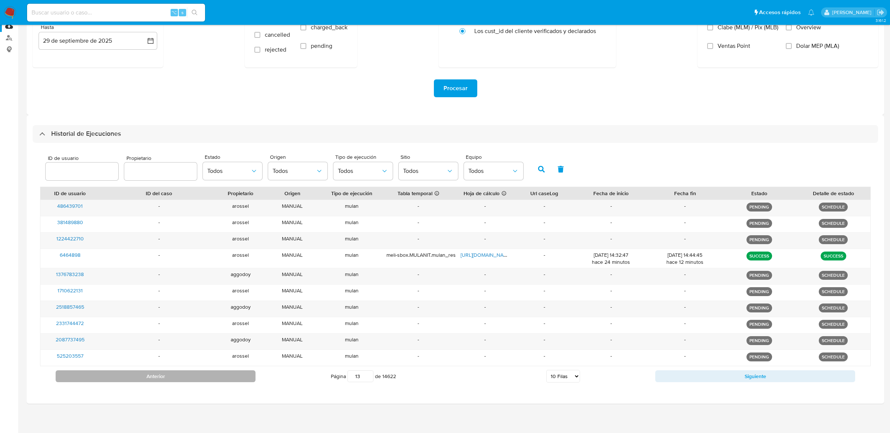
click at [193, 388] on div "ID de usuario Propietario Estado Todos Origen Todos Tipo de ejecución Todos Sit…" at bounding box center [455, 268] width 845 height 251
click at [193, 379] on button "Anterior" at bounding box center [156, 376] width 200 height 12
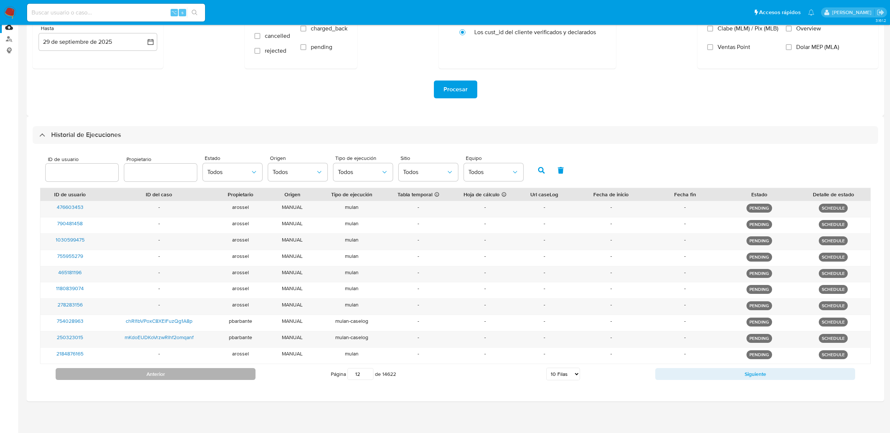
click at [238, 380] on button "Anterior" at bounding box center [156, 374] width 200 height 12
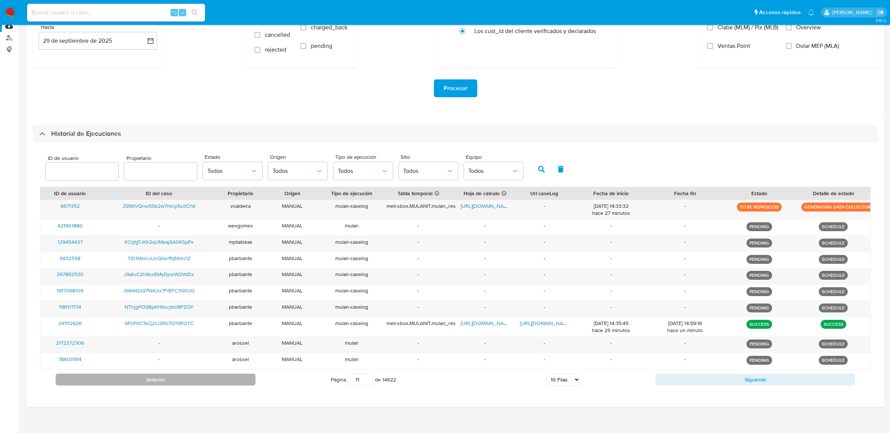
click at [234, 380] on button "Anterior" at bounding box center [156, 379] width 200 height 12
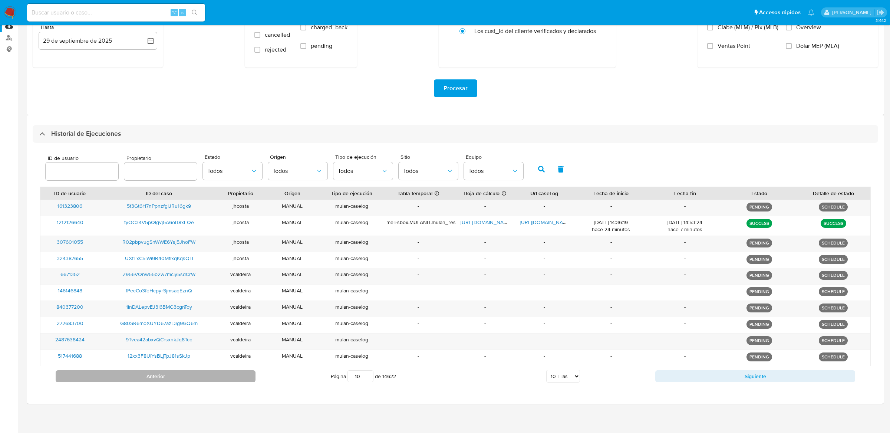
click at [234, 380] on button "Anterior" at bounding box center [156, 376] width 200 height 12
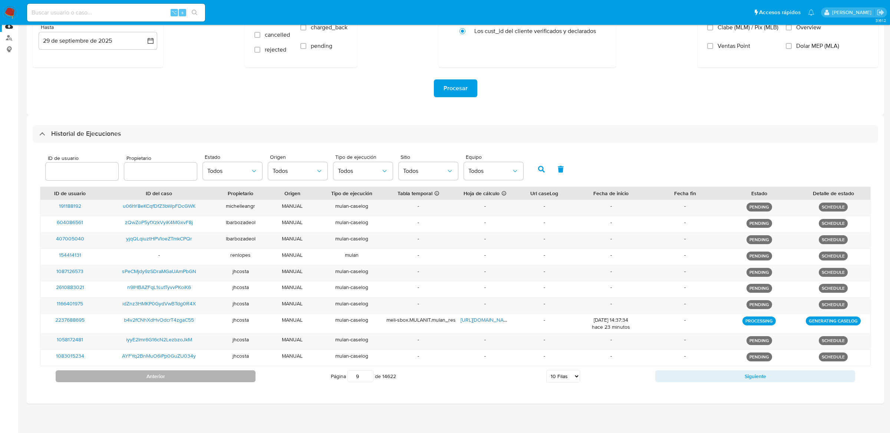
click at [234, 380] on button "Anterior" at bounding box center [156, 376] width 200 height 12
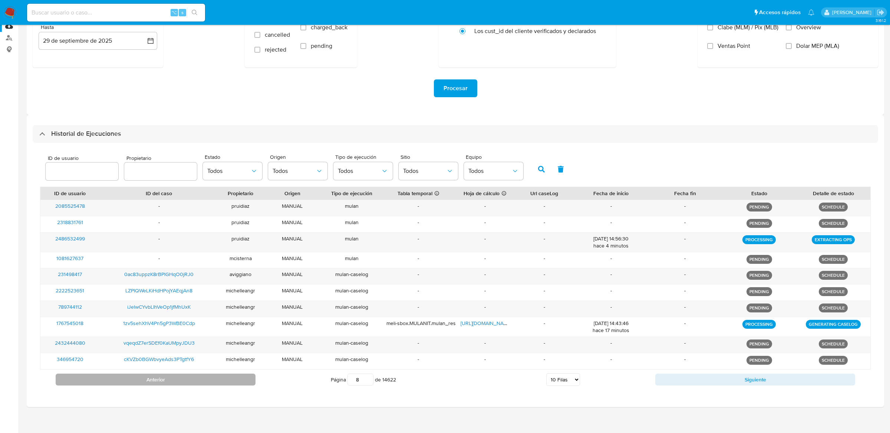
click at [234, 380] on button "Anterior" at bounding box center [156, 379] width 200 height 12
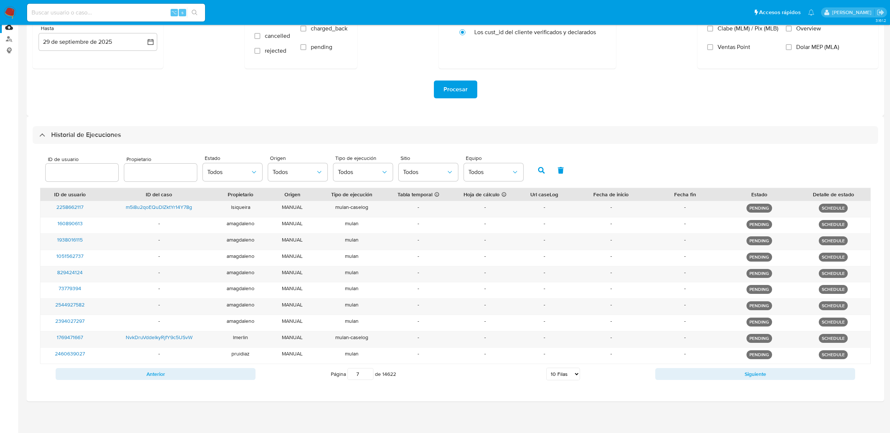
click at [234, 380] on div "Anterior Página 7 de 14622 5 Filas 10 Filas 20 Filas 25 Filas 50 Filas 100 Fila…" at bounding box center [455, 374] width 830 height 20
click at [238, 376] on button "Anterior" at bounding box center [156, 374] width 200 height 12
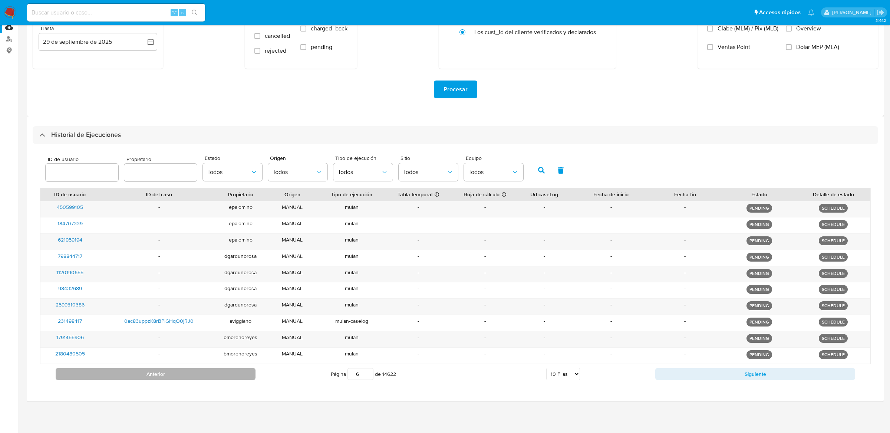
click at [238, 376] on button "Anterior" at bounding box center [156, 374] width 200 height 12
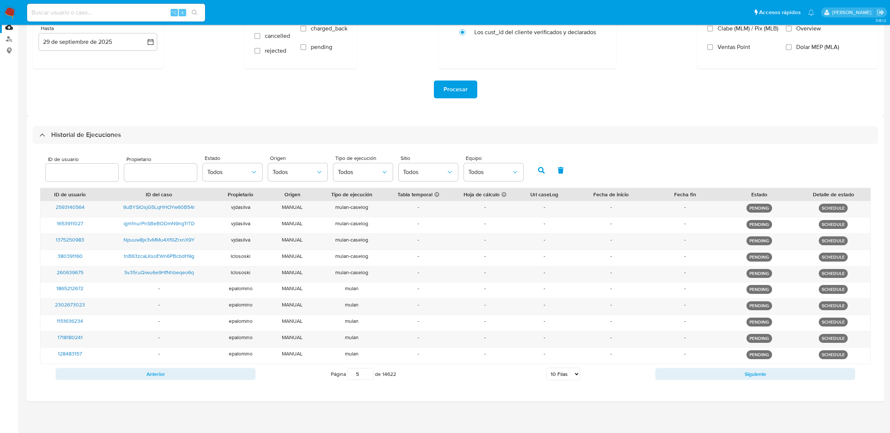
click at [238, 376] on button "Anterior" at bounding box center [156, 374] width 200 height 12
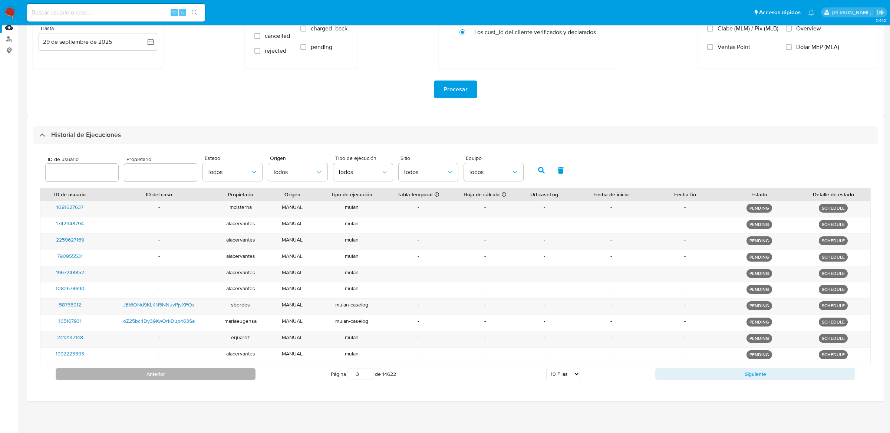
click at [239, 376] on button "Anterior" at bounding box center [156, 374] width 200 height 12
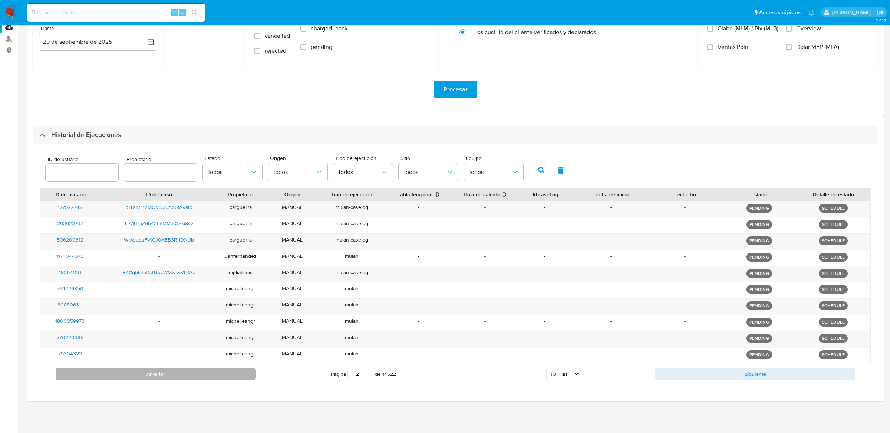
click at [239, 376] on button "Anterior" at bounding box center [156, 374] width 200 height 12
type input "1"
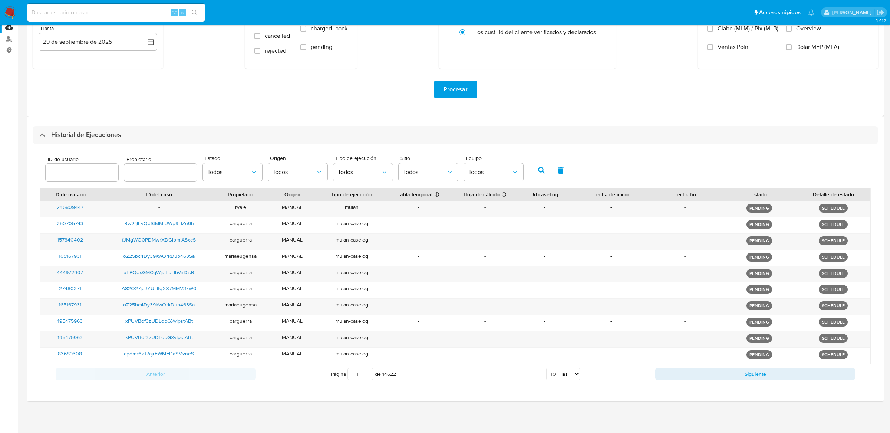
click at [575, 376] on select "5 Filas 10 Filas 20 Filas 25 Filas 50 Filas 100 Filas" at bounding box center [563, 373] width 34 height 13
select select "100"
click at [546, 368] on select "5 Filas 10 Filas 20 Filas 25 Filas 50 Filas 100 Filas" at bounding box center [563, 373] width 34 height 13
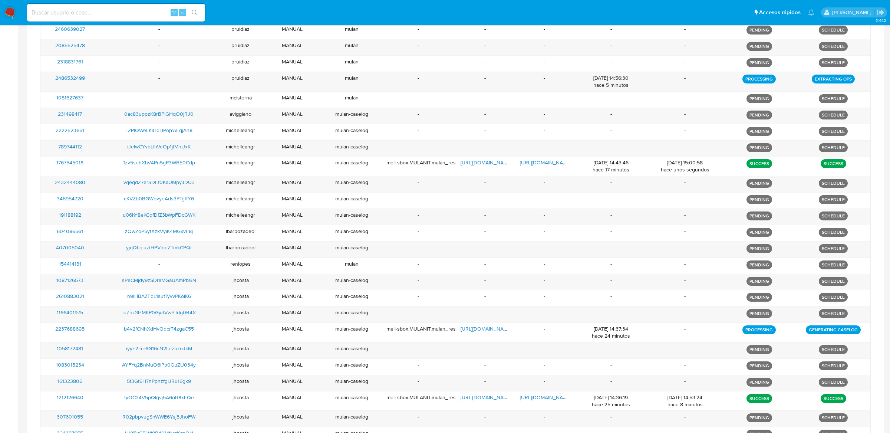
scroll to position [1608, 0]
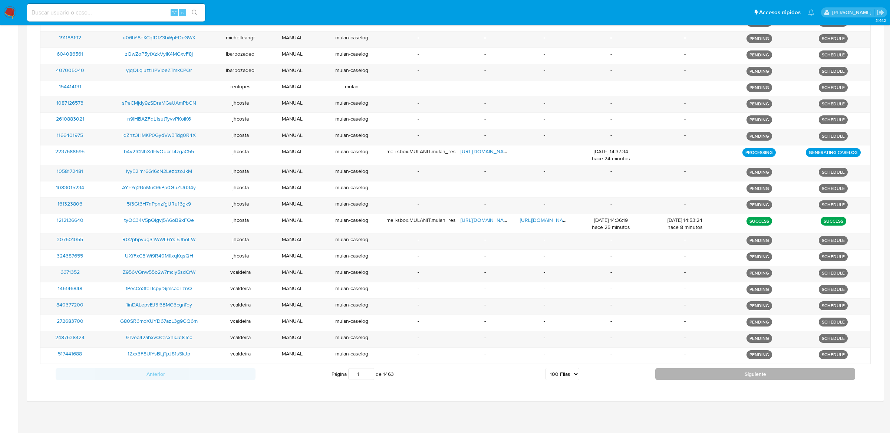
click at [699, 372] on button "Siguiente" at bounding box center [755, 374] width 200 height 12
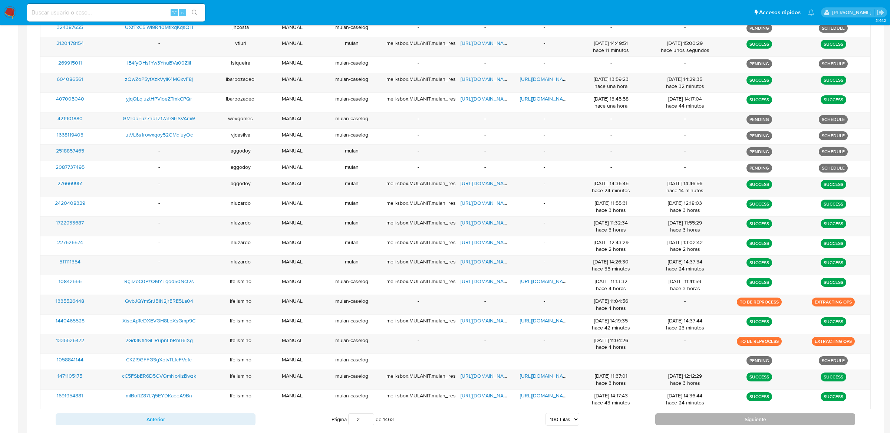
scroll to position [1720, 0]
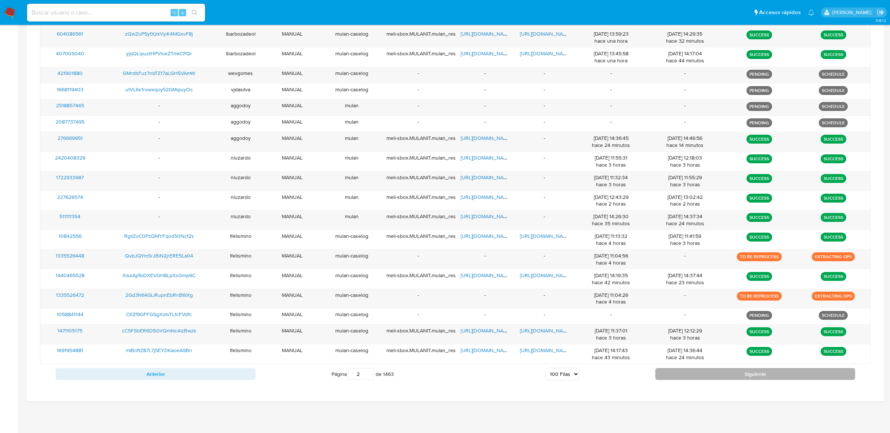
click at [699, 372] on button "Siguiente" at bounding box center [755, 374] width 200 height 12
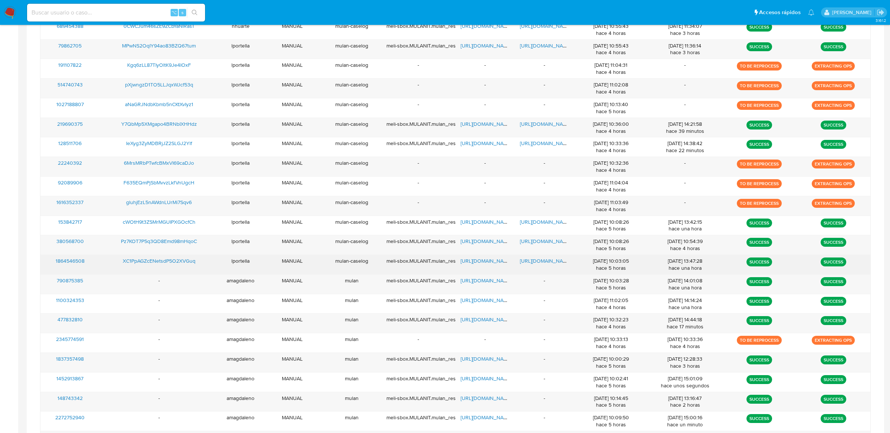
scroll to position [1896, 0]
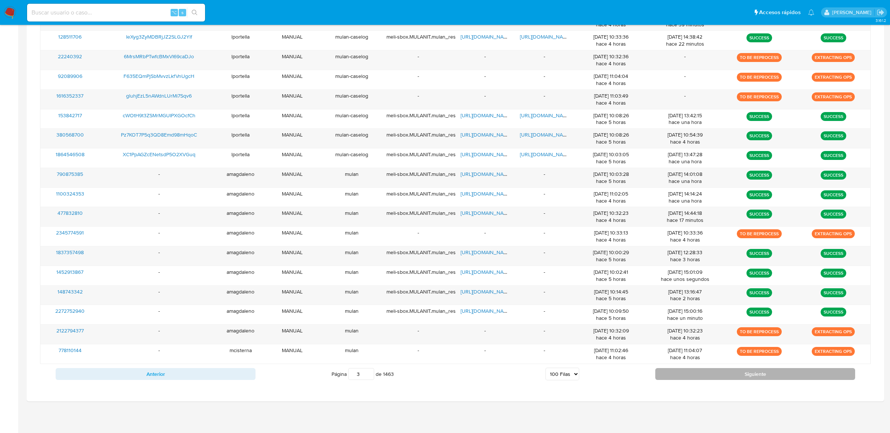
click at [683, 374] on button "Siguiente" at bounding box center [755, 374] width 200 height 12
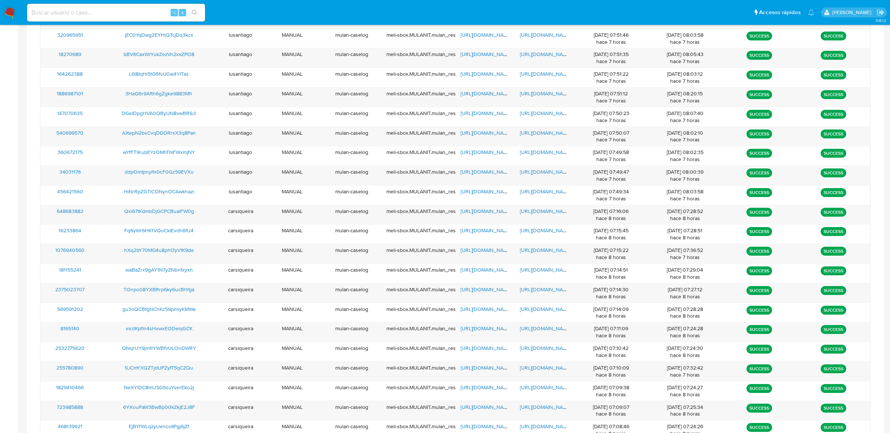
scroll to position [1874, 0]
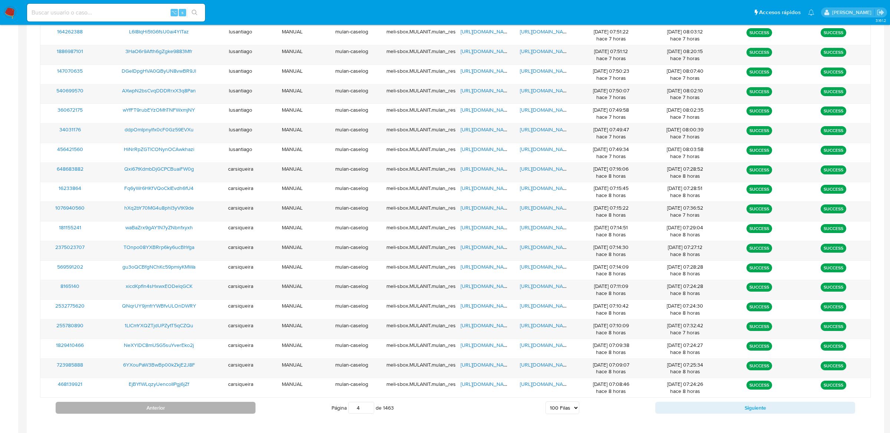
click at [247, 413] on button "Anterior" at bounding box center [156, 408] width 200 height 12
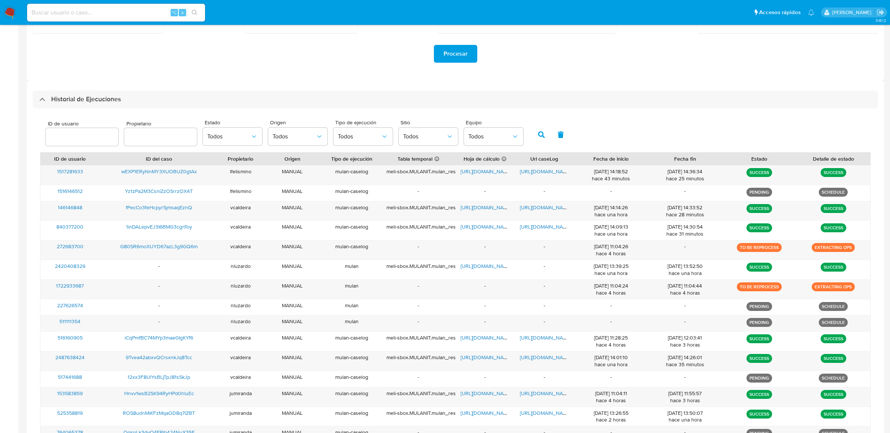
scroll to position [151, 0]
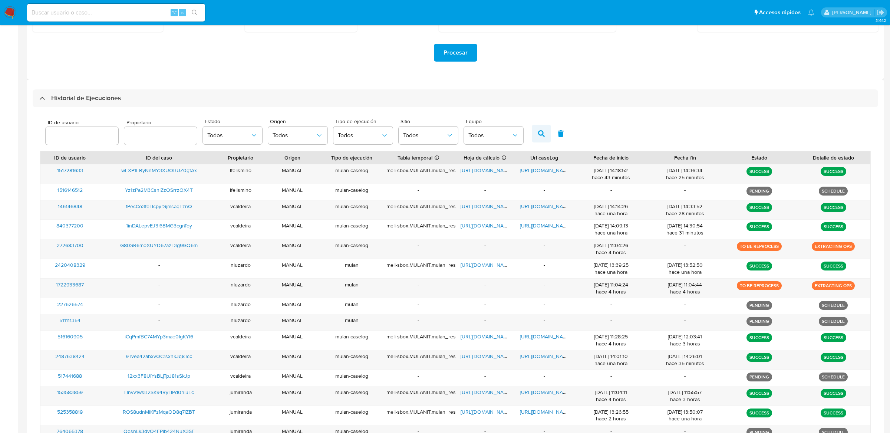
click at [538, 131] on icon "button" at bounding box center [541, 133] width 7 height 7
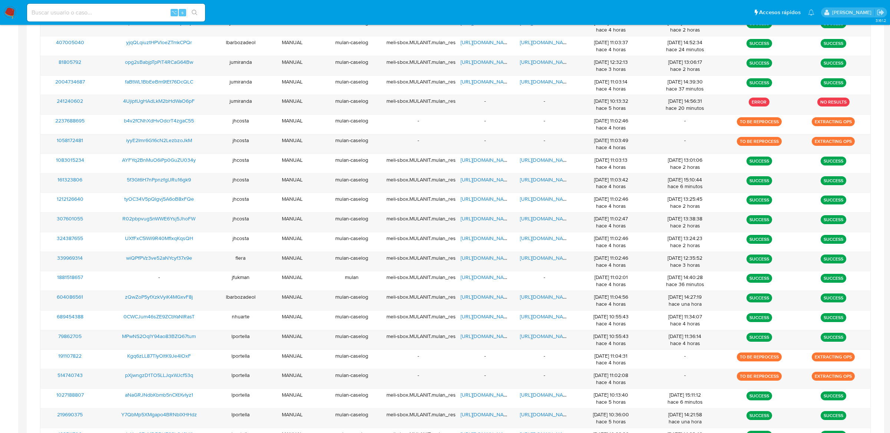
scroll to position [1909, 0]
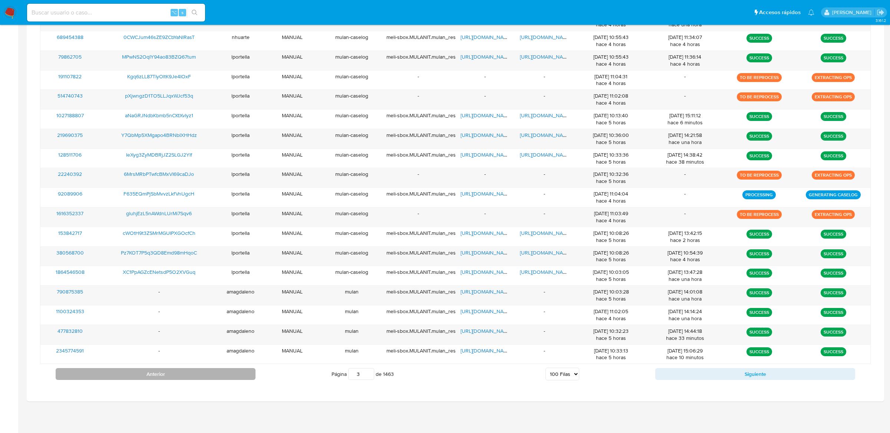
click at [203, 378] on button "Anterior" at bounding box center [156, 374] width 200 height 12
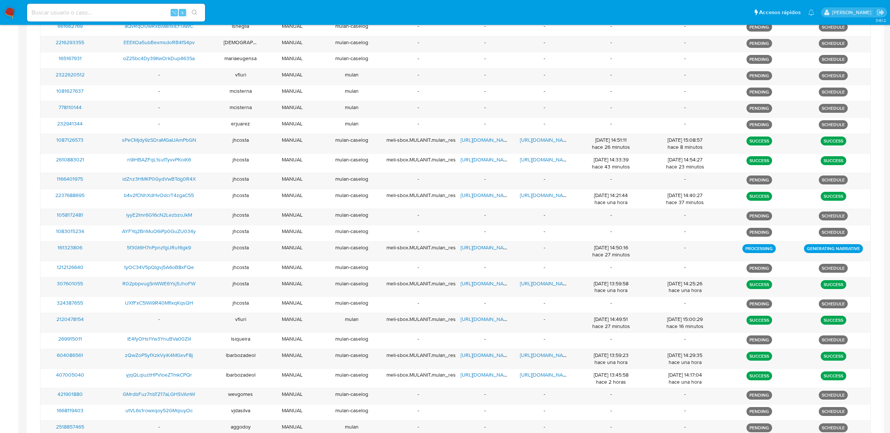
scroll to position [1720, 0]
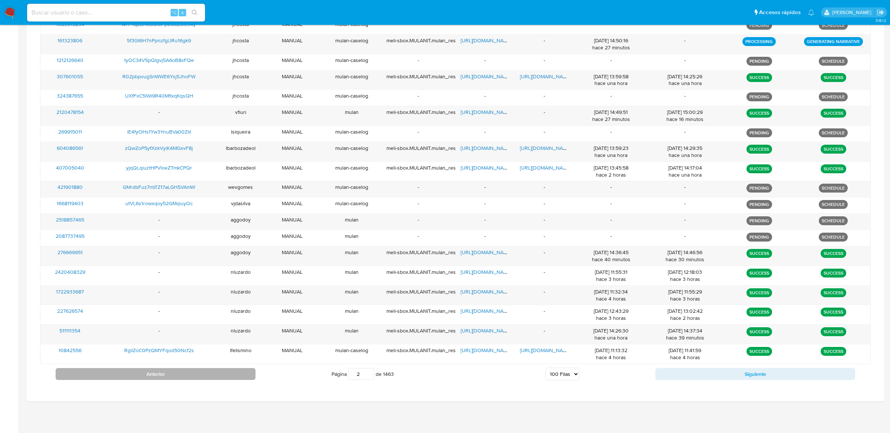
click at [204, 371] on button "Anterior" at bounding box center [156, 374] width 200 height 12
type input "1"
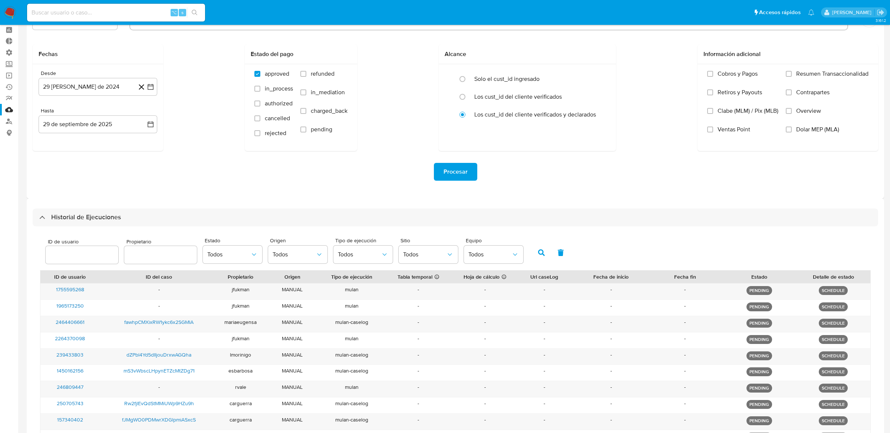
scroll to position [10, 0]
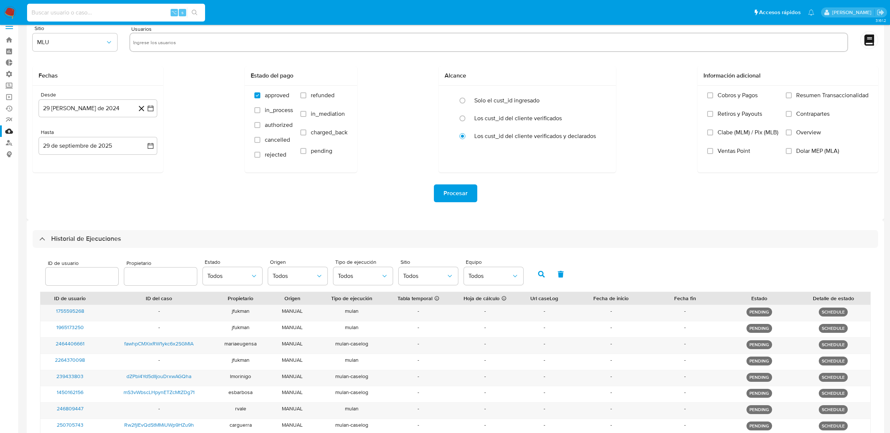
click at [102, 10] on input at bounding box center [116, 13] width 178 height 10
type input "ericmalcangi"
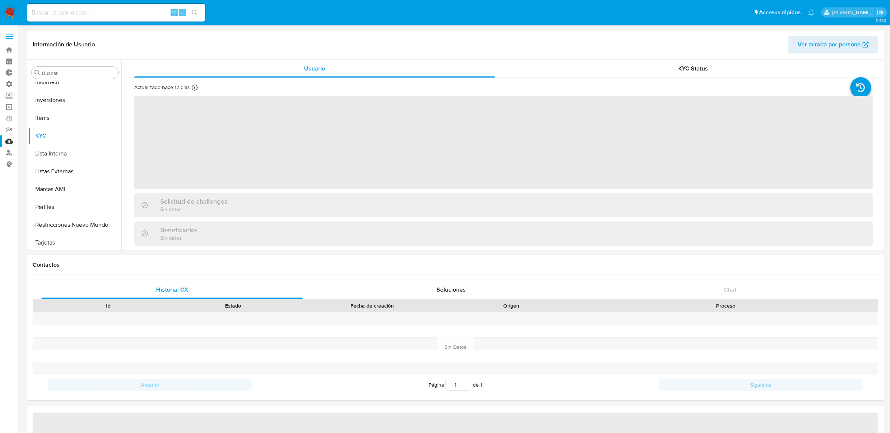
scroll to position [384, 0]
select select "10"
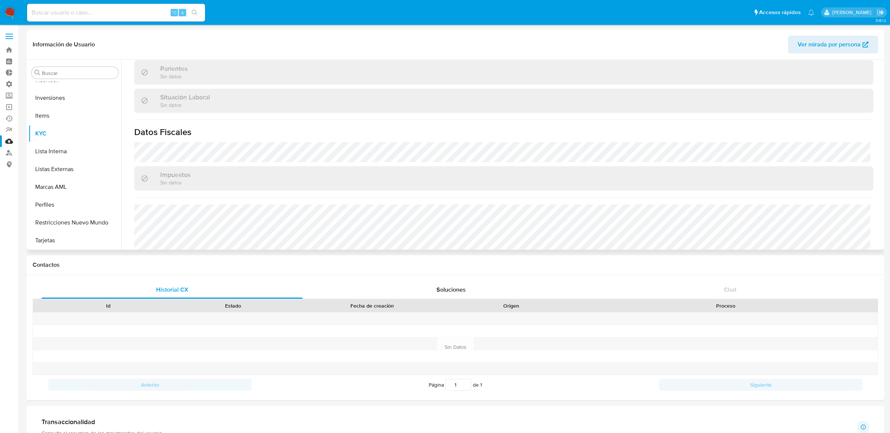
scroll to position [384, 0]
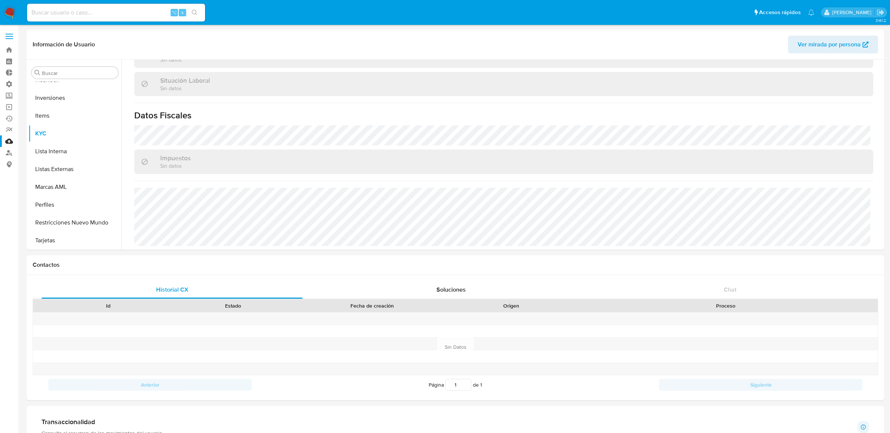
click at [9, 36] on span at bounding box center [9, 36] width 7 height 1
click at [0, 0] on input "checkbox" at bounding box center [0, 0] width 0 height 0
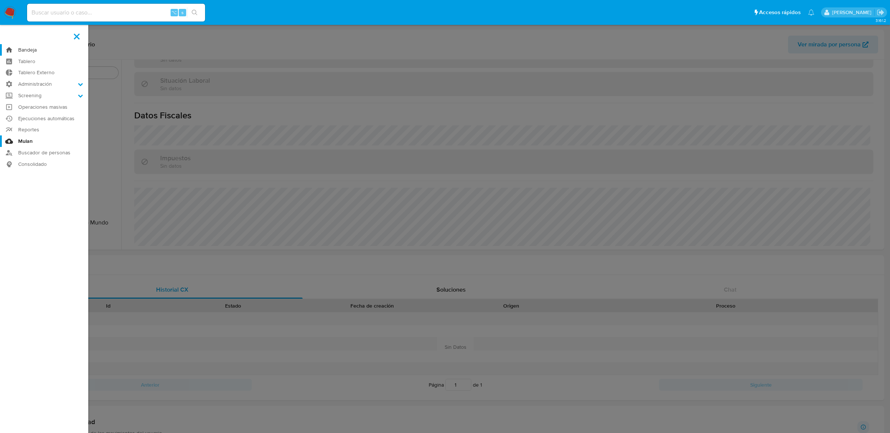
click at [18, 53] on link "Bandeja" at bounding box center [44, 49] width 88 height 11
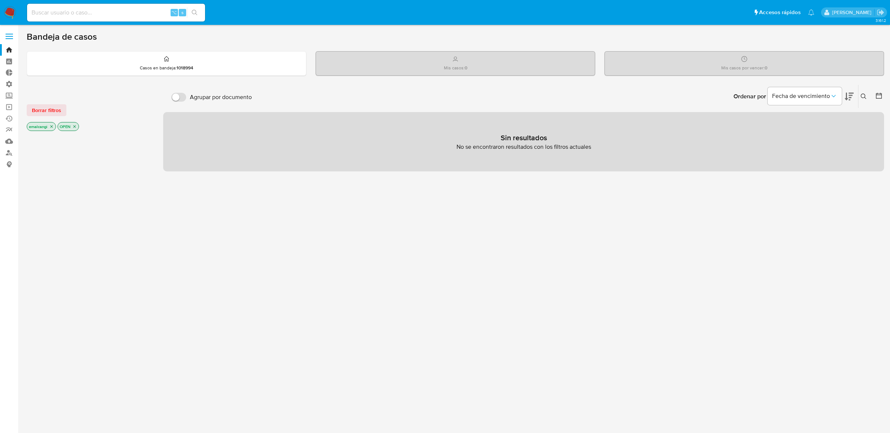
click at [75, 127] on icon "close-filter" at bounding box center [74, 126] width 4 height 4
click at [50, 126] on icon "close-filter" at bounding box center [51, 127] width 4 height 4
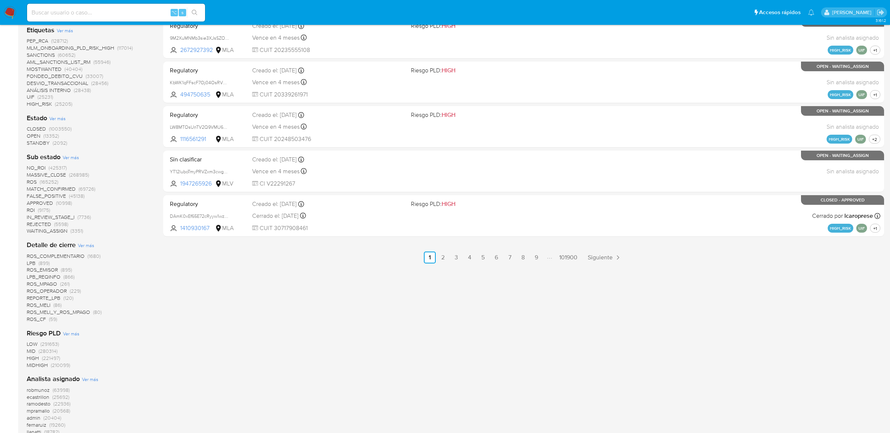
scroll to position [495, 0]
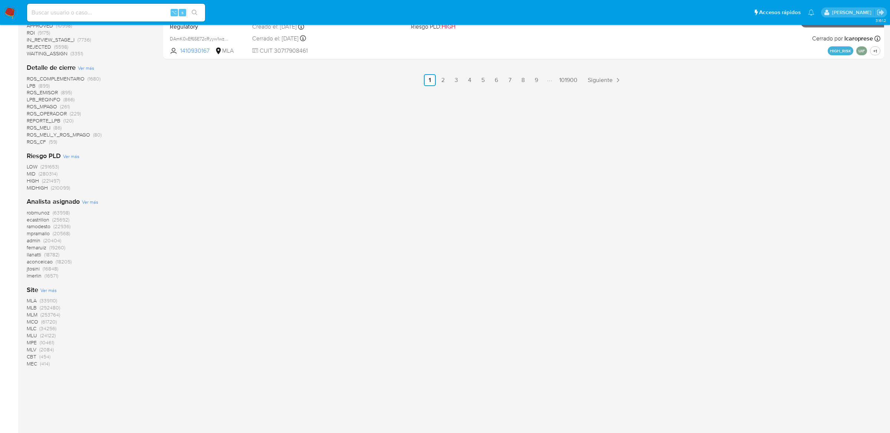
click at [34, 327] on span "MLC" at bounding box center [32, 327] width 10 height 7
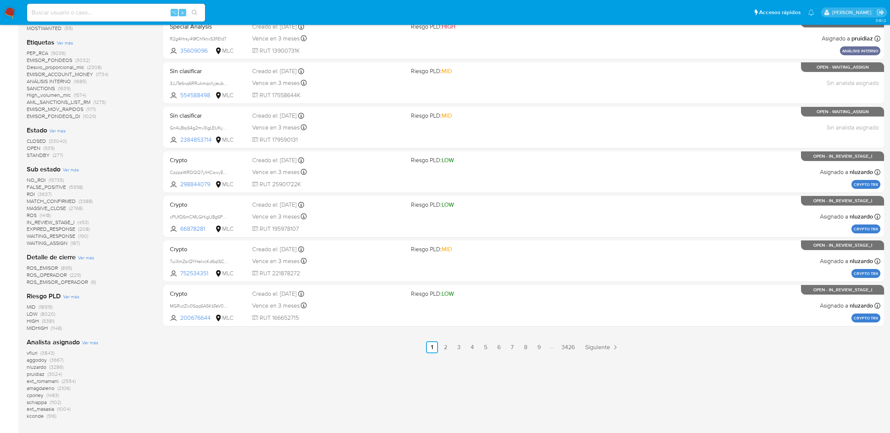
scroll to position [281, 0]
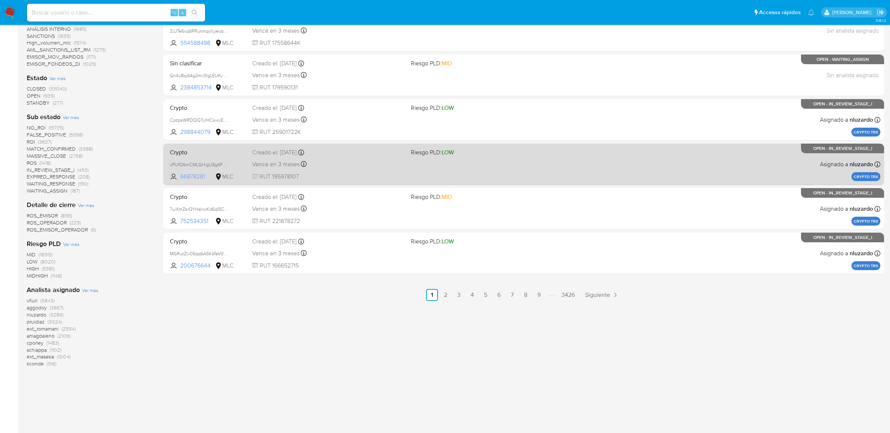
click at [194, 176] on span "66878281" at bounding box center [196, 176] width 33 height 8
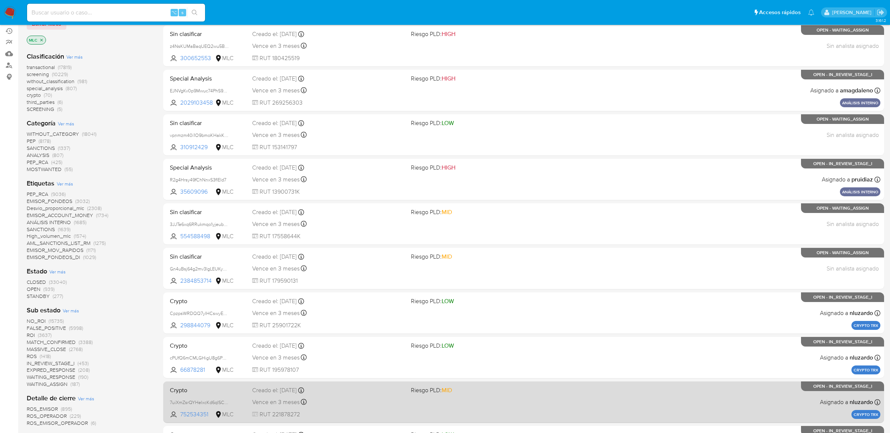
scroll to position [0, 0]
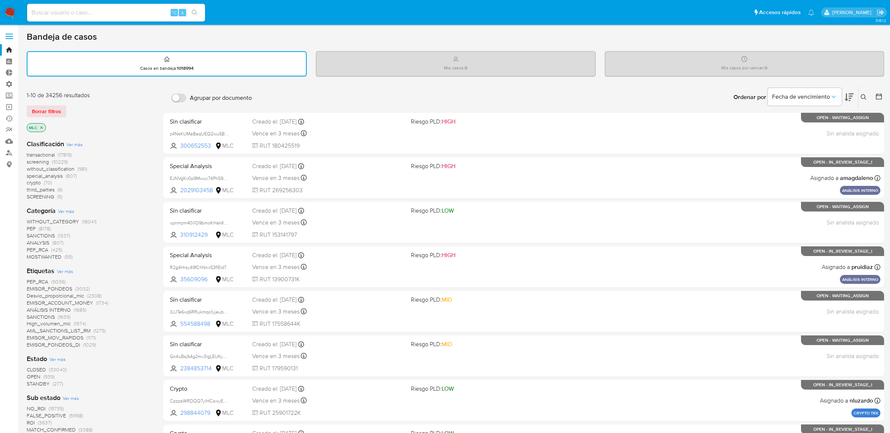
click at [50, 152] on span "transactional" at bounding box center [41, 154] width 28 height 7
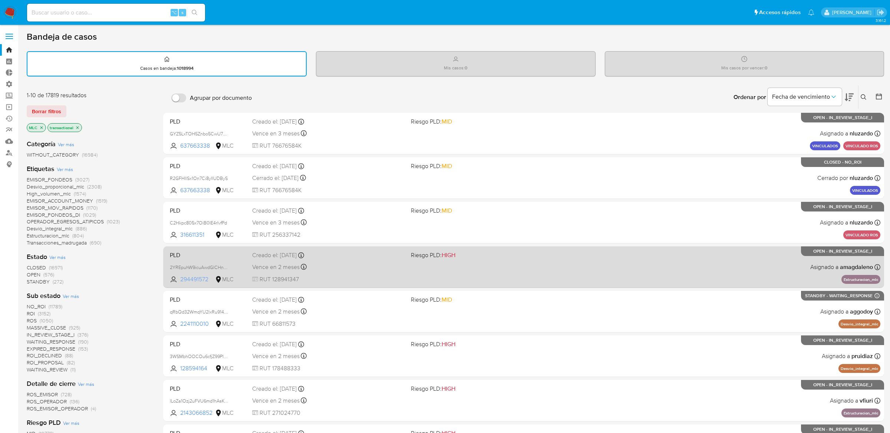
click at [204, 275] on span "294491572" at bounding box center [196, 279] width 33 height 8
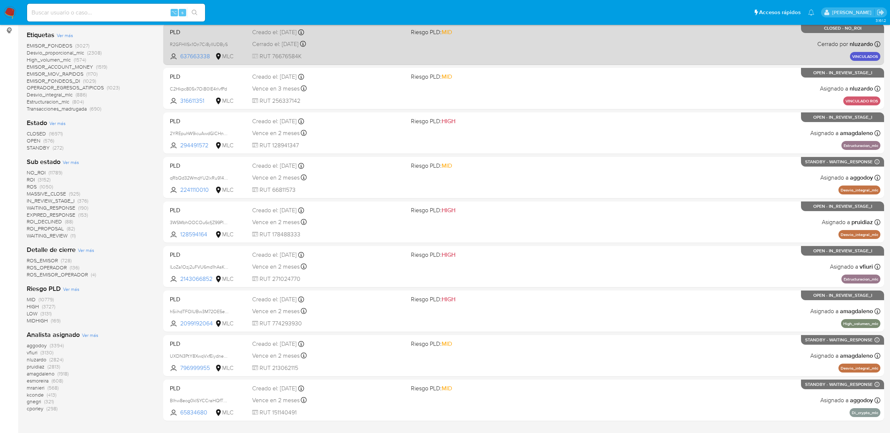
scroll to position [179, 0]
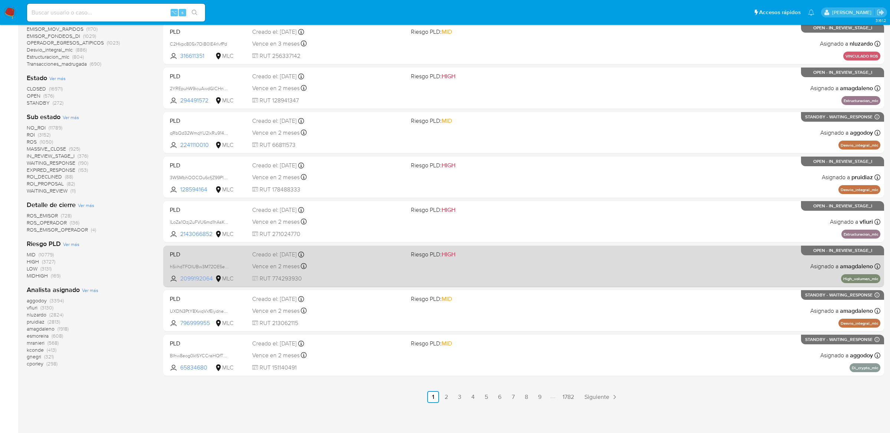
click at [205, 280] on span "2099192064" at bounding box center [196, 278] width 33 height 8
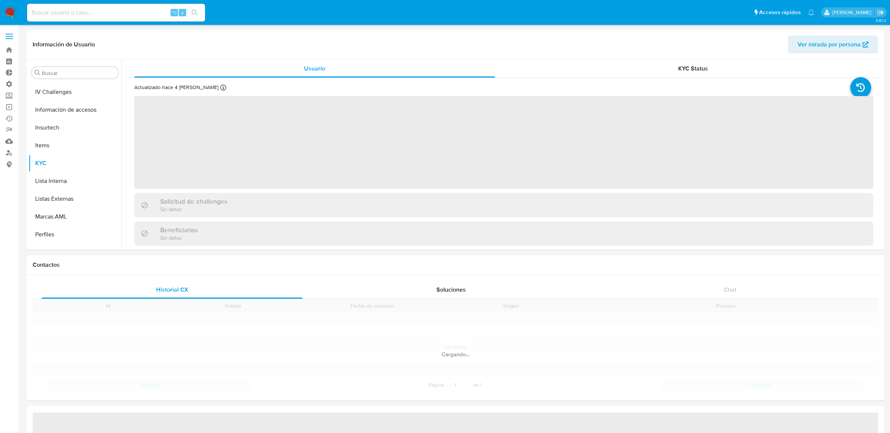
scroll to position [349, 0]
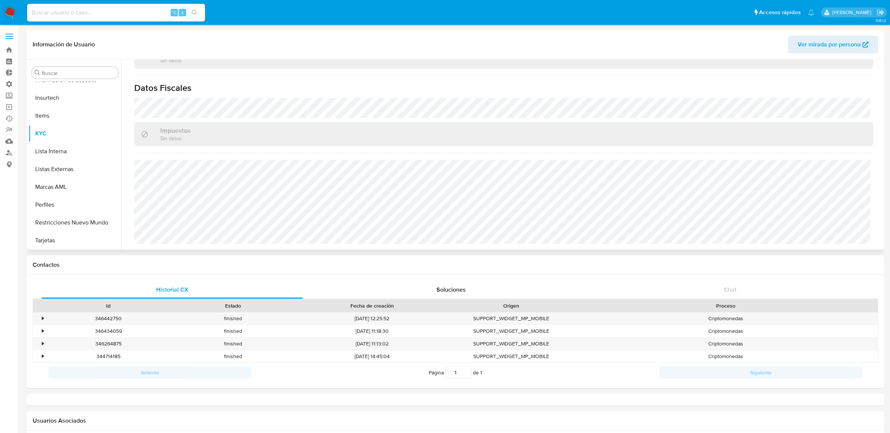
select select "10"
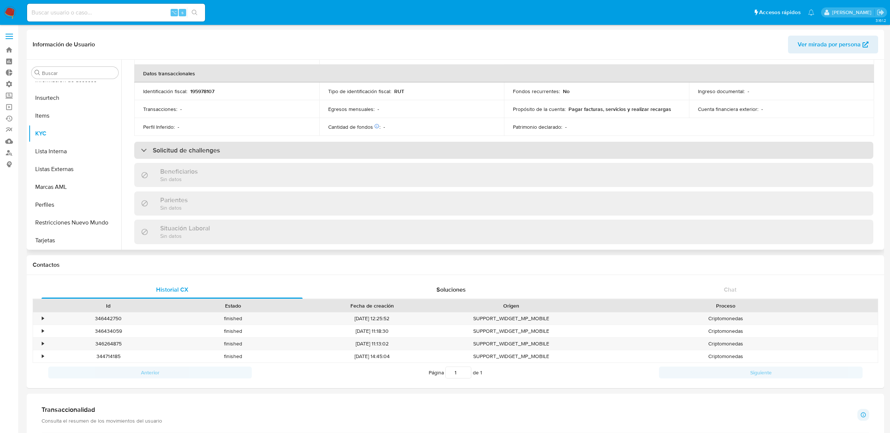
scroll to position [402, 0]
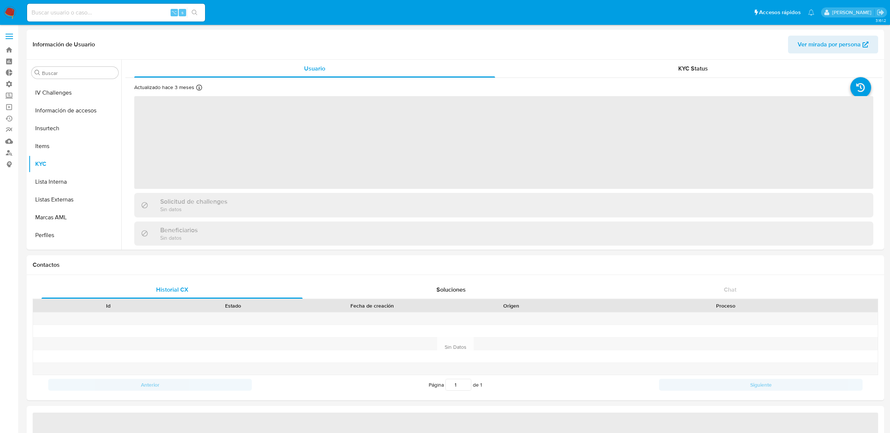
scroll to position [349, 0]
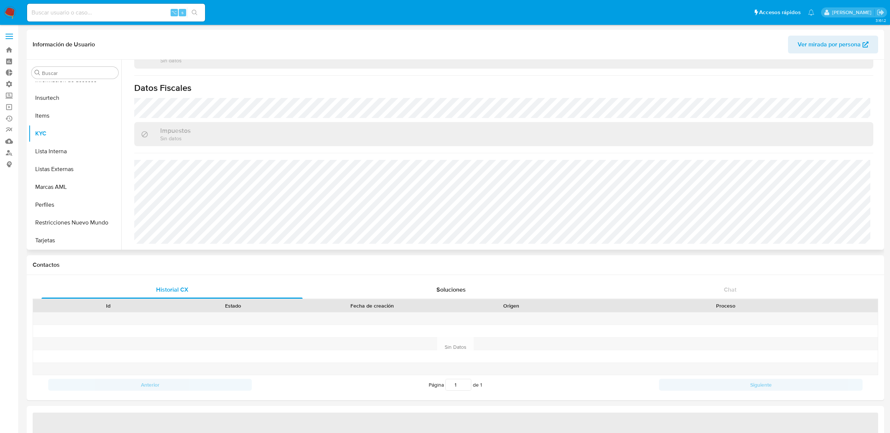
select select "10"
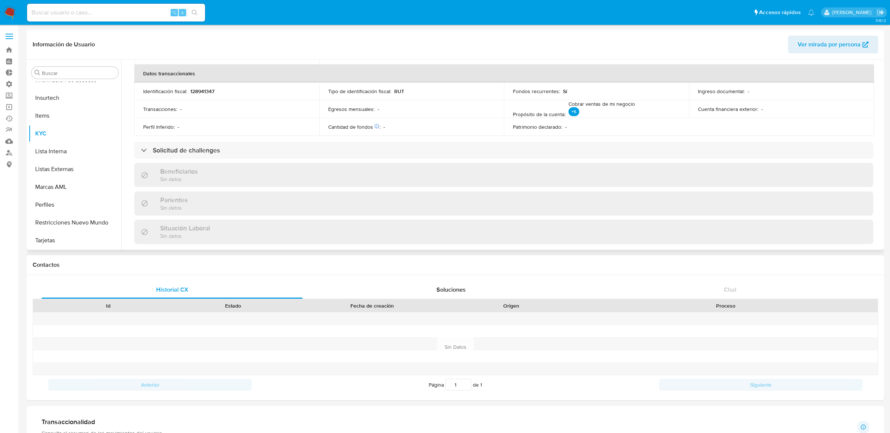
scroll to position [402, 0]
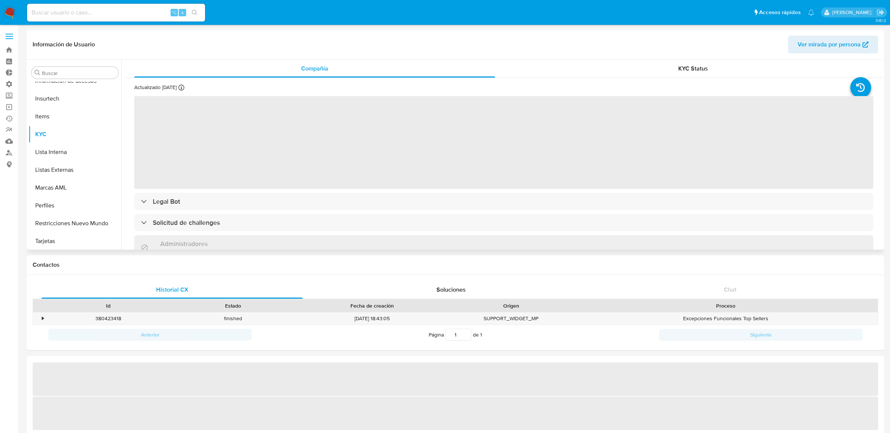
scroll to position [349, 0]
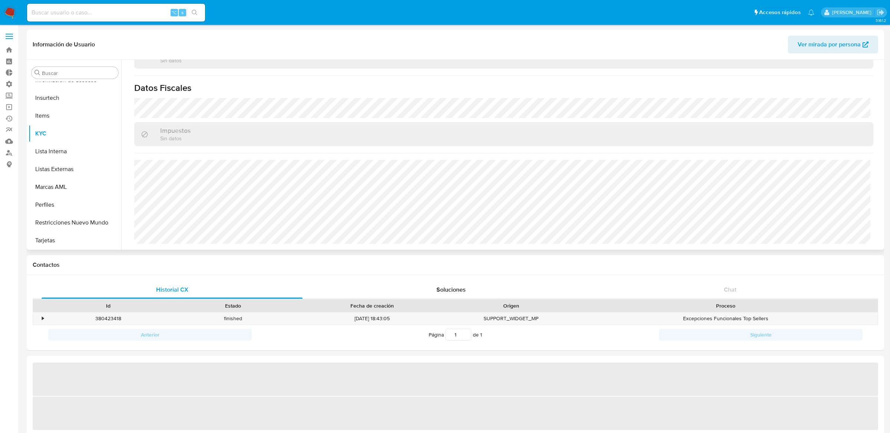
select select "10"
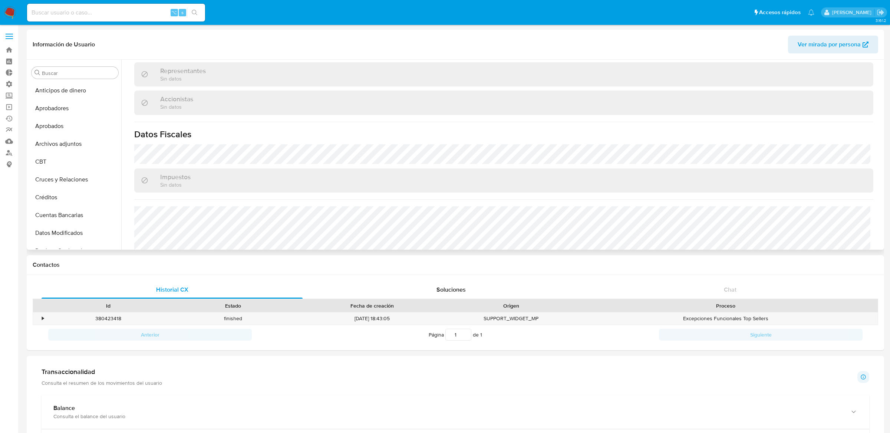
scroll to position [472, 0]
